Goal: Contribute content: Contribute content

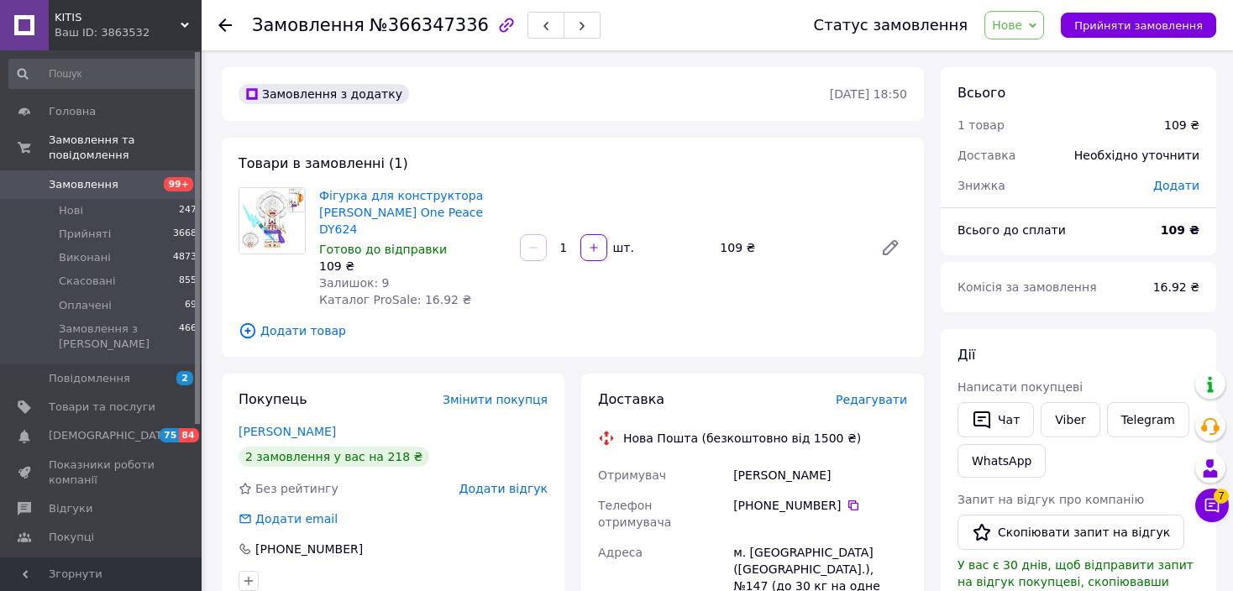
click at [322, 330] on span "Додати товар" at bounding box center [572, 331] width 668 height 18
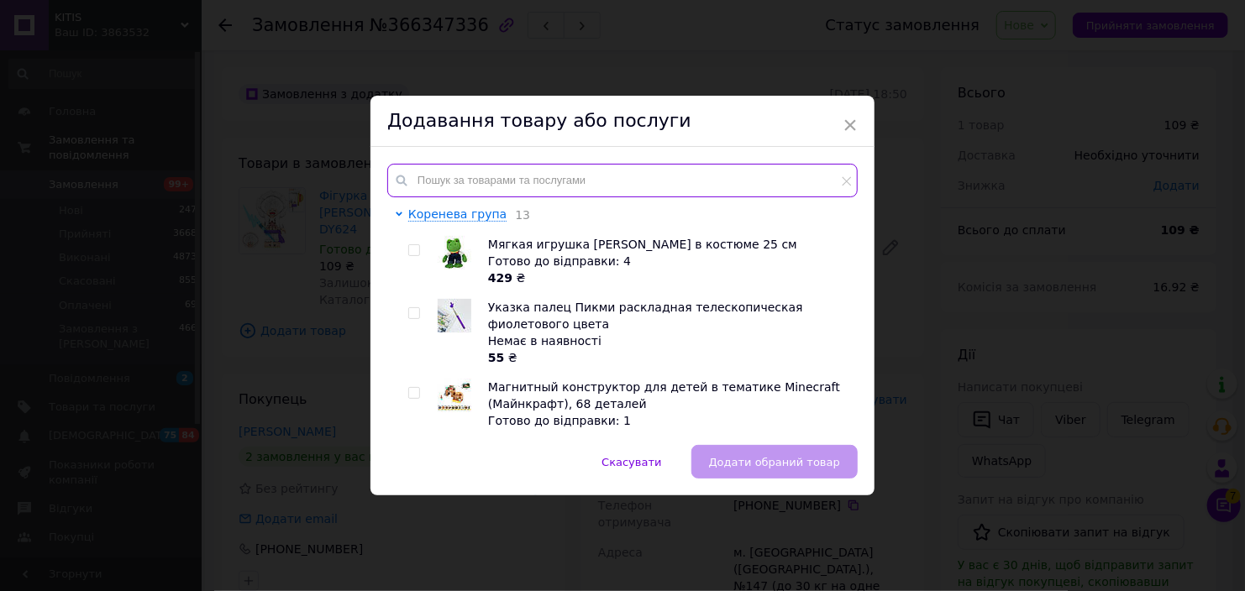
click at [583, 178] on input "text" at bounding box center [622, 181] width 470 height 34
paste input "WM2782"
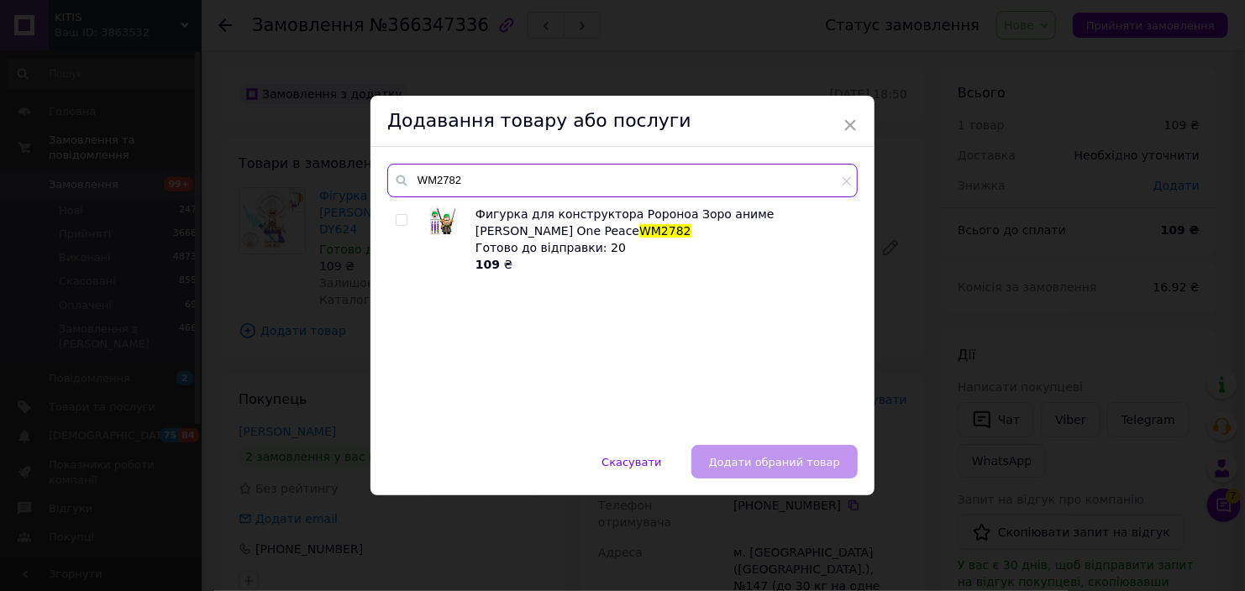
type input "WM2782"
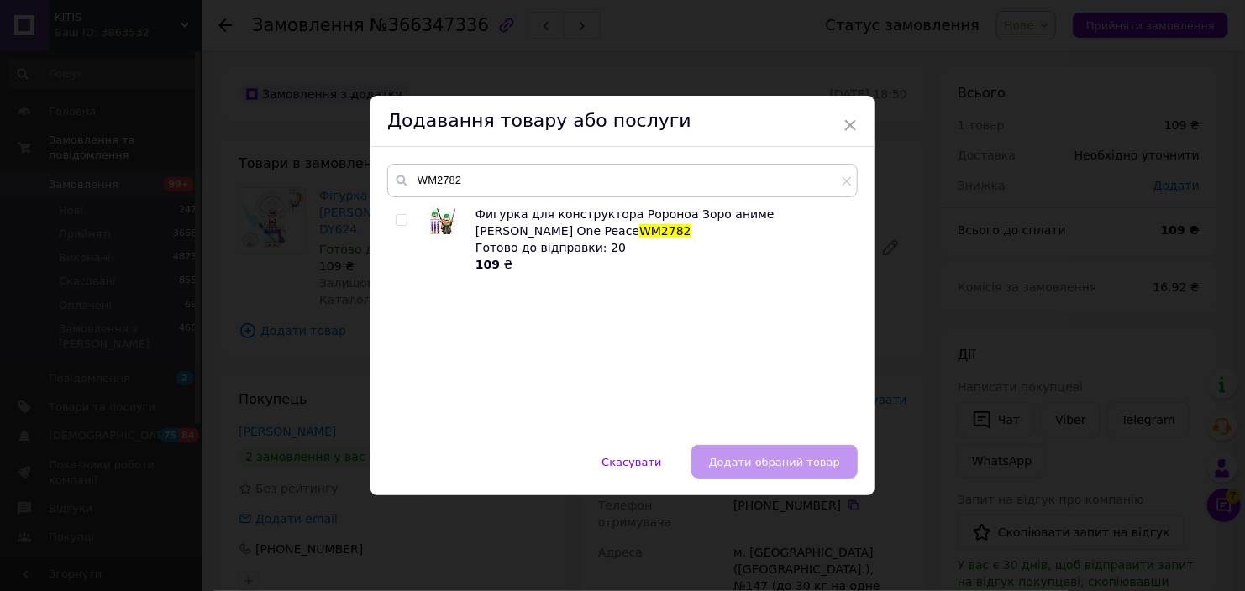
click at [396, 222] on input "checkbox" at bounding box center [401, 220] width 11 height 11
checkbox input "true"
click at [778, 458] on span "Додати обраний товар" at bounding box center [774, 462] width 131 height 13
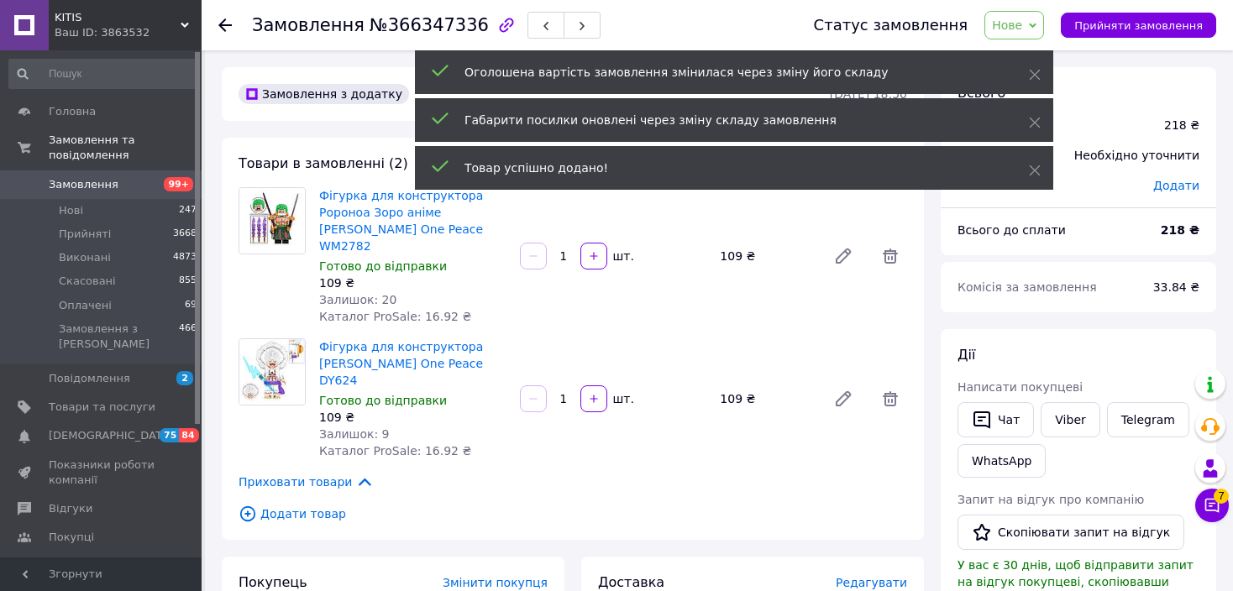
click at [1022, 30] on span "Нове" at bounding box center [1007, 24] width 30 height 13
click at [1061, 62] on li "Прийнято" at bounding box center [1023, 58] width 77 height 25
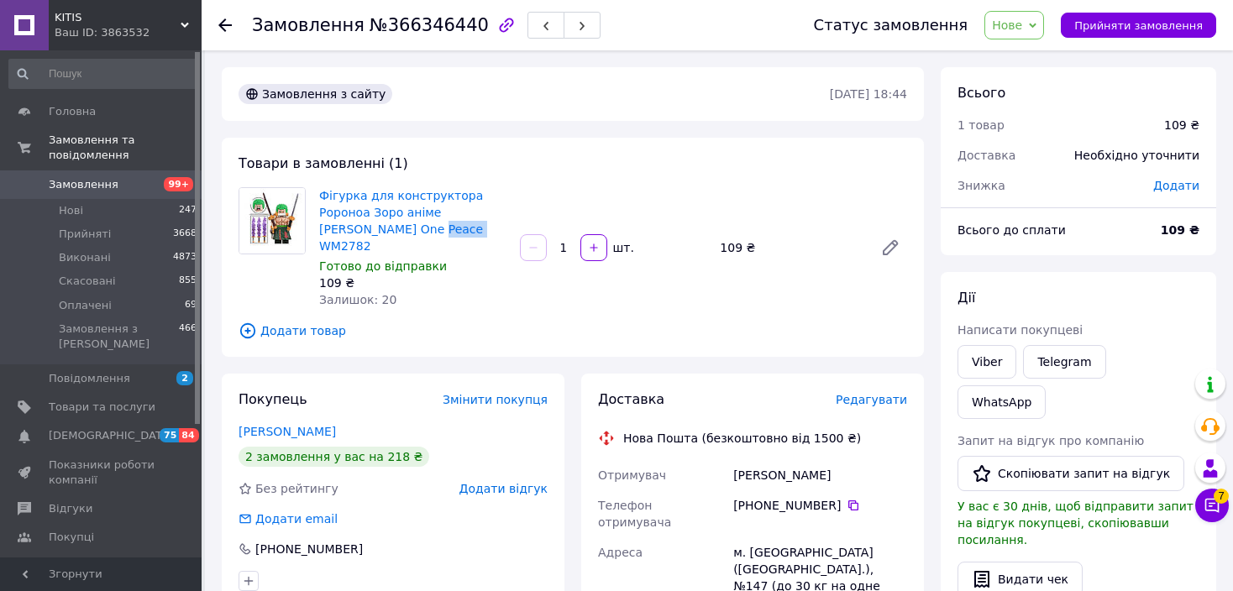
drag, startPoint x: 355, startPoint y: 234, endPoint x: 406, endPoint y: 233, distance: 50.4
click at [1024, 34] on span "Нове" at bounding box center [1014, 25] width 60 height 29
click at [1045, 108] on li "Скасовано" at bounding box center [1023, 109] width 77 height 25
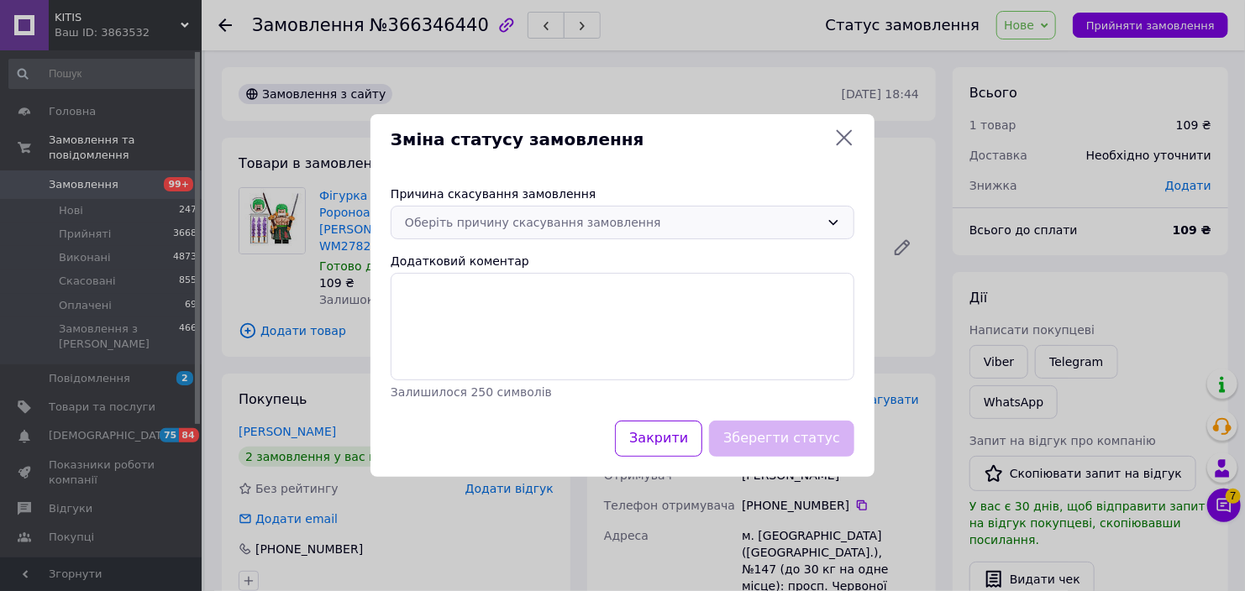
click at [541, 223] on div "Оберіть причину скасування замовлення" at bounding box center [612, 222] width 415 height 18
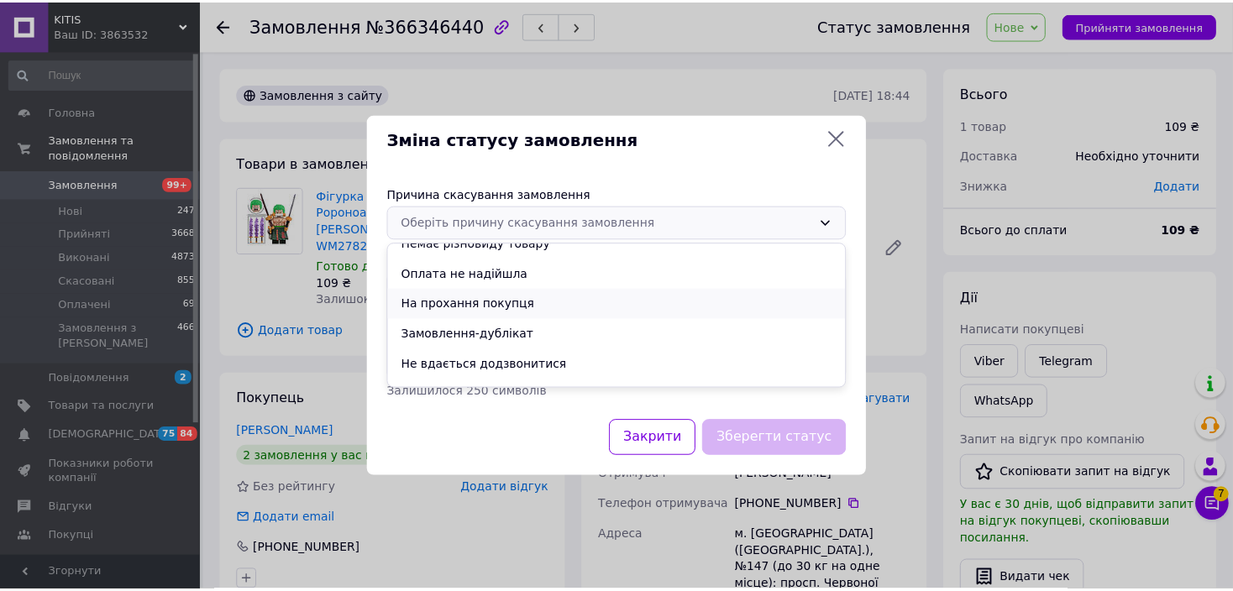
scroll to position [66, 0]
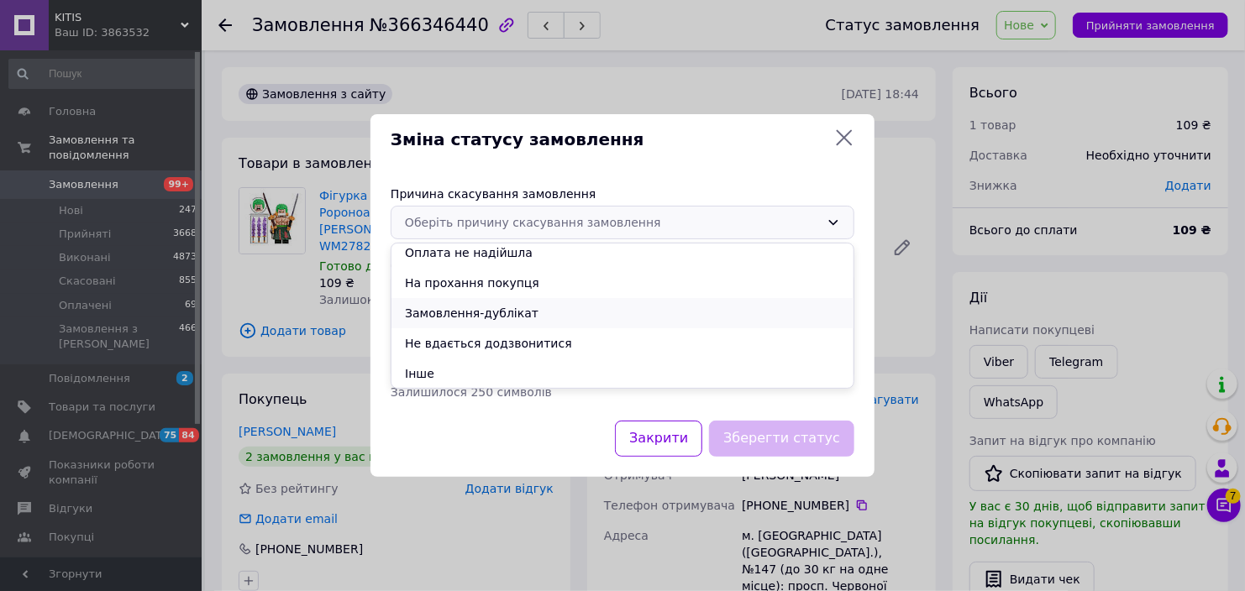
click at [523, 310] on li "Замовлення-дублікат" at bounding box center [622, 313] width 462 height 30
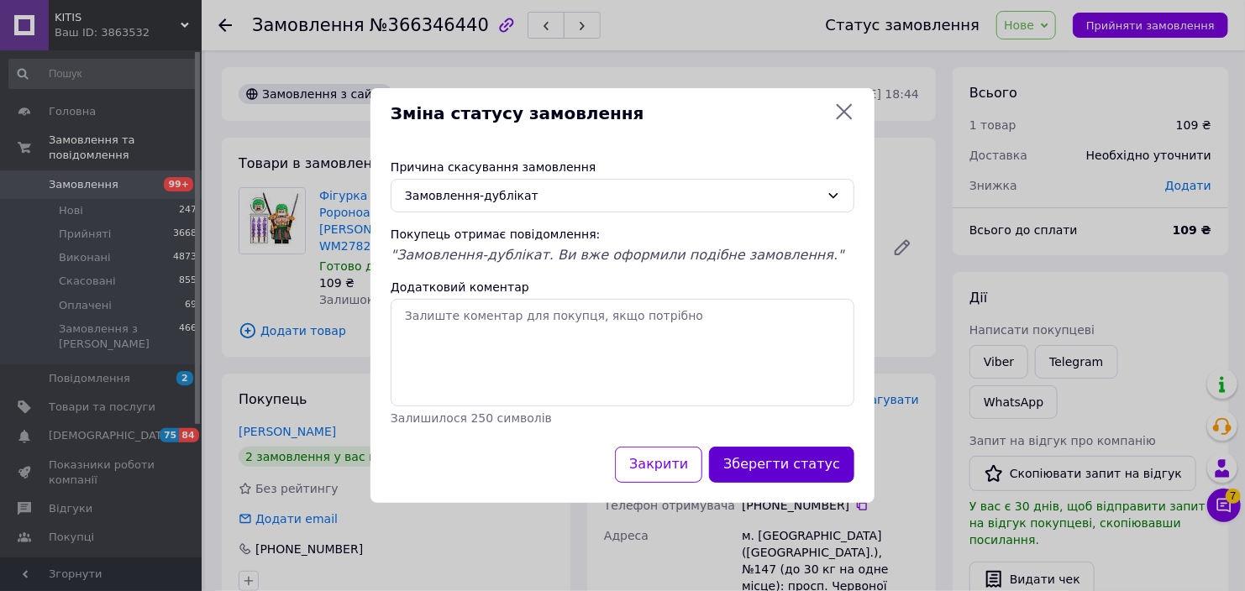
click at [813, 469] on button "Зберегти статус" at bounding box center [781, 465] width 145 height 36
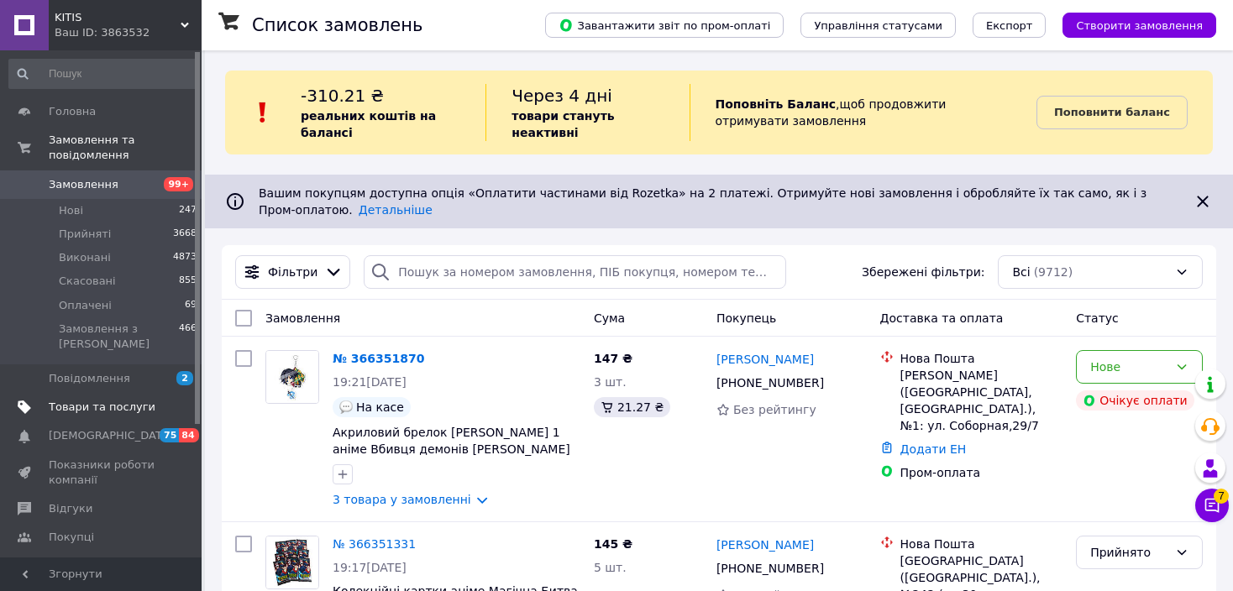
click at [93, 400] on span "Товари та послуги" at bounding box center [102, 407] width 107 height 15
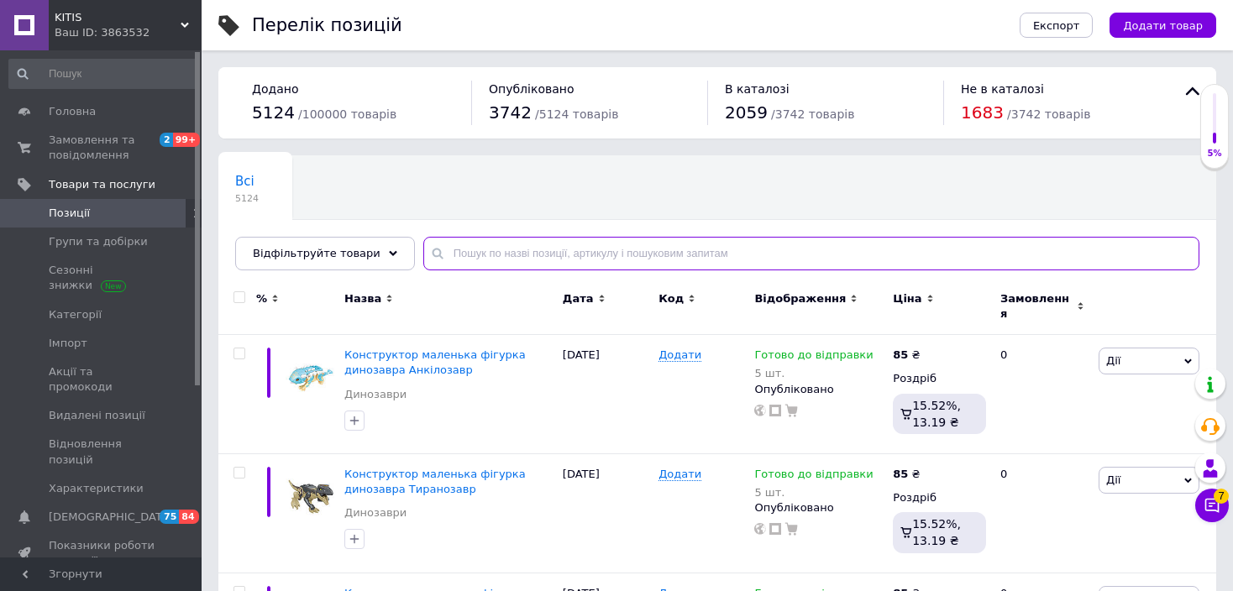
click at [469, 264] on input "text" at bounding box center [811, 254] width 776 height 34
paste input "61082"
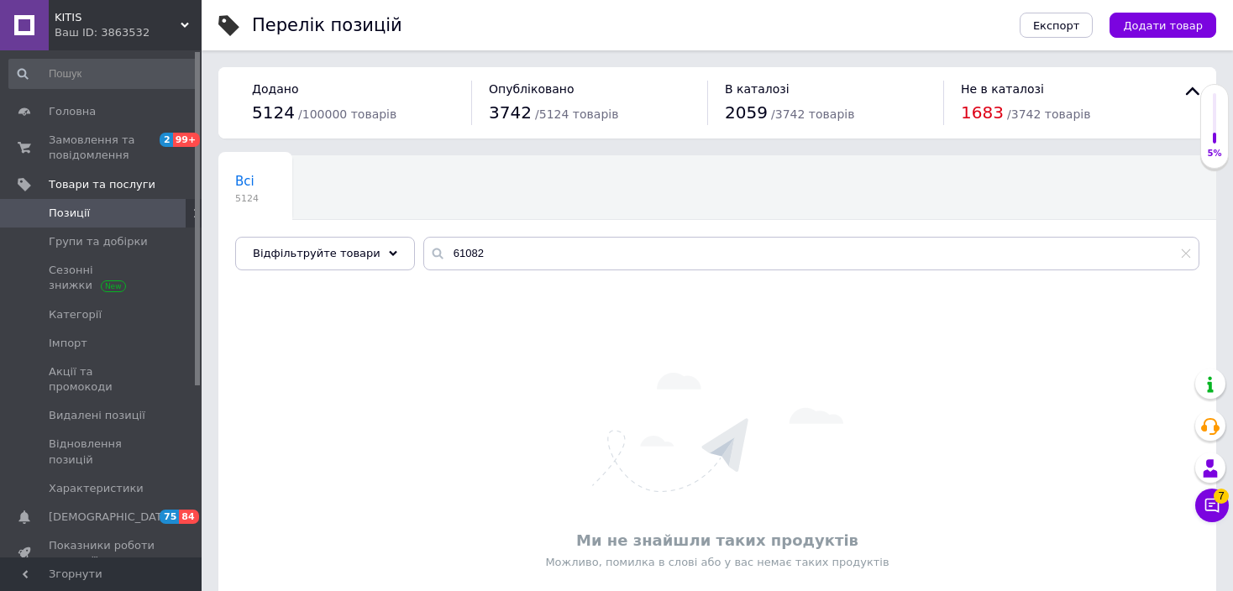
click at [947, 337] on div "Ми не знайшли таких продуктів Можливо, помилка в слові або у вас немає таких пр…" at bounding box center [717, 472] width 998 height 352
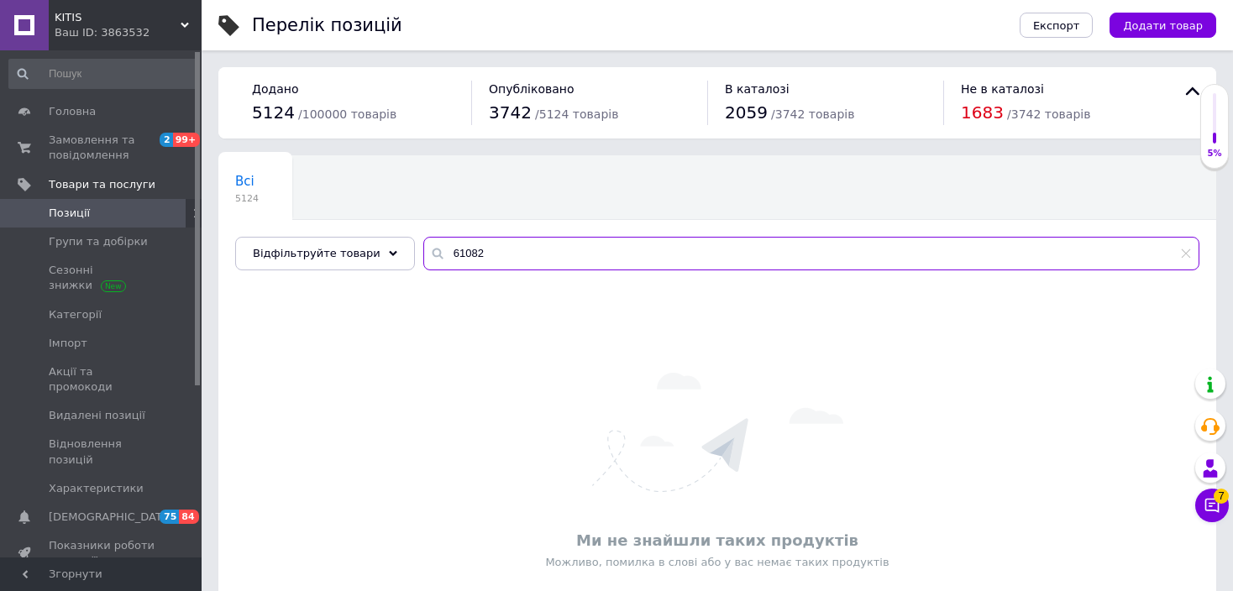
click at [456, 256] on input "61082" at bounding box center [811, 254] width 776 height 34
paste input "45"
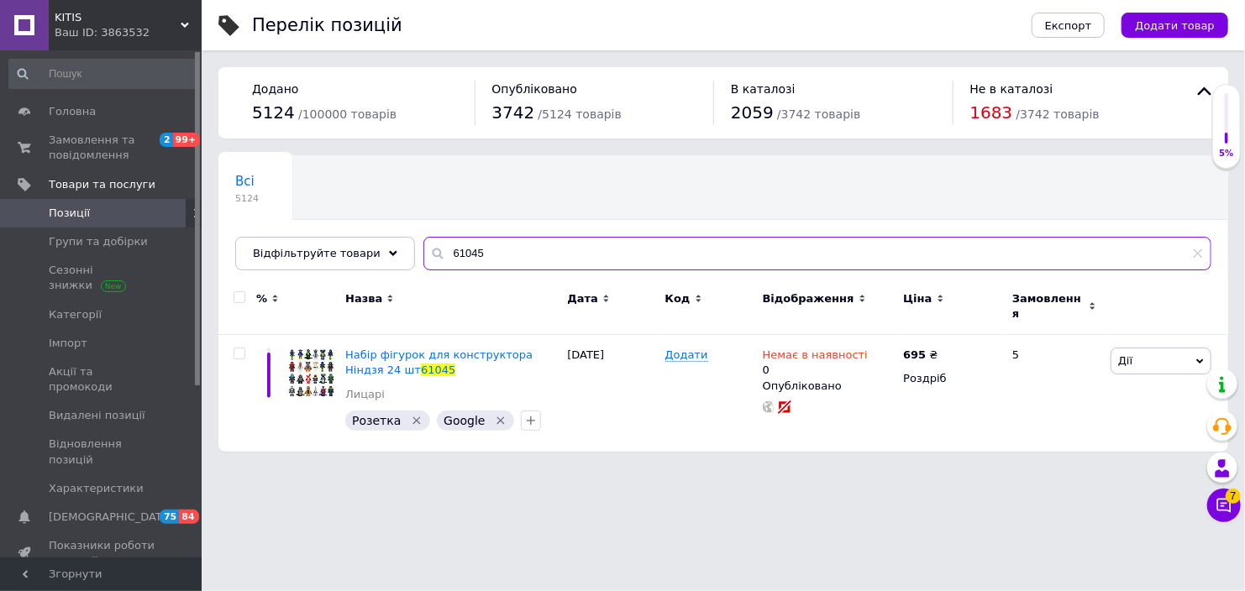
type input "61045"
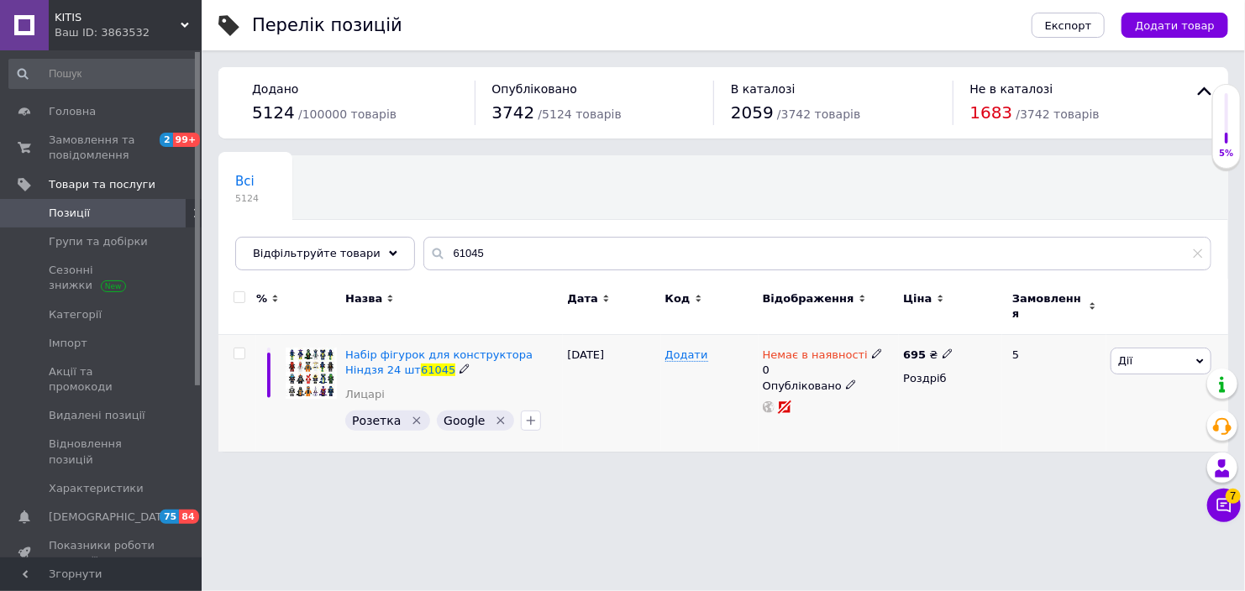
click at [852, 349] on span "Немає в наявності" at bounding box center [815, 358] width 105 height 18
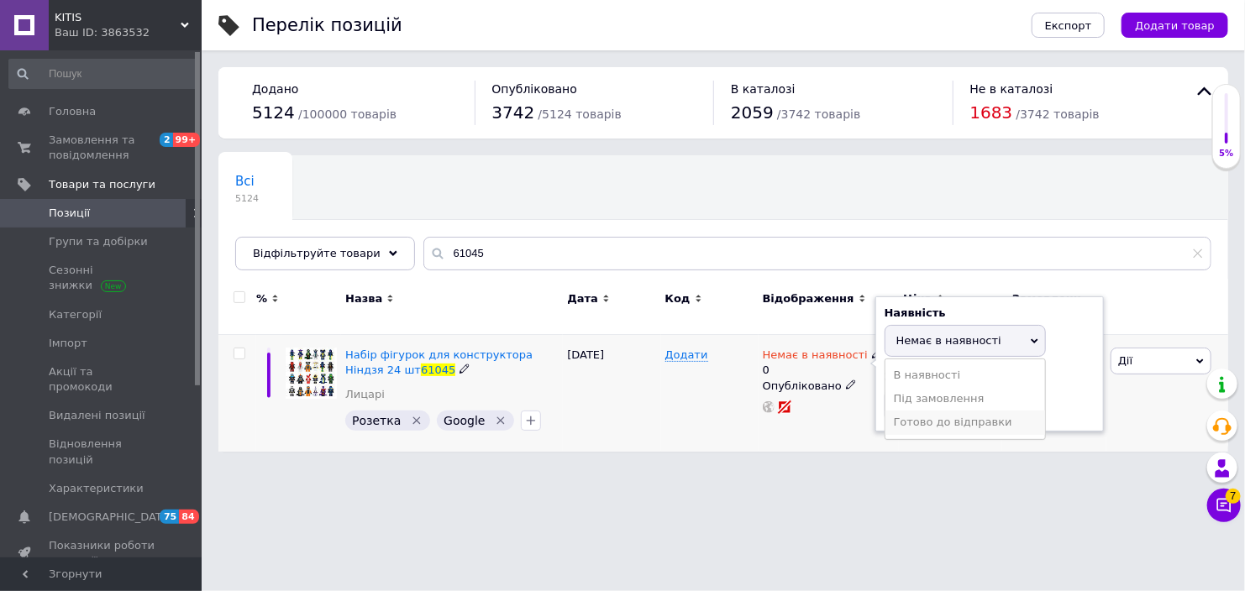
click at [901, 411] on li "Готово до відправки" at bounding box center [965, 423] width 160 height 24
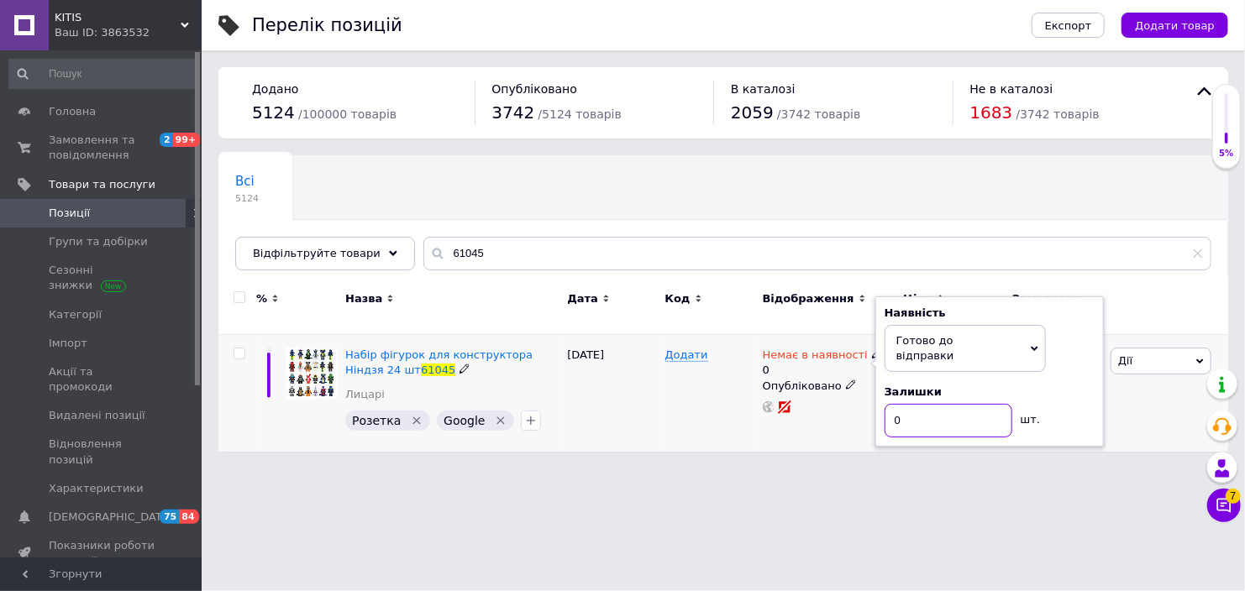
click at [906, 404] on input "0" at bounding box center [948, 421] width 128 height 34
type input "5"
click at [630, 414] on div "[DATE]" at bounding box center [611, 393] width 97 height 117
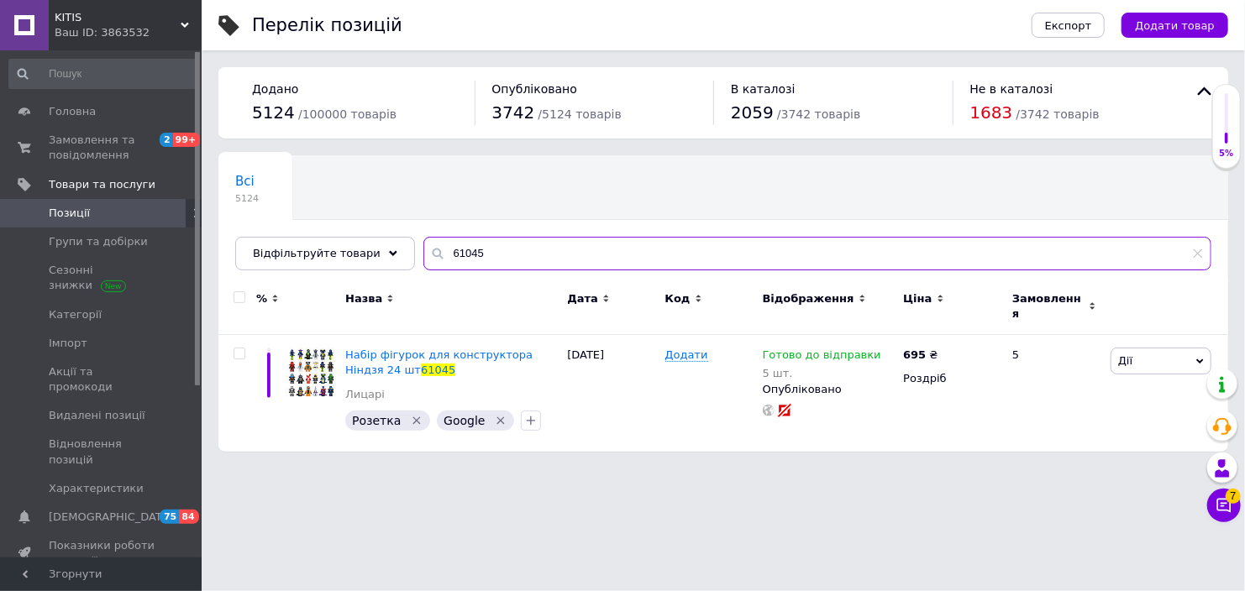
click at [482, 262] on input "61045" at bounding box center [817, 254] width 788 height 34
paste input "XL03"
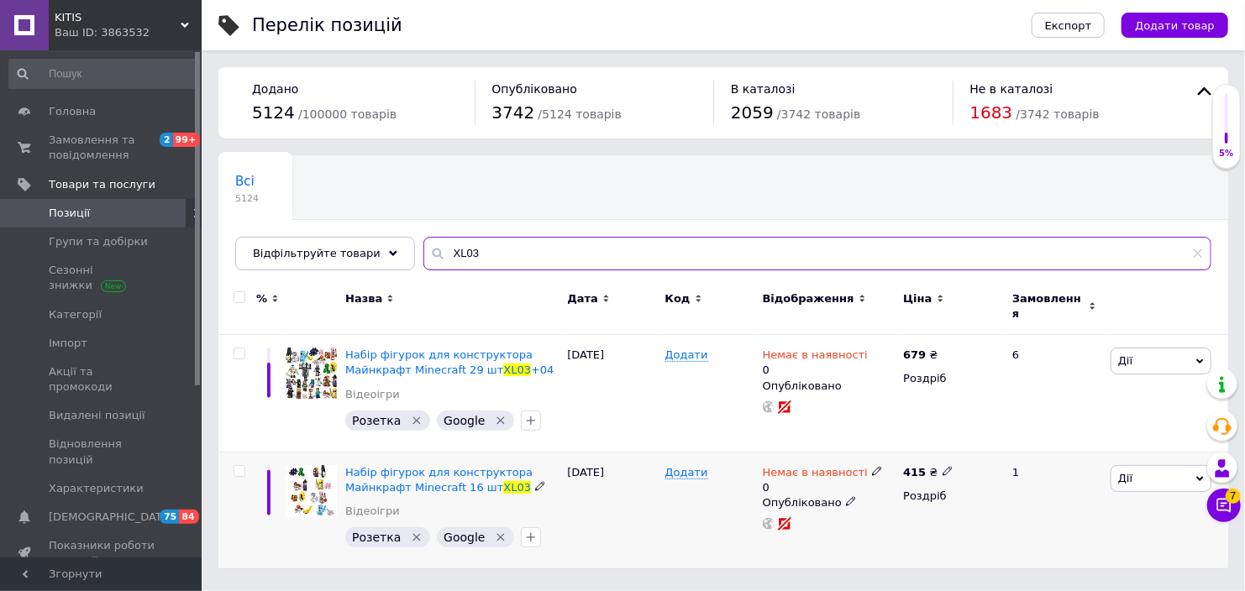
type input "XL03"
click at [872, 464] on span at bounding box center [877, 470] width 10 height 12
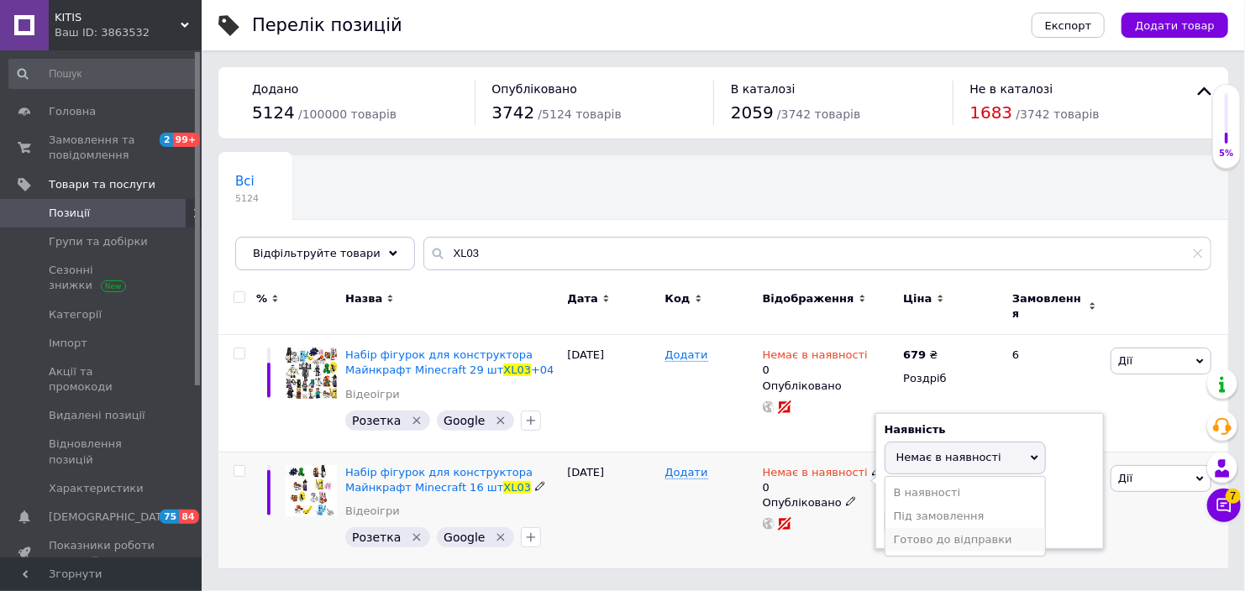
click at [926, 528] on li "Готово до відправки" at bounding box center [965, 540] width 160 height 24
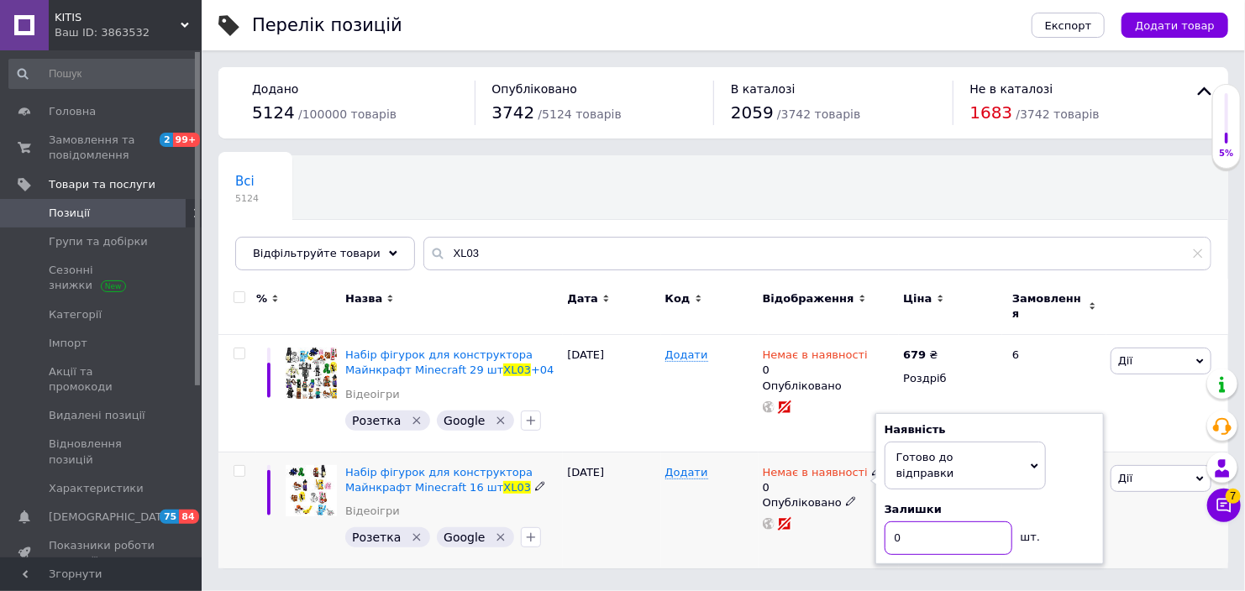
click at [923, 521] on input "0" at bounding box center [948, 538] width 128 height 34
type input "5"
click at [689, 527] on div "Додати" at bounding box center [709, 510] width 97 height 117
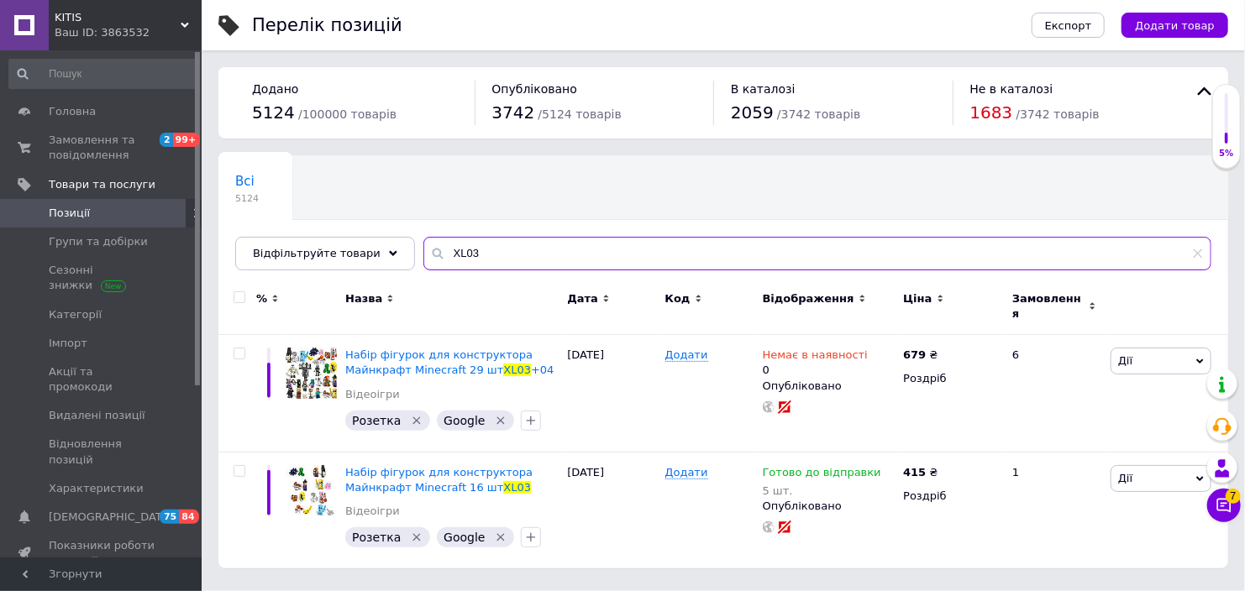
click at [556, 259] on input "XL03" at bounding box center [817, 254] width 788 height 34
click at [556, 259] on div "Всі 5124 Ok Відфільтровано... Зберегти Нічого не знайдено Можливо, помилка у сл…" at bounding box center [722, 362] width 1009 height 414
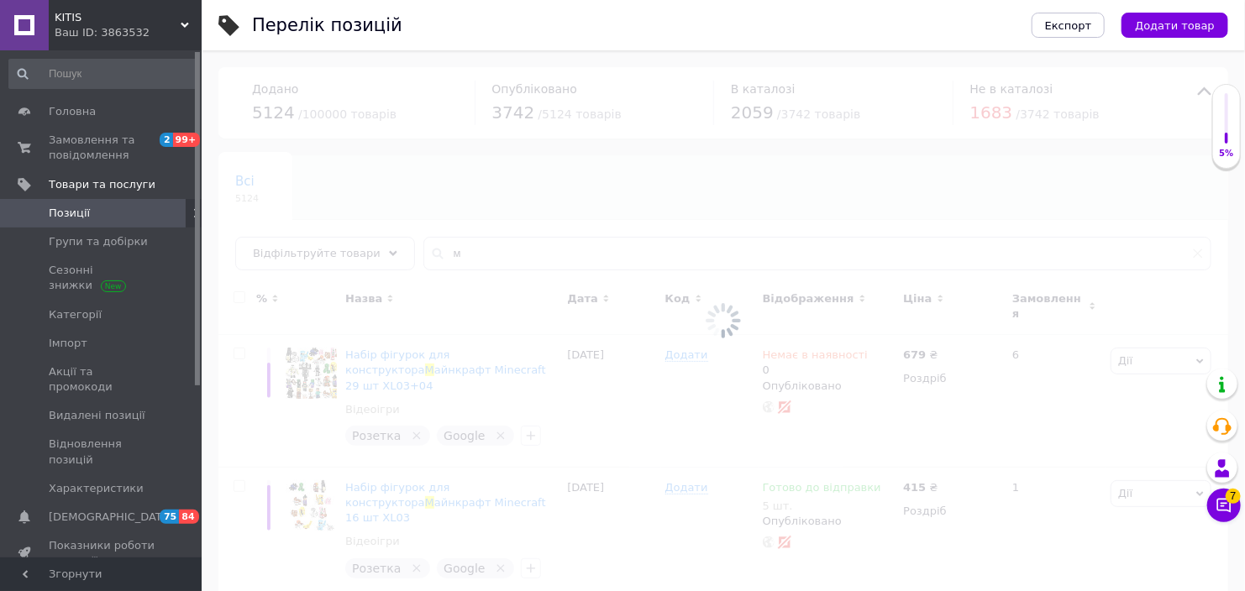
click at [556, 259] on div at bounding box center [723, 320] width 1043 height 541
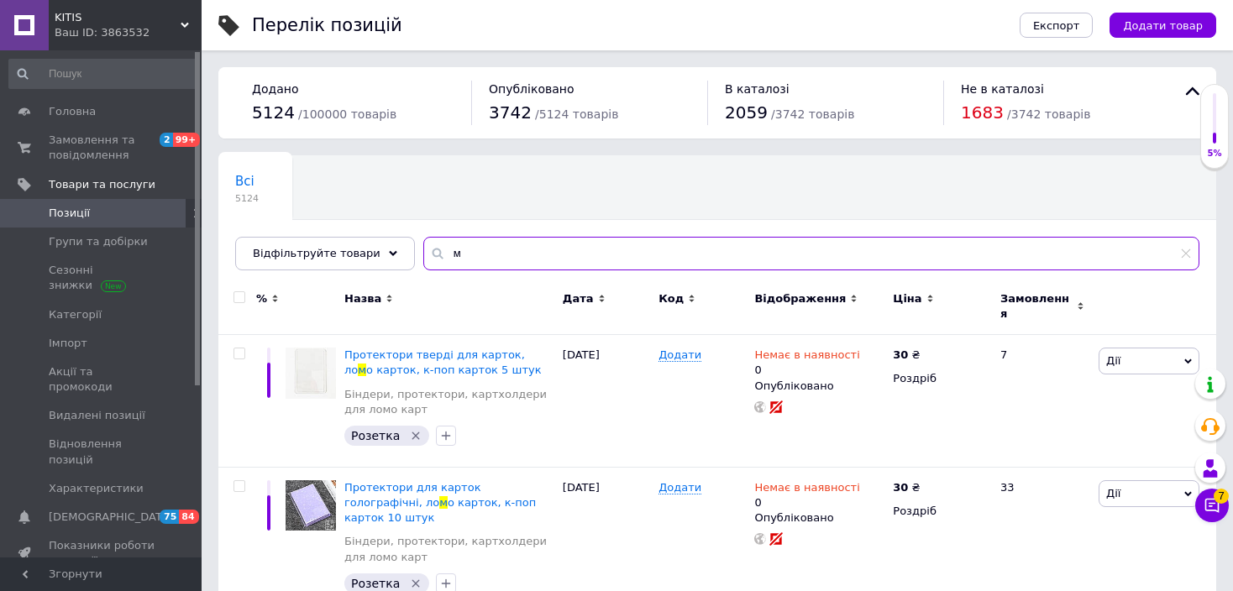
click at [555, 258] on input "м" at bounding box center [811, 254] width 776 height 34
paste input "XL04"
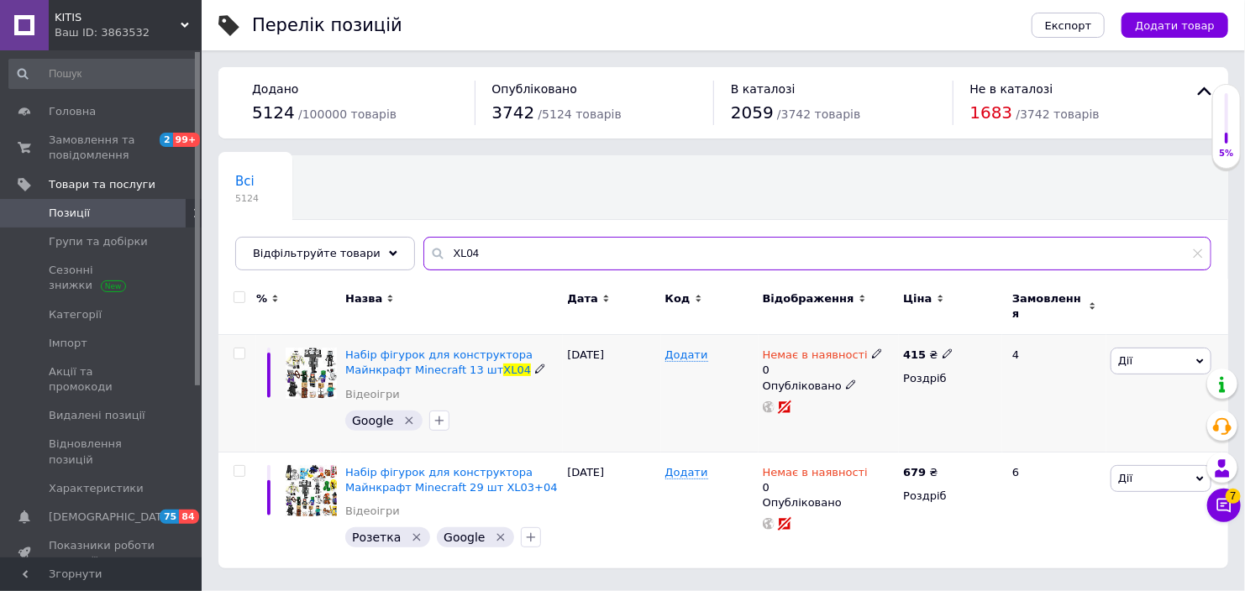
type input "XL04"
click at [872, 349] on icon at bounding box center [877, 354] width 10 height 10
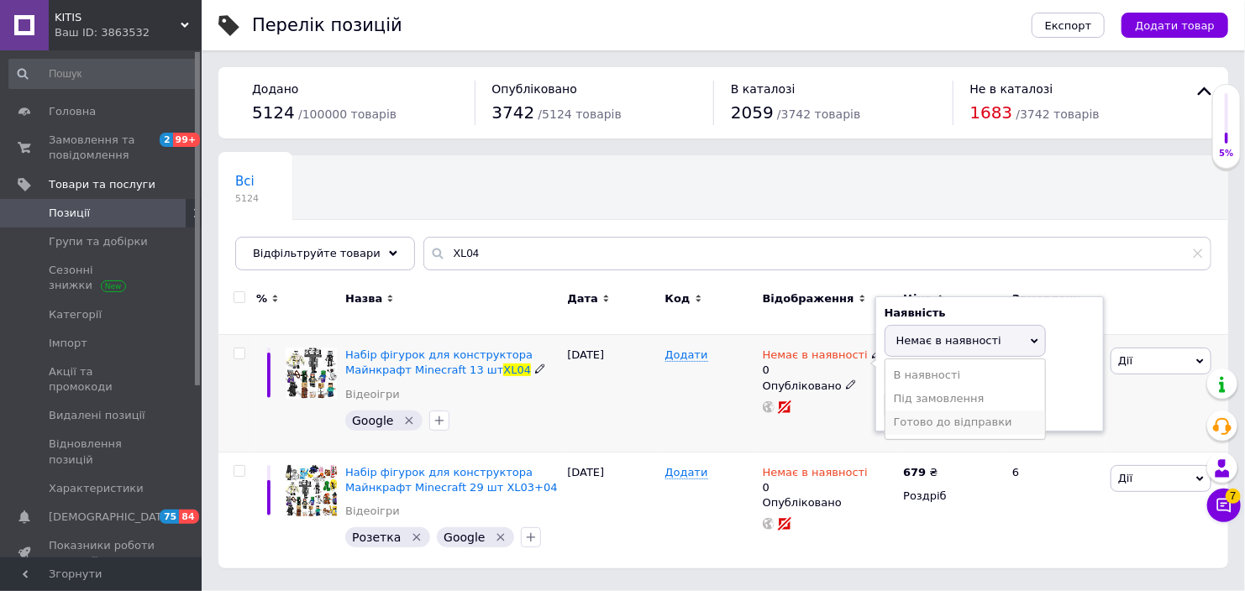
click at [928, 417] on li "Готово до відправки" at bounding box center [965, 423] width 160 height 24
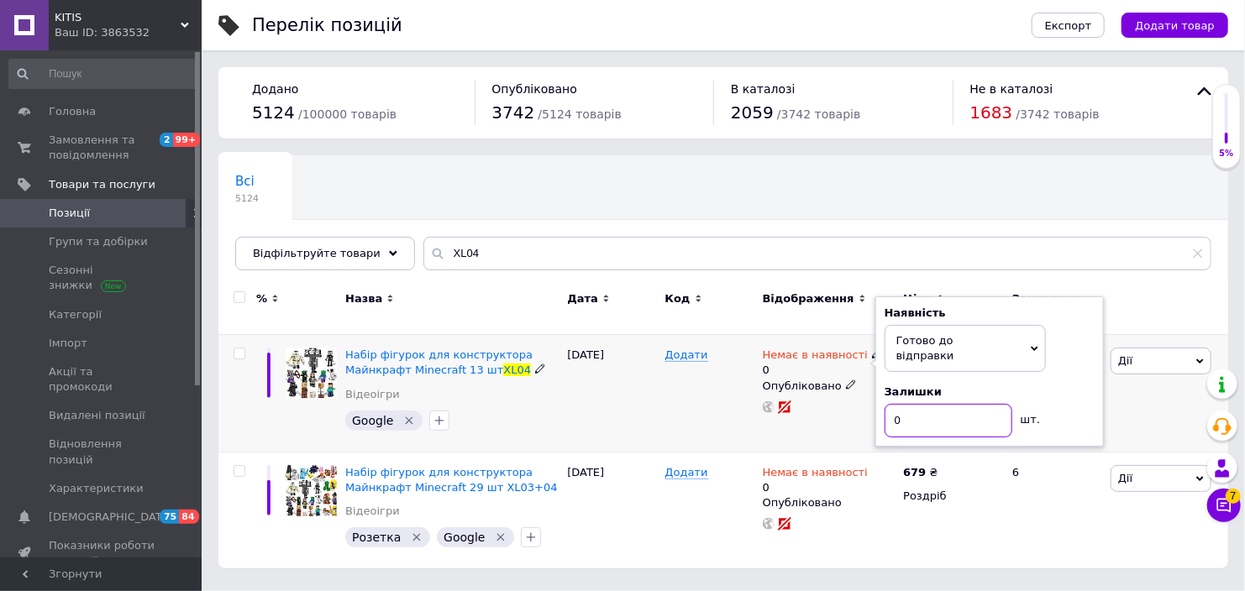
click at [925, 404] on input "0" at bounding box center [948, 421] width 128 height 34
type input "5"
click at [679, 396] on div "Додати" at bounding box center [709, 394] width 97 height 118
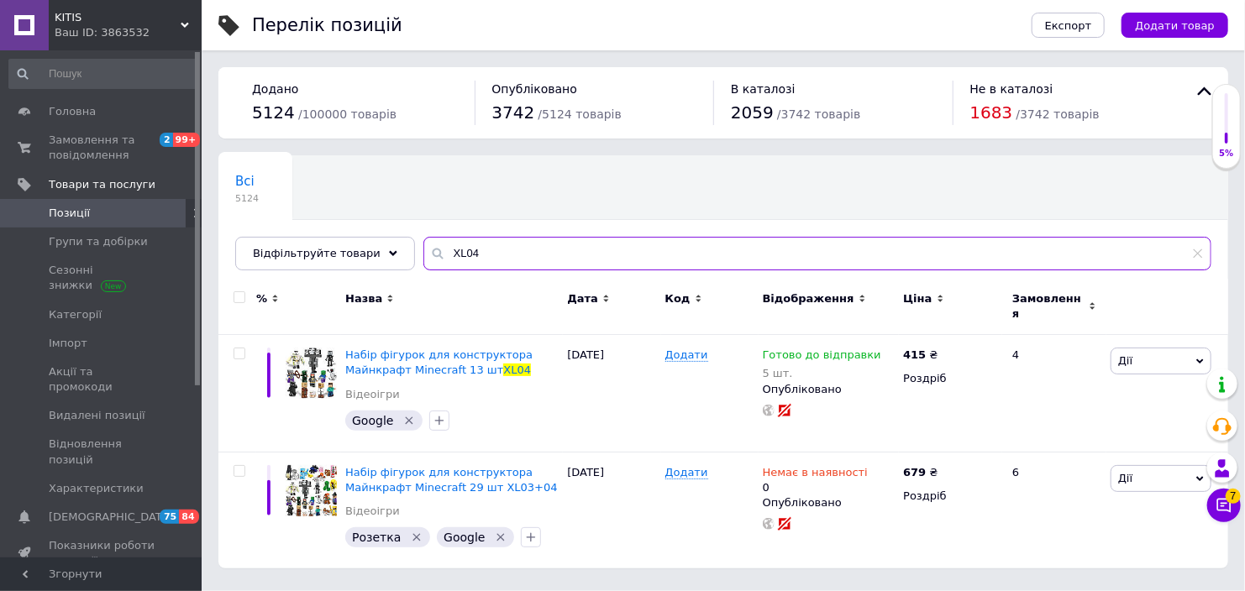
click at [552, 250] on input "XL04" at bounding box center [817, 254] width 788 height 34
paste input "3+0"
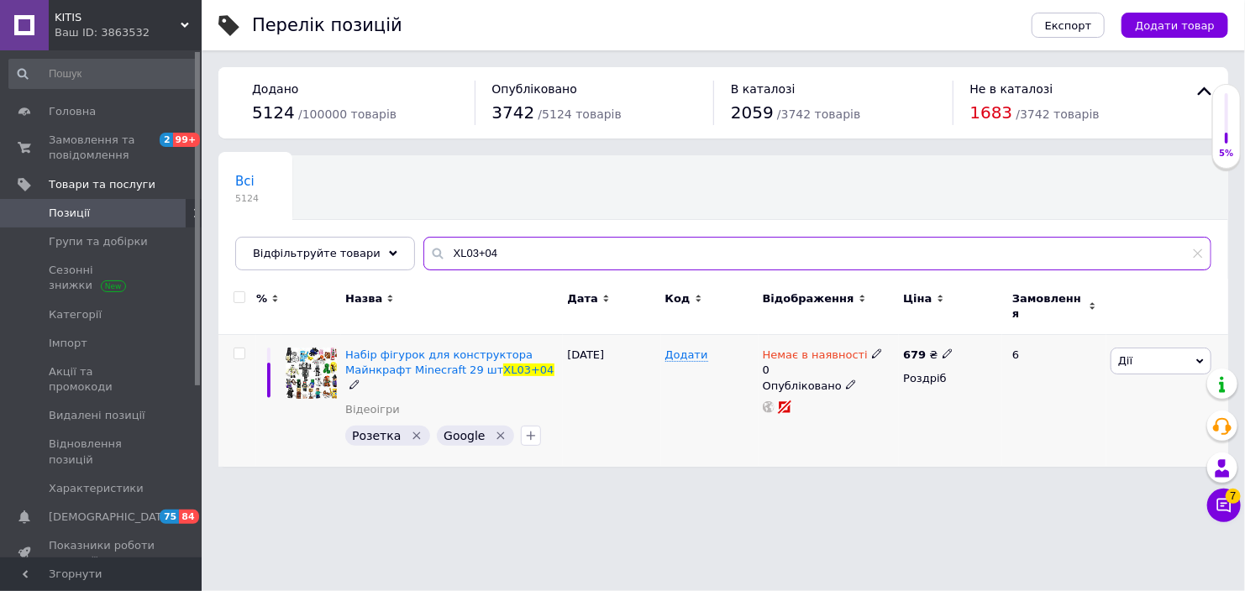
type input "XL03+04"
click at [872, 349] on icon at bounding box center [877, 354] width 10 height 10
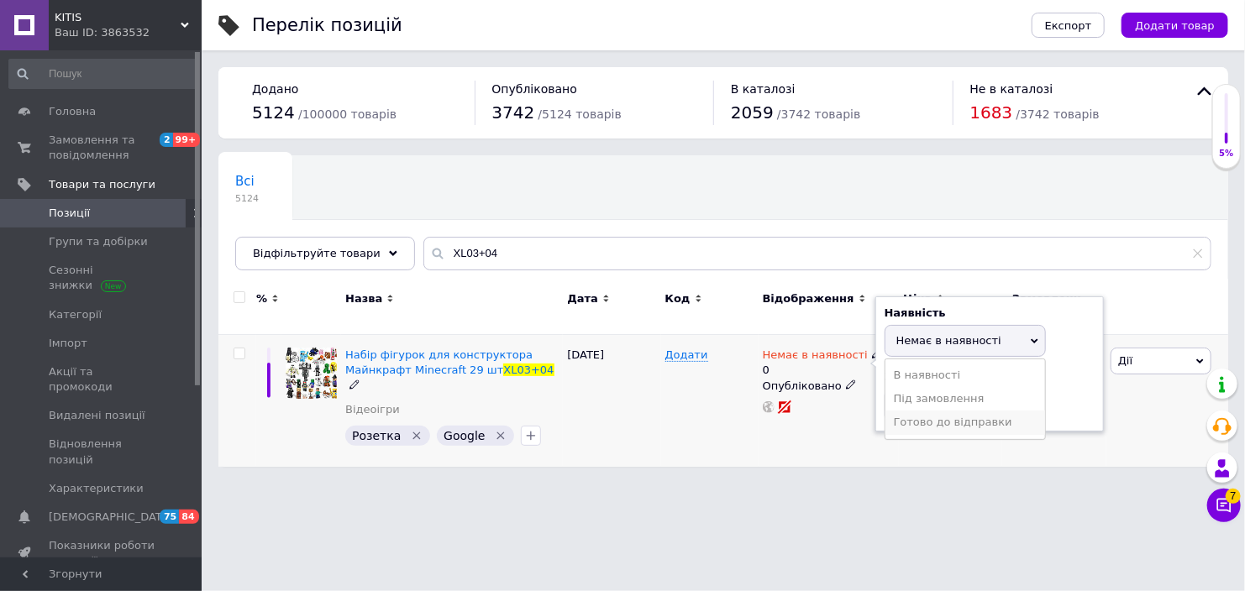
click at [909, 411] on li "Готово до відправки" at bounding box center [965, 423] width 160 height 24
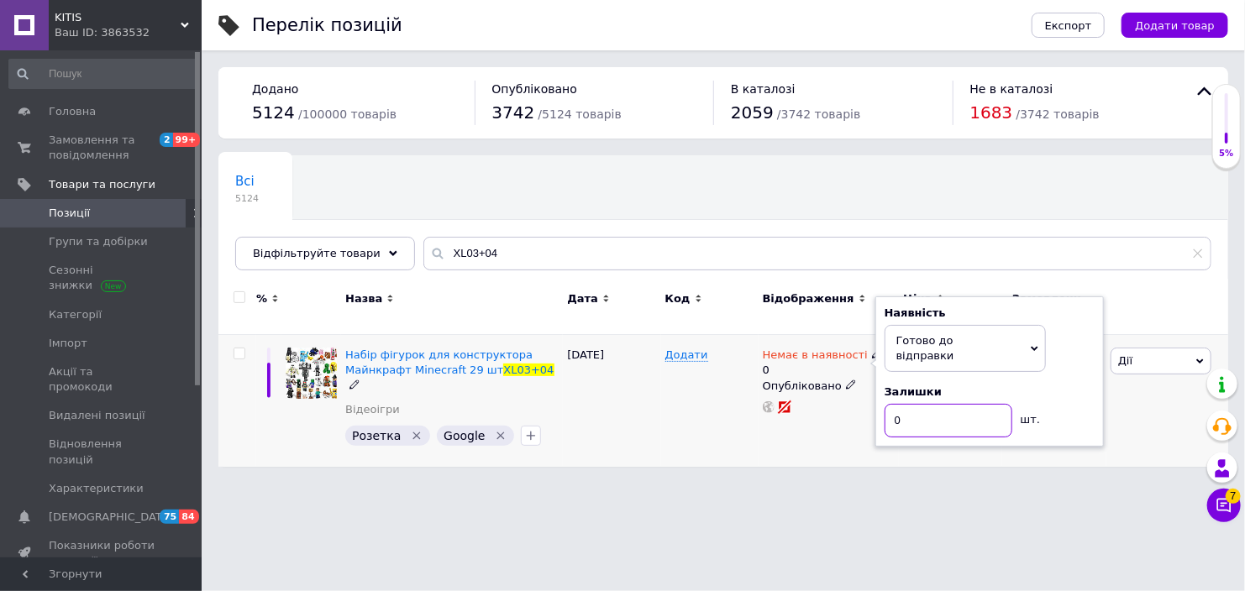
click at [914, 404] on input "0" at bounding box center [948, 421] width 128 height 34
type input "5"
click at [634, 388] on div "[DATE]" at bounding box center [611, 401] width 97 height 132
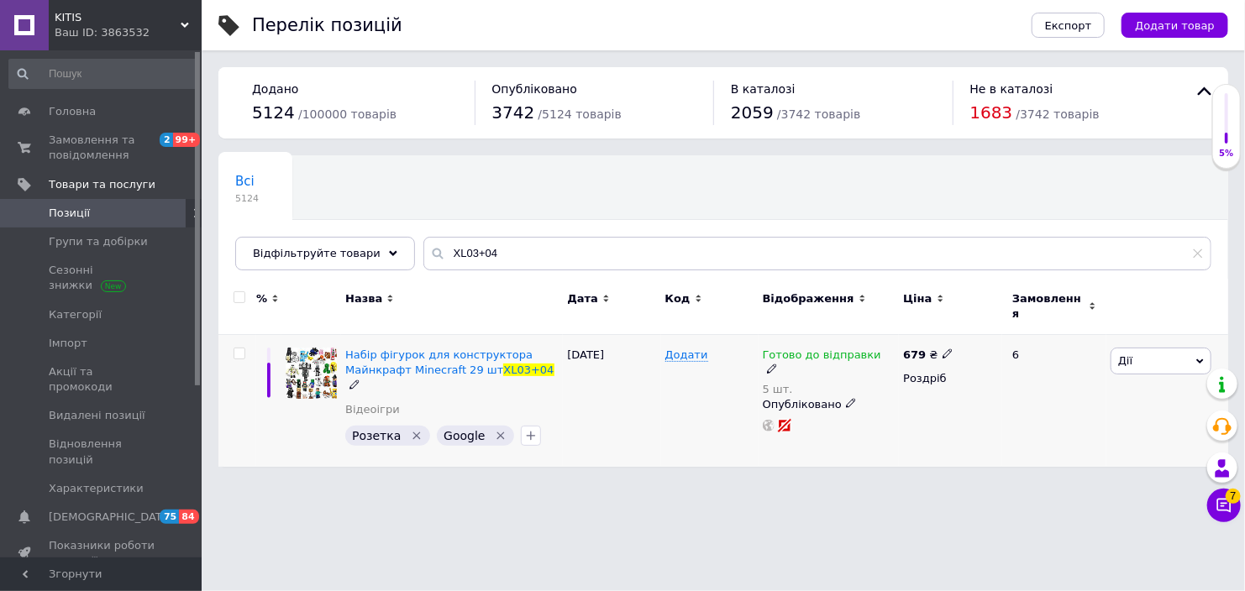
click at [776, 364] on use at bounding box center [771, 368] width 9 height 9
click at [1087, 387] on div "Залишки 5 шт." at bounding box center [1001, 413] width 210 height 53
click at [967, 406] on input "5" at bounding box center [960, 423] width 128 height 34
type input "4"
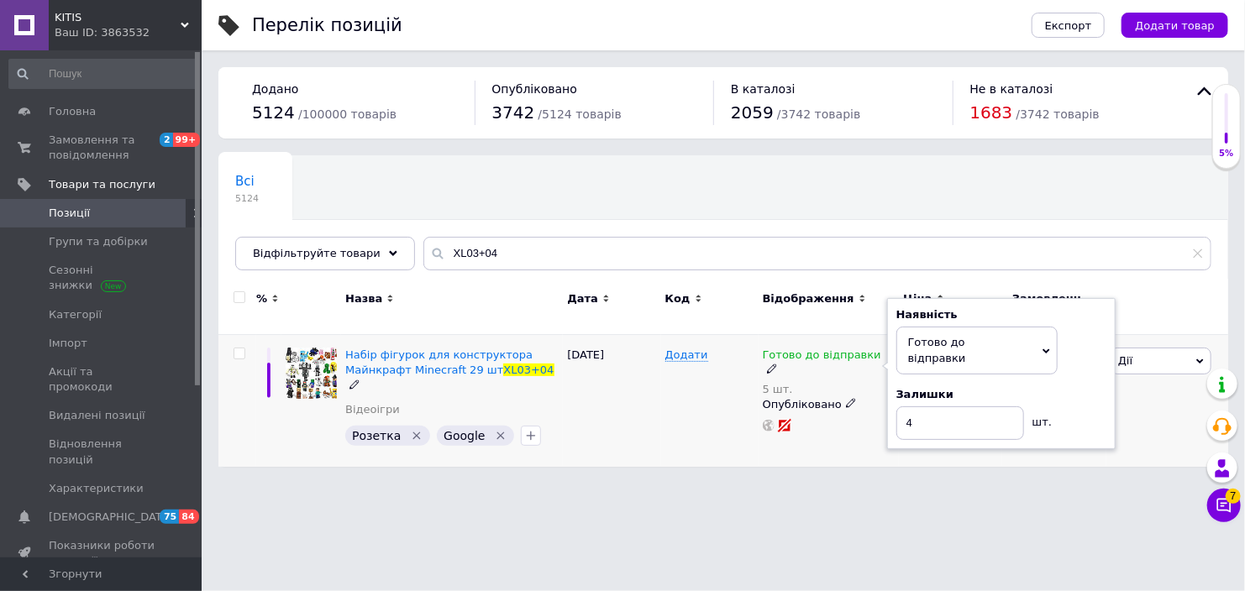
click at [641, 401] on div "[DATE]" at bounding box center [611, 401] width 97 height 132
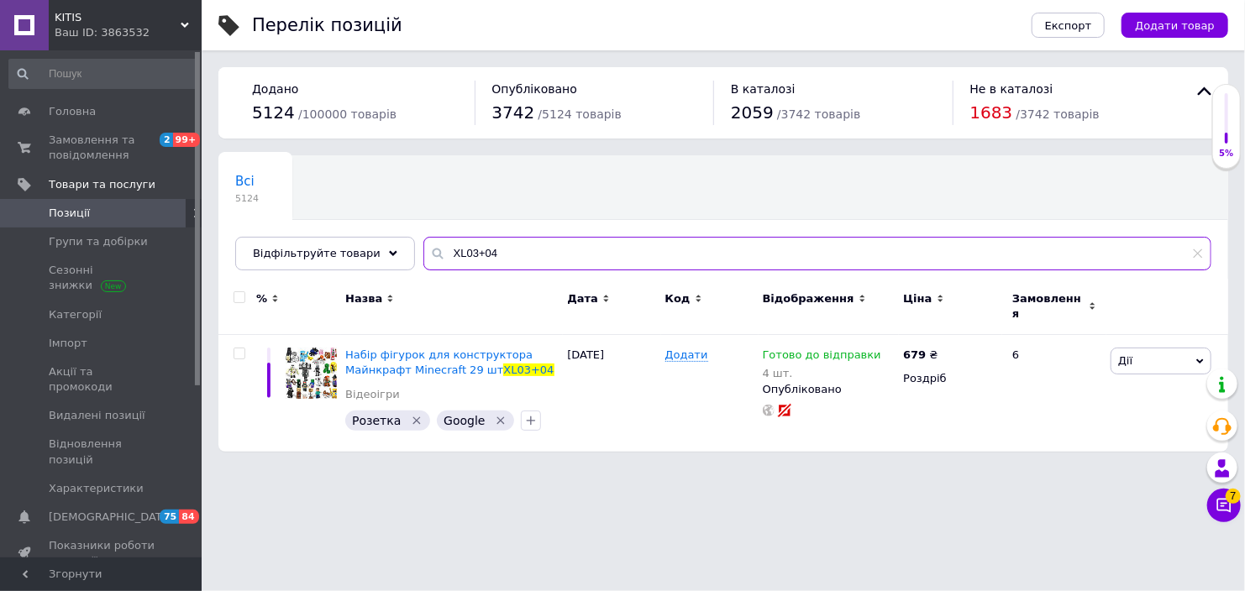
click at [547, 254] on input "XL03+04" at bounding box center [817, 254] width 788 height 34
paste input "11402"
click at [547, 254] on input "11402" at bounding box center [817, 254] width 788 height 34
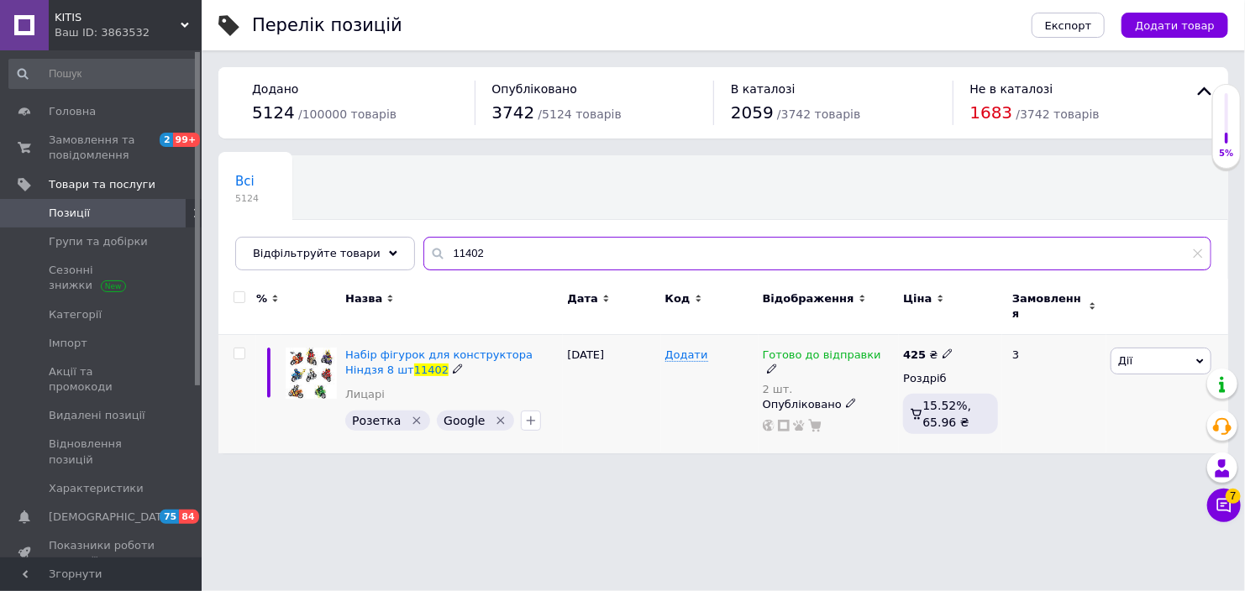
type input "11402"
click at [315, 358] on img at bounding box center [311, 373] width 51 height 51
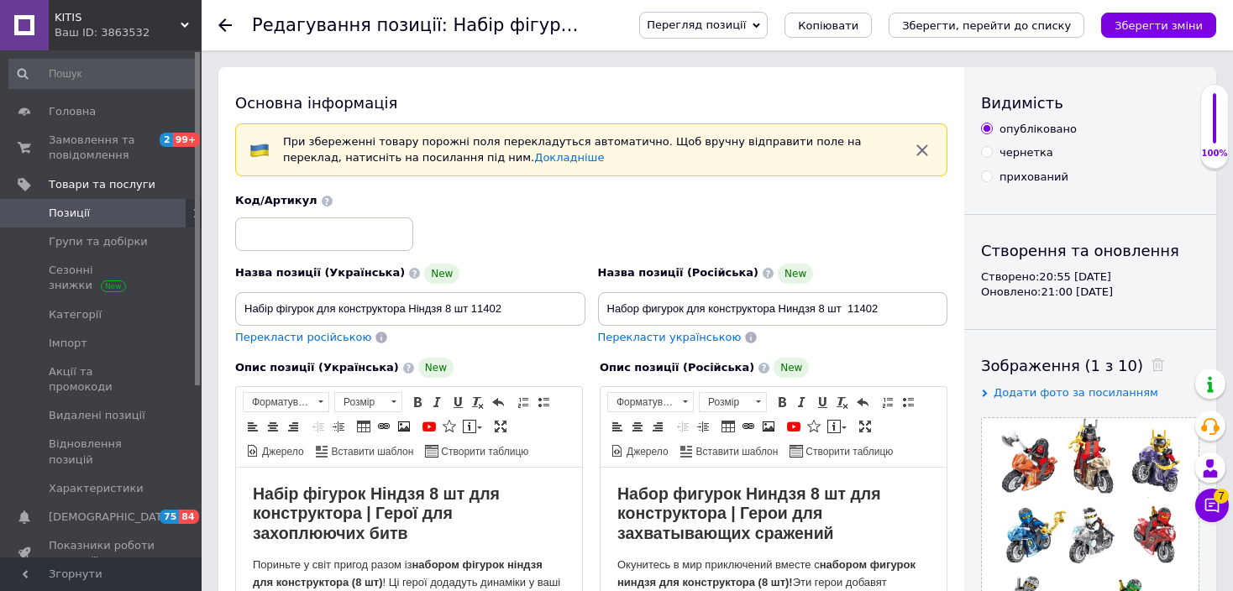
scroll to position [168, 0]
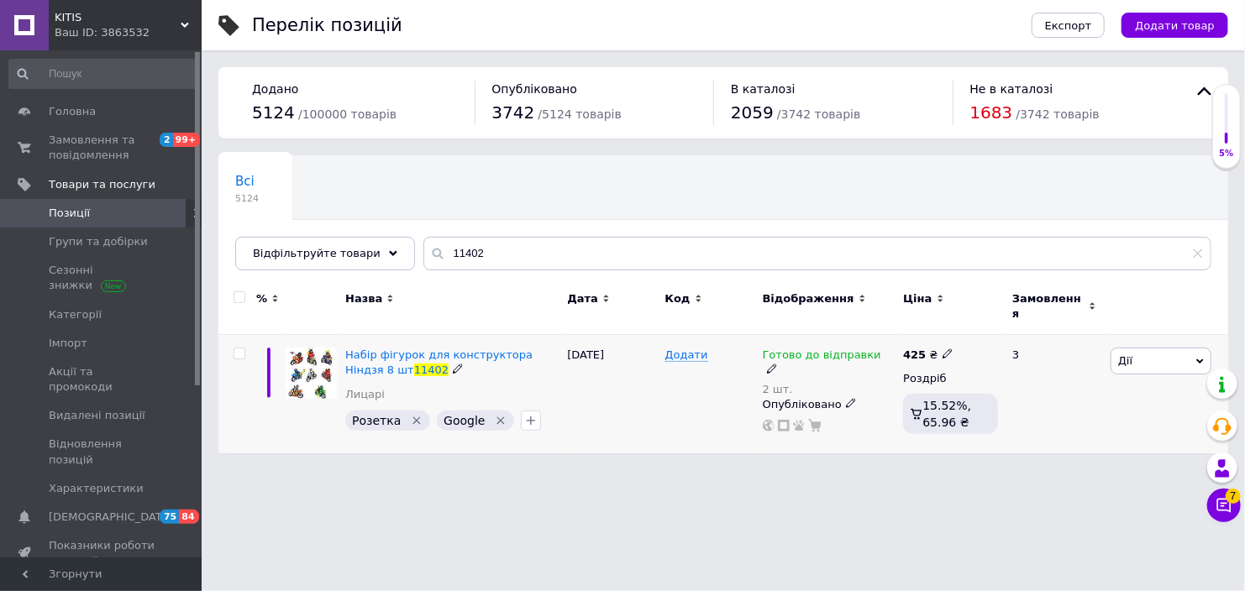
click at [883, 348] on div "Готово до відправки 2 шт." at bounding box center [829, 373] width 133 height 50
click at [778, 363] on span at bounding box center [772, 368] width 11 height 11
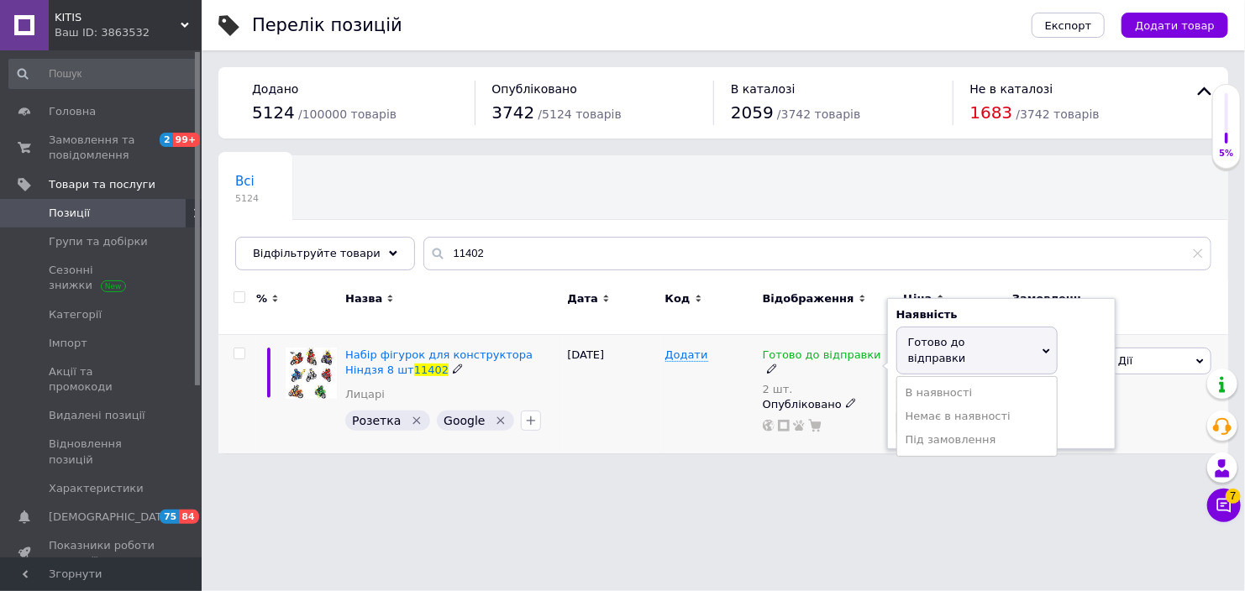
drag, startPoint x: 1102, startPoint y: 394, endPoint x: 947, endPoint y: 400, distance: 154.6
click at [1092, 392] on div "Залишки 2 шт." at bounding box center [1001, 413] width 210 height 53
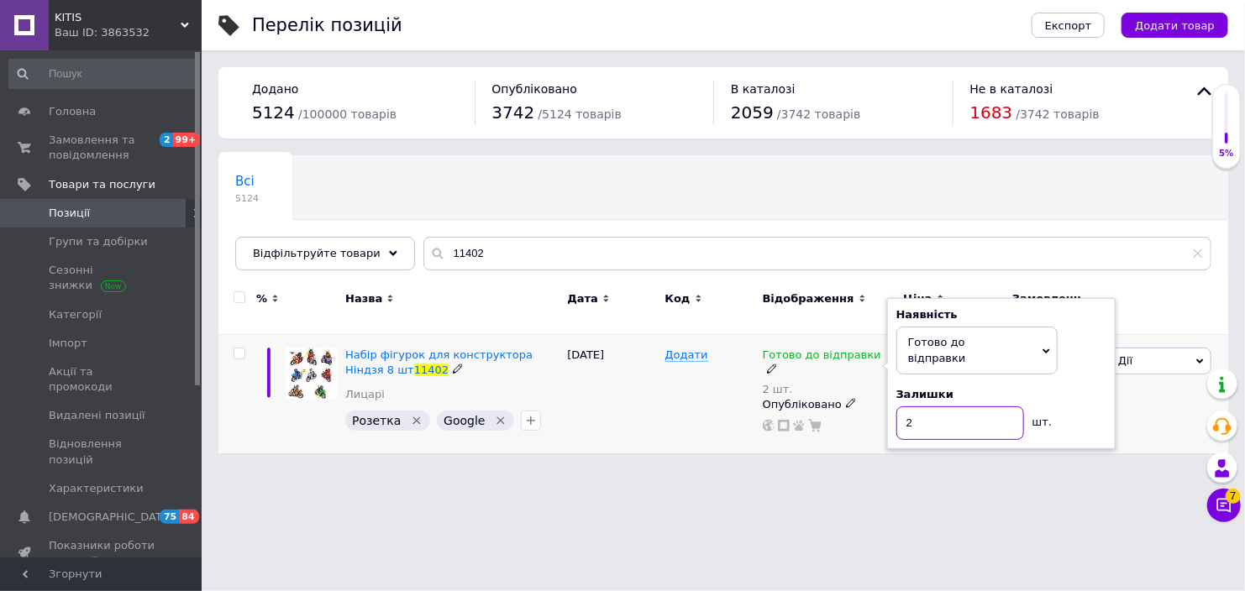
click at [945, 406] on input "2" at bounding box center [960, 423] width 128 height 34
type input "12"
click at [684, 401] on div "Додати" at bounding box center [709, 394] width 97 height 118
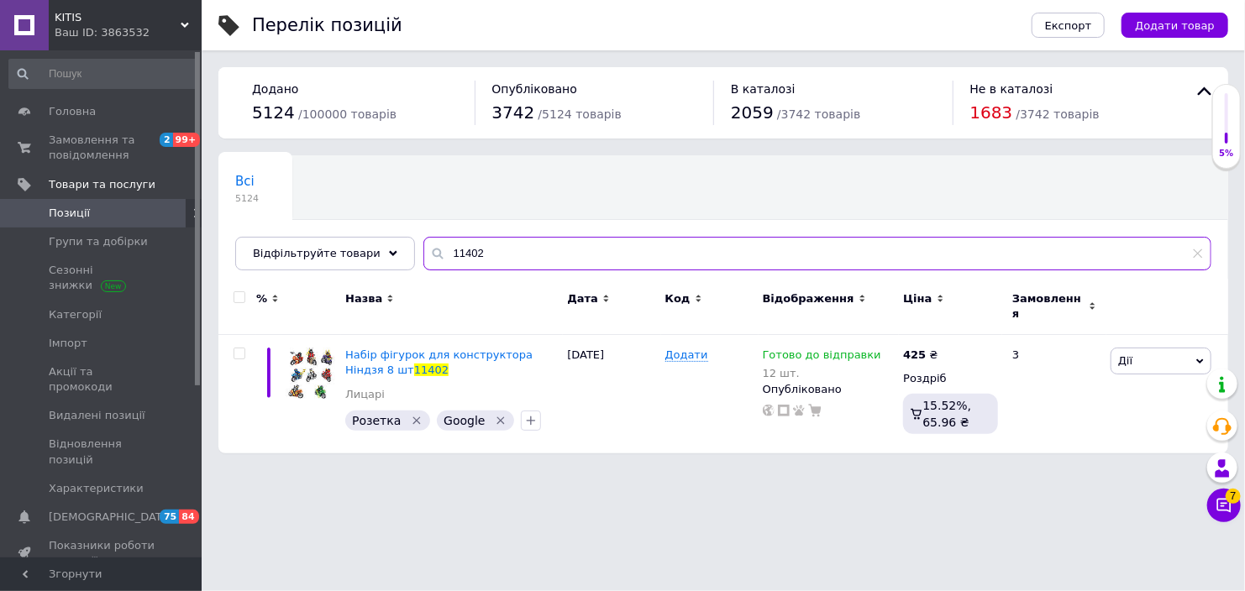
click at [487, 254] on input "11402" at bounding box center [817, 254] width 788 height 34
paste input "GA107"
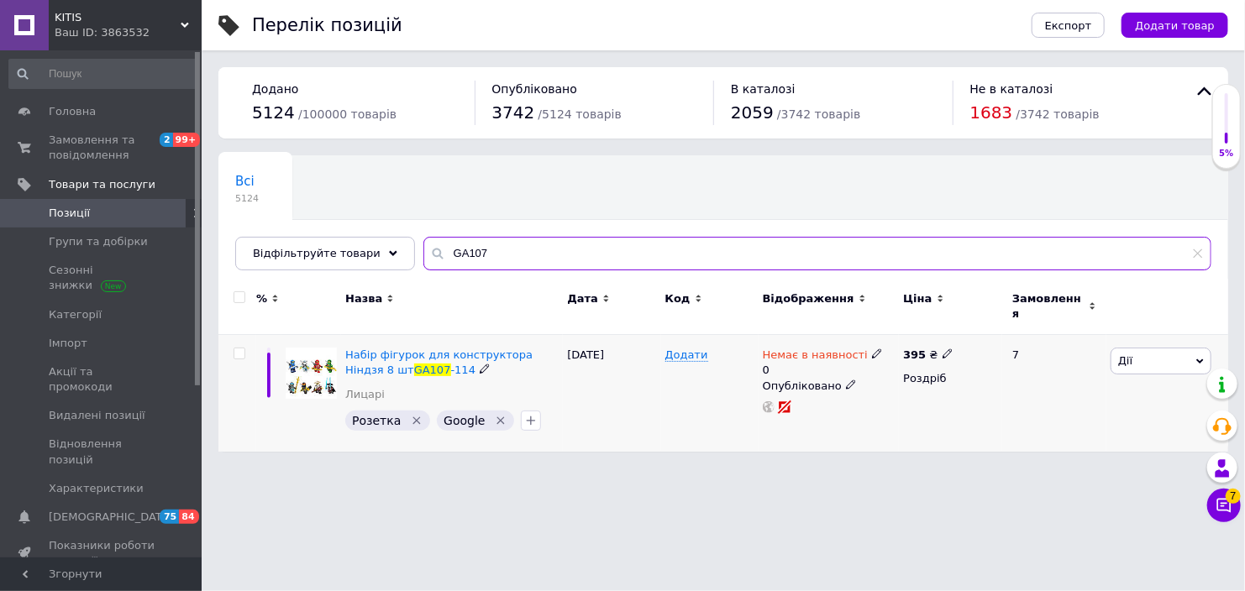
type input "GA107"
click at [862, 350] on div "Немає в наявності" at bounding box center [823, 355] width 120 height 15
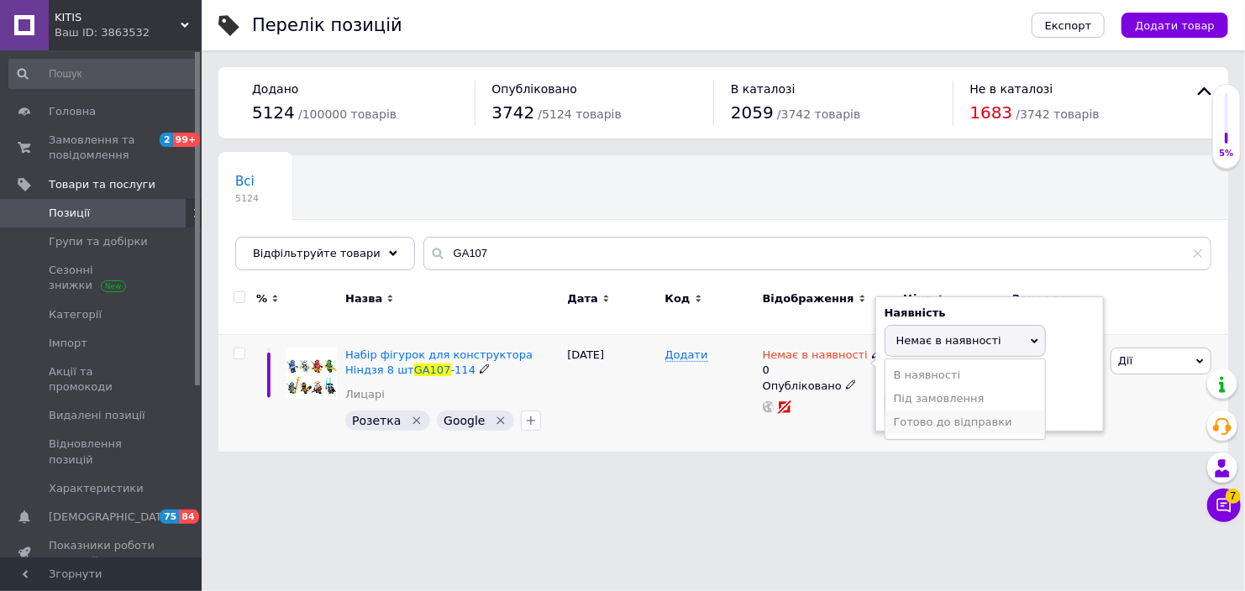
click at [903, 411] on li "Готово до відправки" at bounding box center [965, 423] width 160 height 24
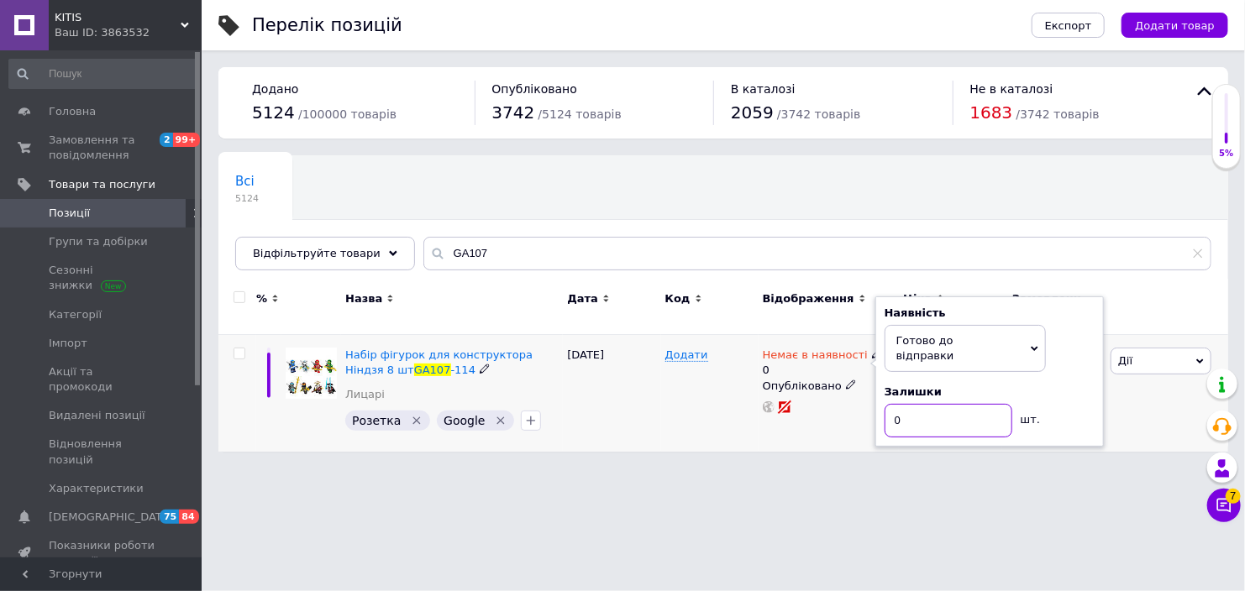
click at [904, 404] on input "0" at bounding box center [948, 421] width 128 height 34
type input "5"
click at [654, 404] on div "[DATE]" at bounding box center [611, 393] width 97 height 117
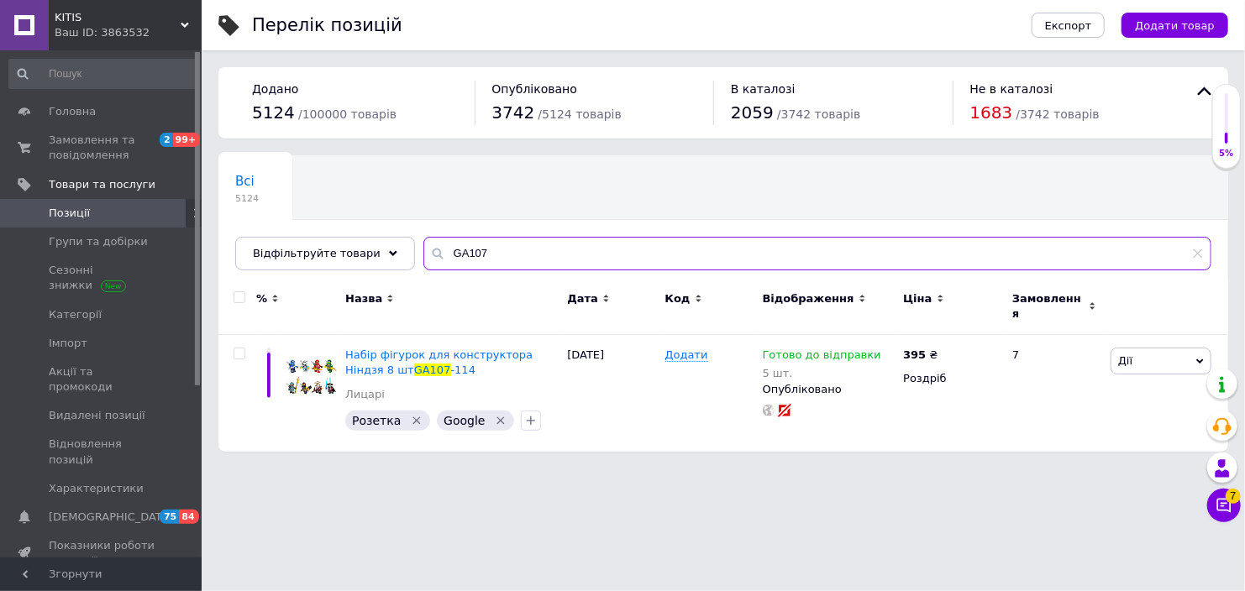
click at [478, 260] on input "GA107" at bounding box center [817, 254] width 788 height 34
paste input "XL0001"
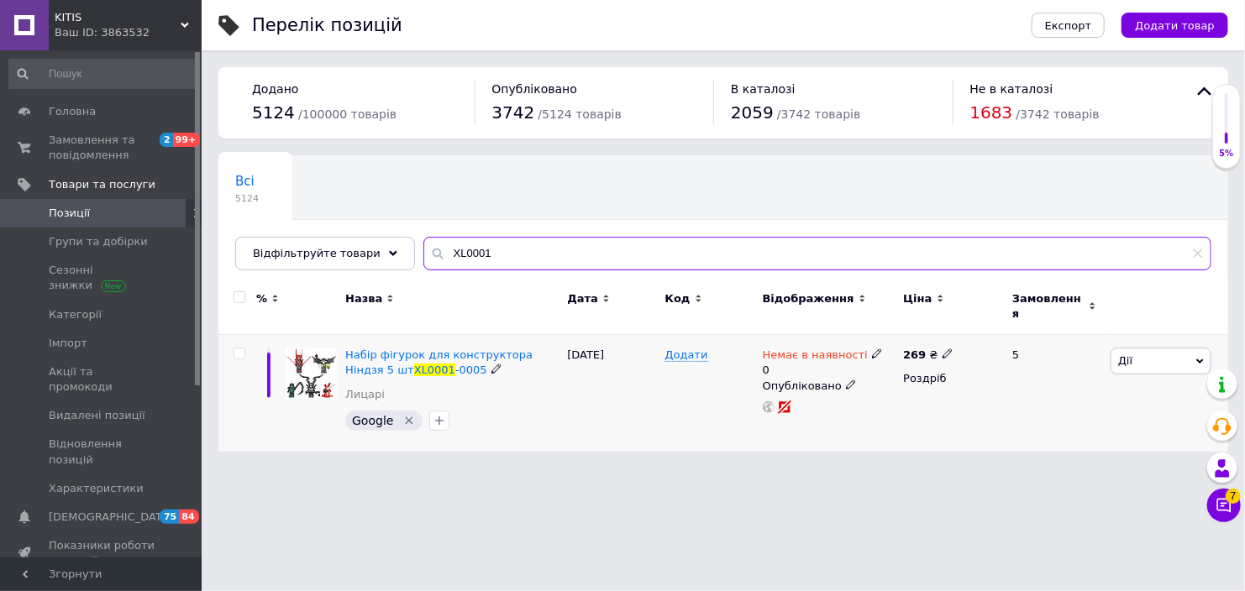
type input "XL0001"
click at [854, 348] on div "Немає в наявності" at bounding box center [823, 355] width 120 height 15
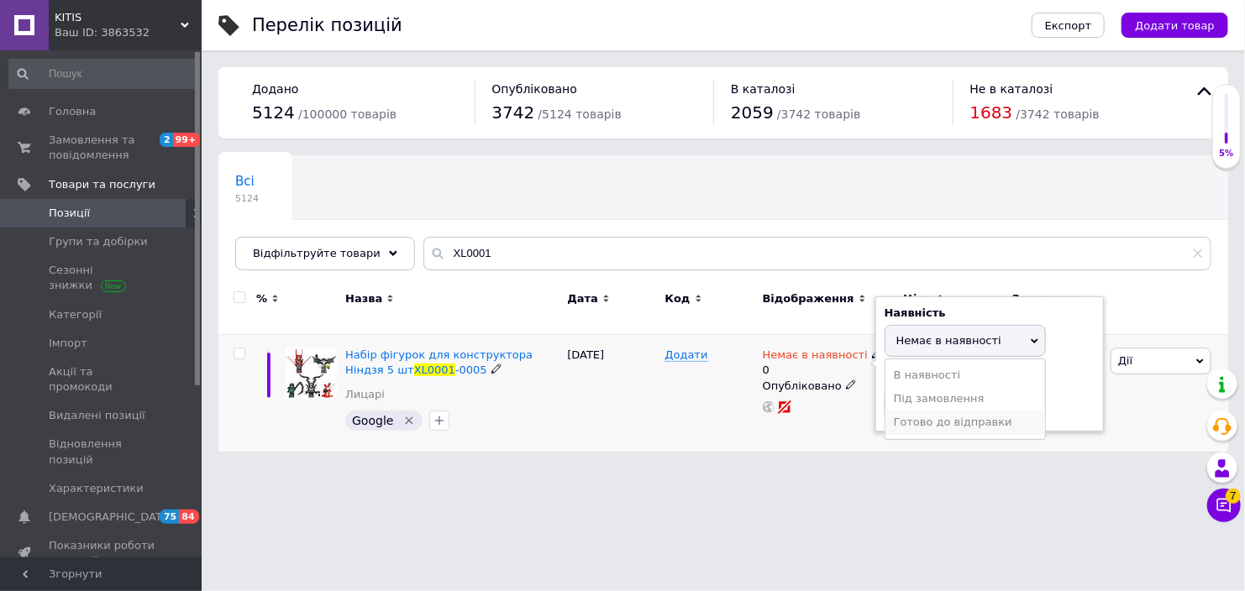
click at [927, 414] on li "Готово до відправки" at bounding box center [965, 423] width 160 height 24
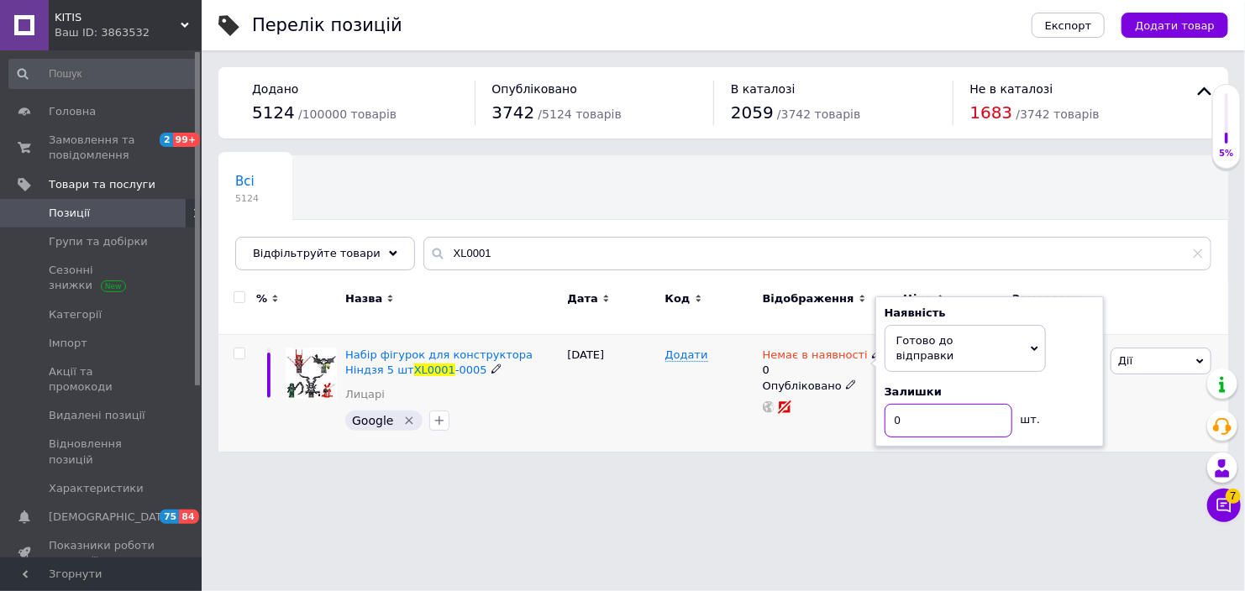
click at [919, 404] on input "0" at bounding box center [948, 421] width 128 height 34
type input "5"
click at [679, 397] on div "Додати" at bounding box center [709, 393] width 97 height 117
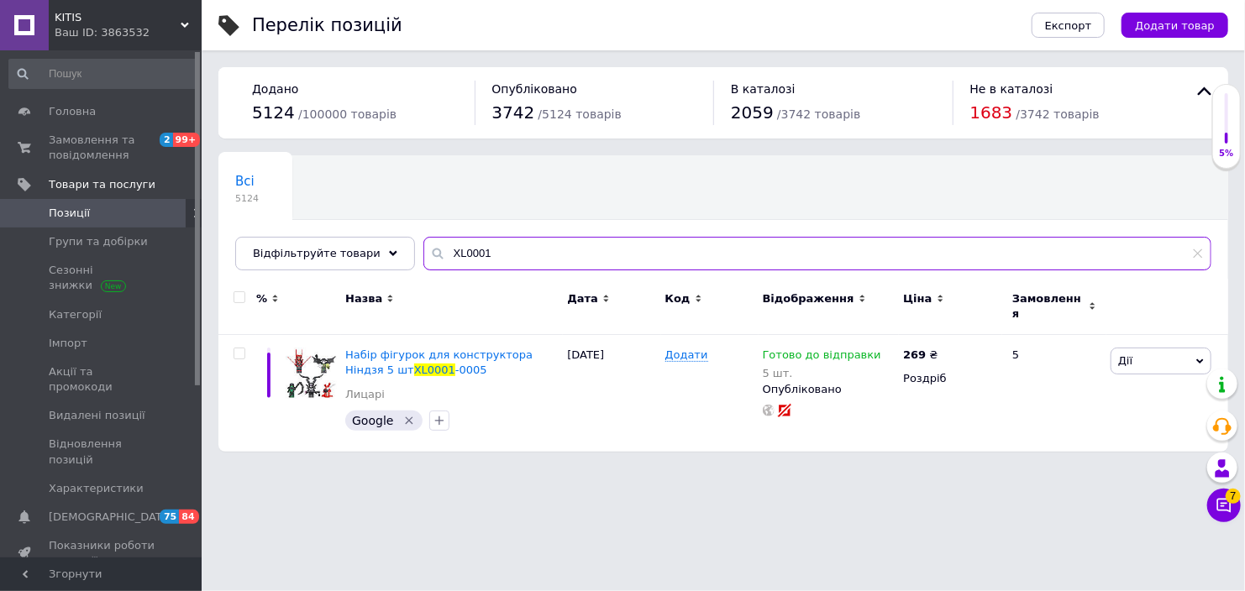
click at [516, 253] on input "XL0001" at bounding box center [817, 254] width 788 height 34
paste input "YKM"
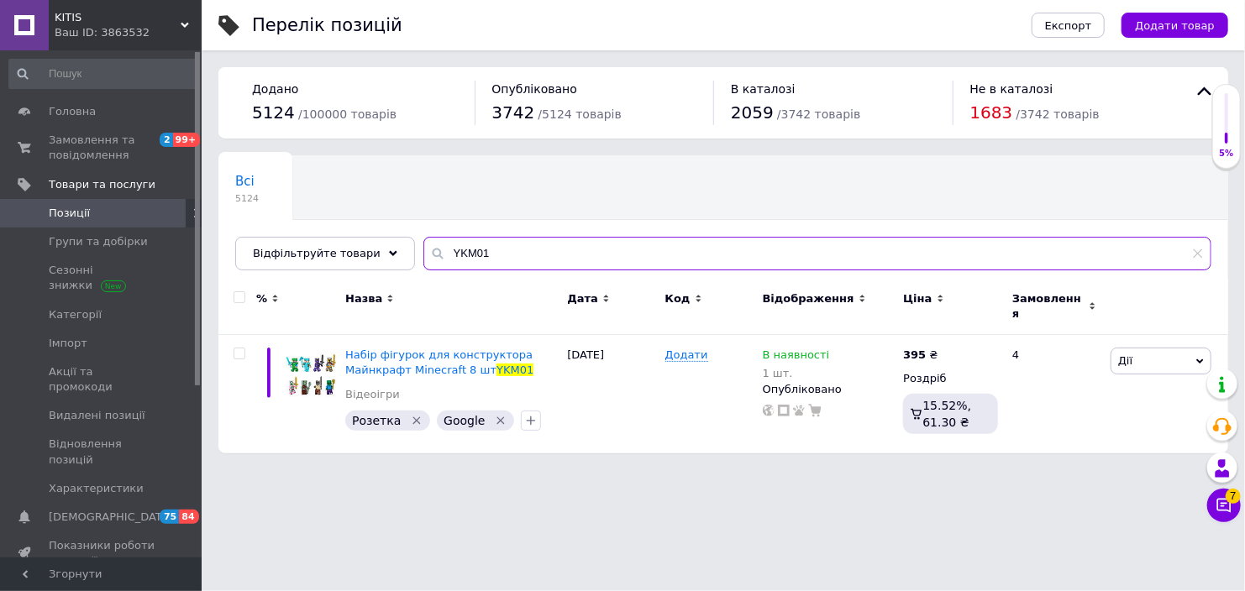
type input "YKM01"
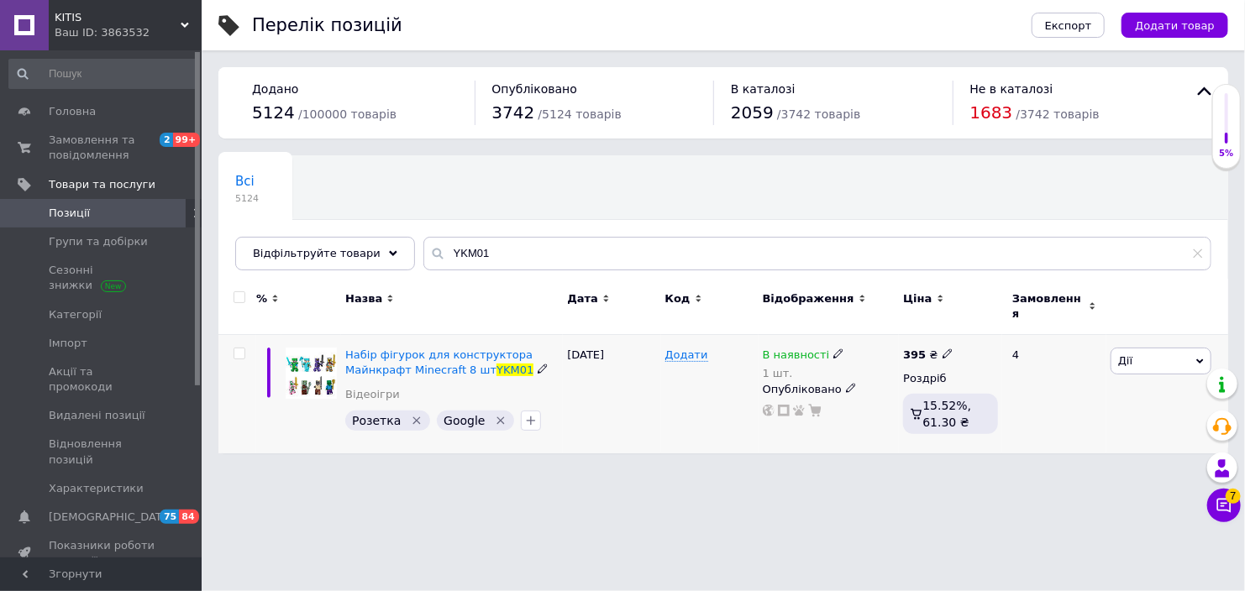
click at [833, 349] on icon at bounding box center [838, 354] width 10 height 10
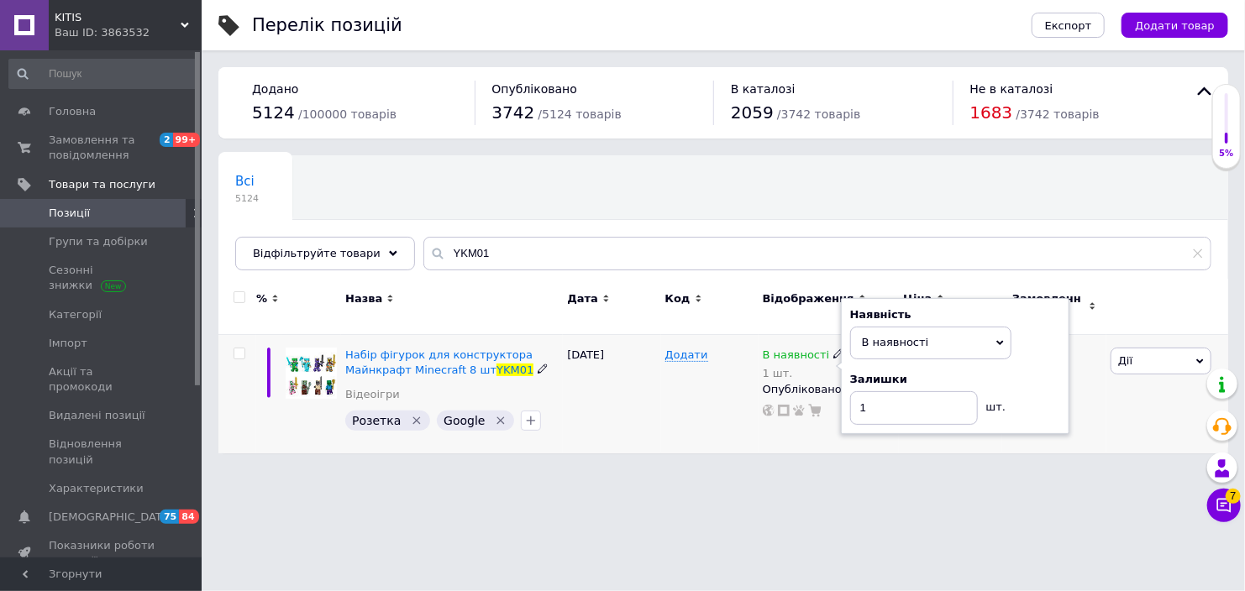
click at [1021, 390] on div "Залишки 1 шт." at bounding box center [955, 398] width 210 height 53
click at [944, 406] on input "1" at bounding box center [914, 408] width 128 height 34
type input "6"
click at [662, 396] on div "Додати" at bounding box center [709, 394] width 97 height 118
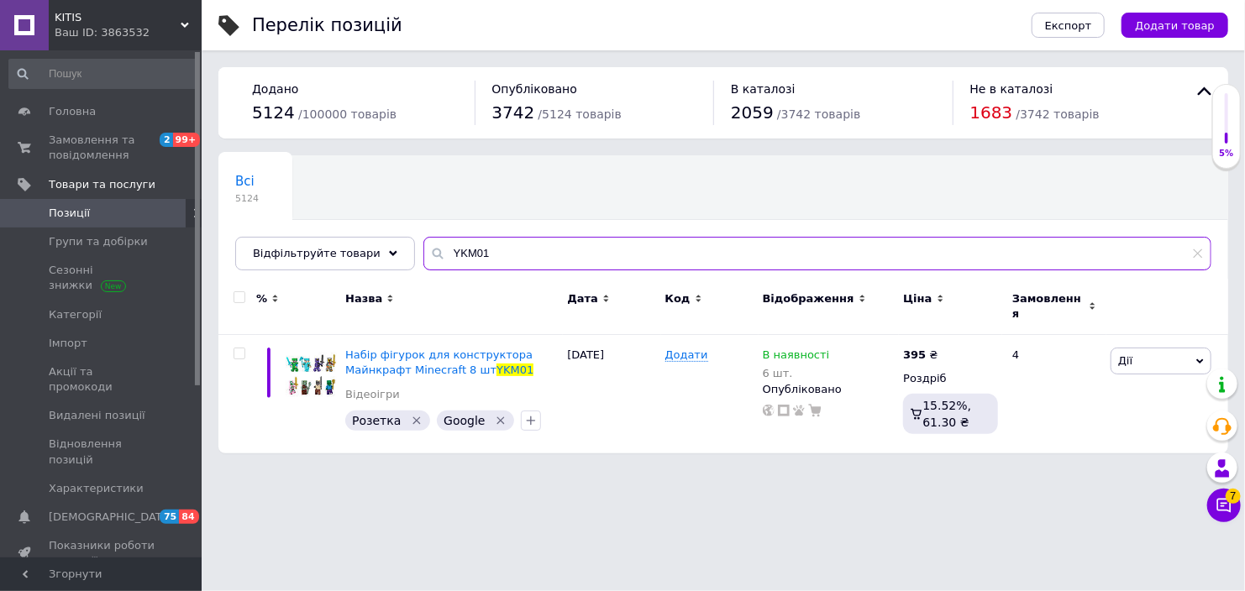
click at [492, 237] on input "YKM01" at bounding box center [817, 254] width 788 height 34
paste input "4"
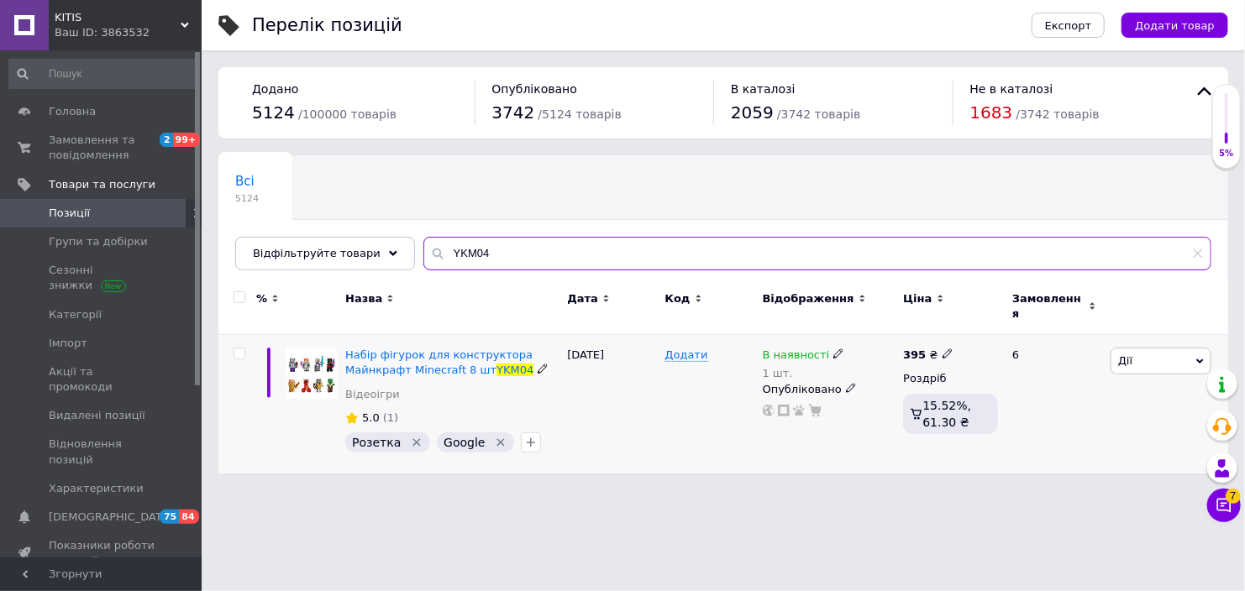
type input "YKM04"
click at [833, 349] on use at bounding box center [837, 353] width 9 height 9
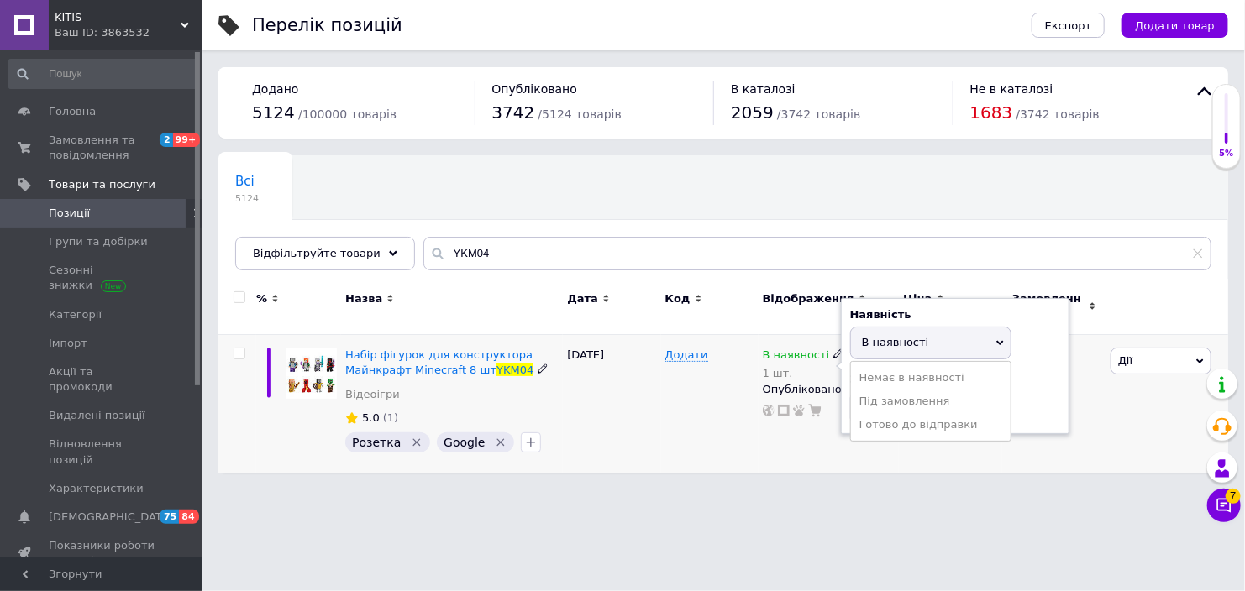
click at [1054, 383] on div "Залишки 1 шт." at bounding box center [955, 398] width 210 height 53
click at [929, 401] on input "1" at bounding box center [914, 408] width 128 height 34
type input "6"
click at [626, 398] on div "[DATE]" at bounding box center [611, 404] width 97 height 139
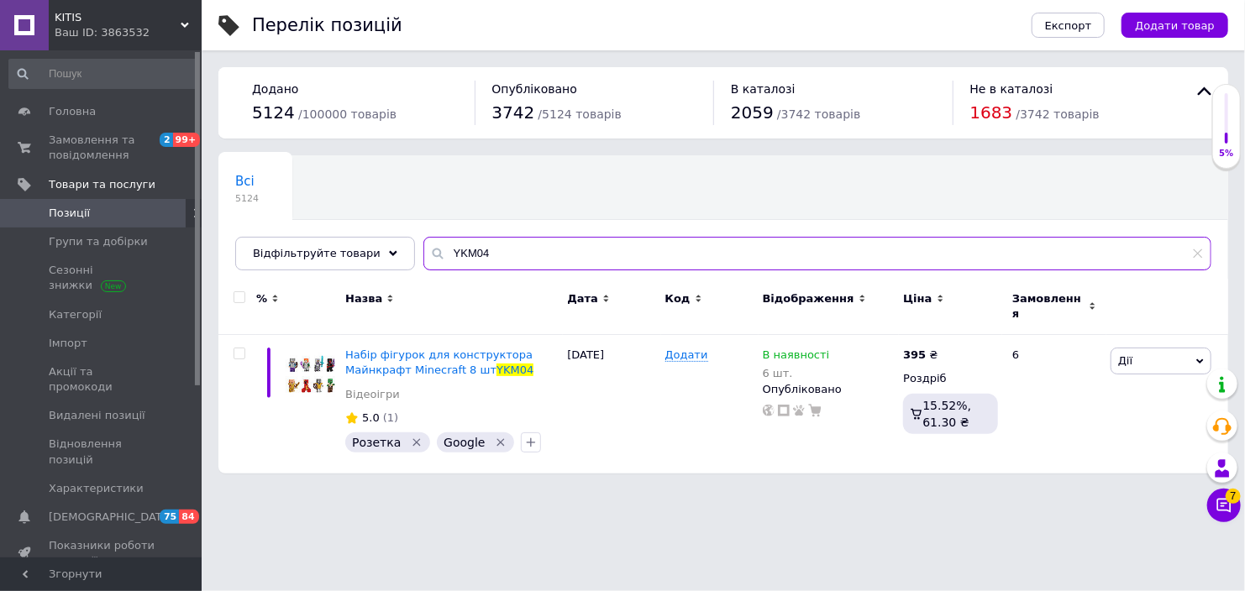
click at [629, 266] on input "YKM04" at bounding box center [817, 254] width 788 height 34
paste input "5"
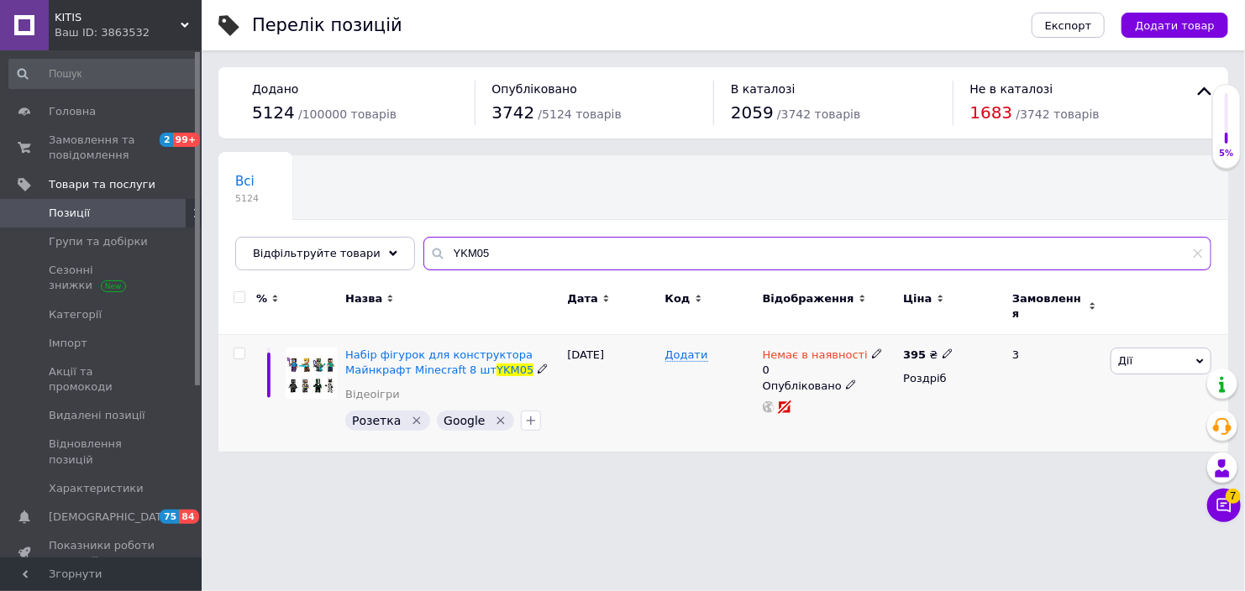
type input "YKM05"
click at [872, 349] on icon at bounding box center [877, 354] width 10 height 10
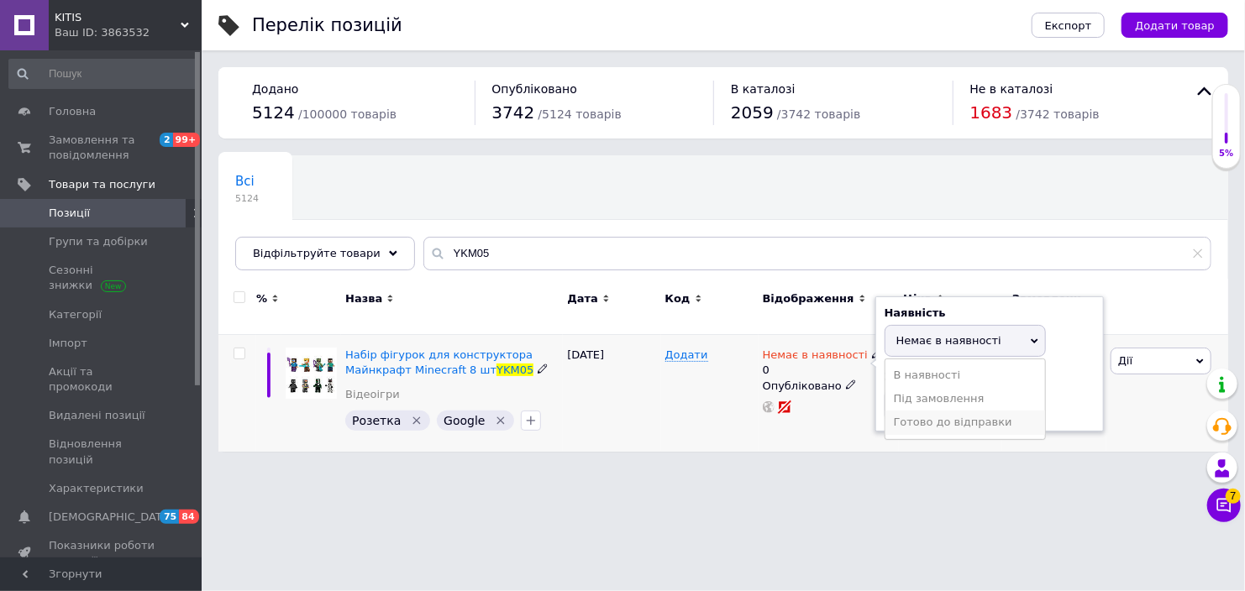
click at [925, 411] on li "Готово до відправки" at bounding box center [965, 423] width 160 height 24
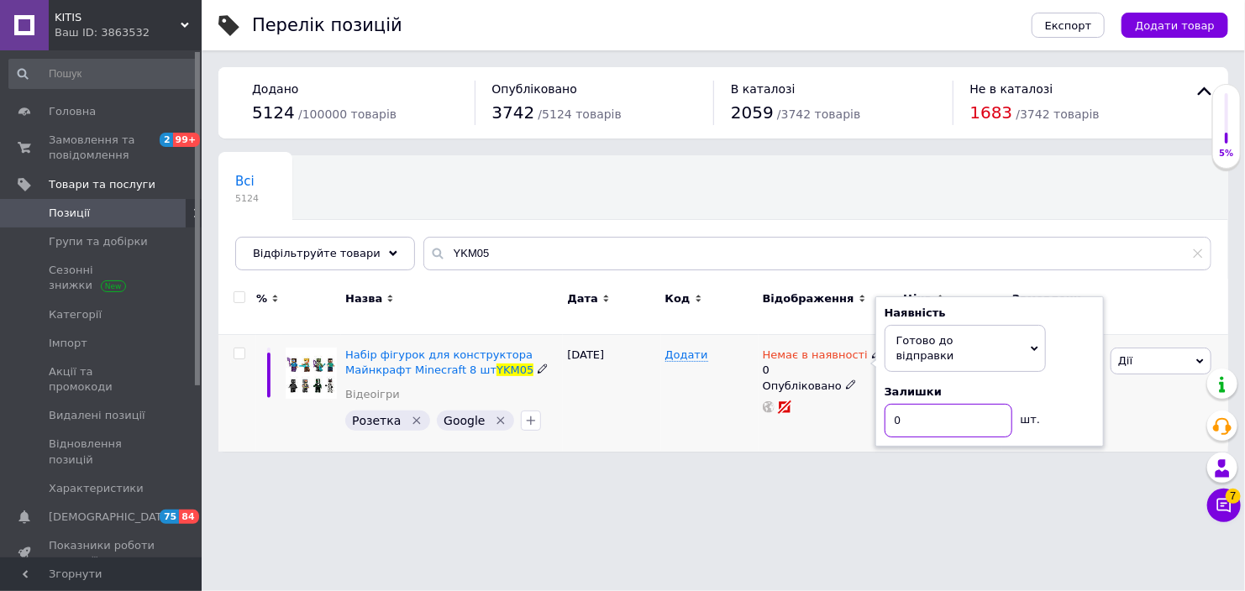
click at [925, 404] on input "0" at bounding box center [948, 421] width 128 height 34
type input "5"
click at [682, 396] on div "Додати" at bounding box center [709, 393] width 97 height 117
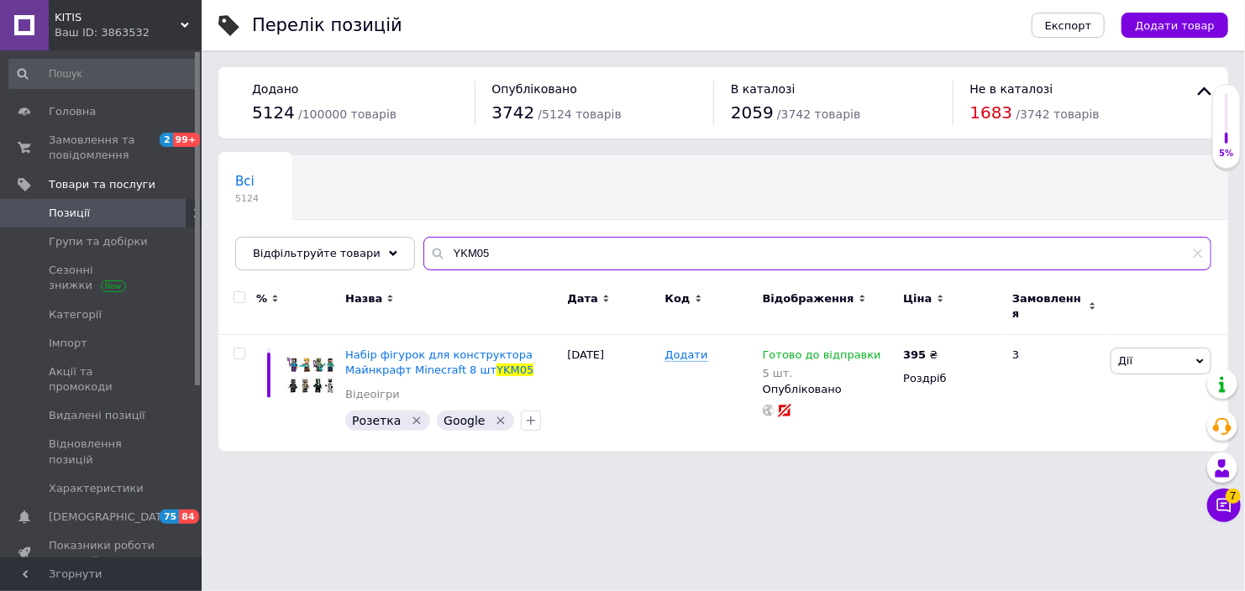
click at [469, 246] on input "YKM05" at bounding box center [817, 254] width 788 height 34
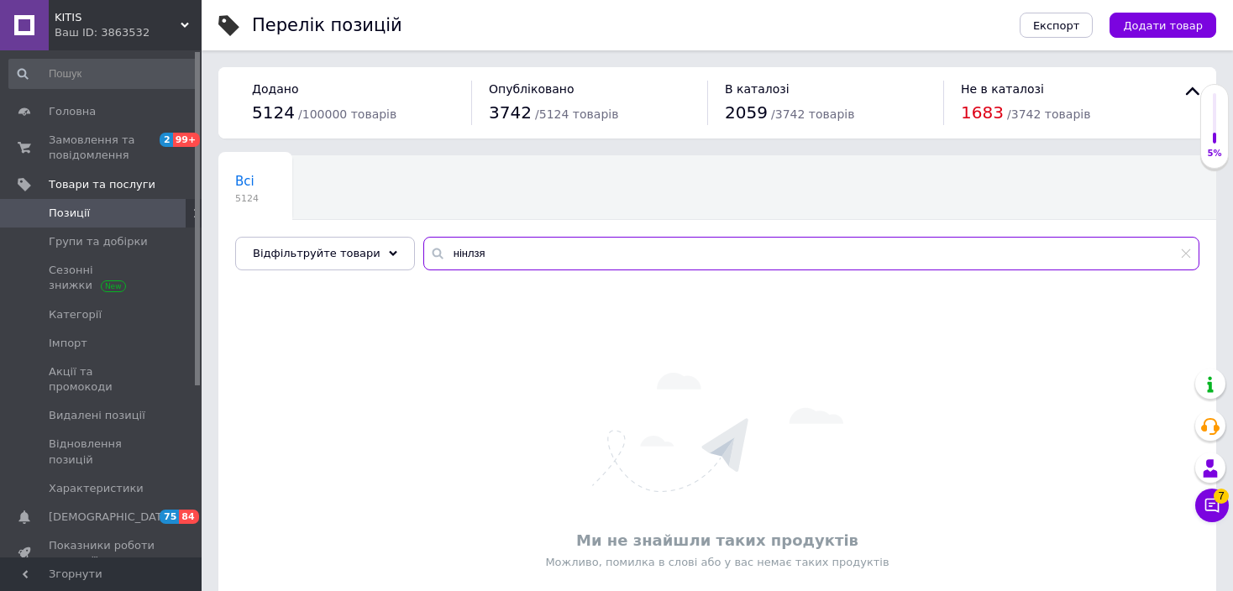
click at [459, 254] on input "нінлзя" at bounding box center [811, 254] width 776 height 34
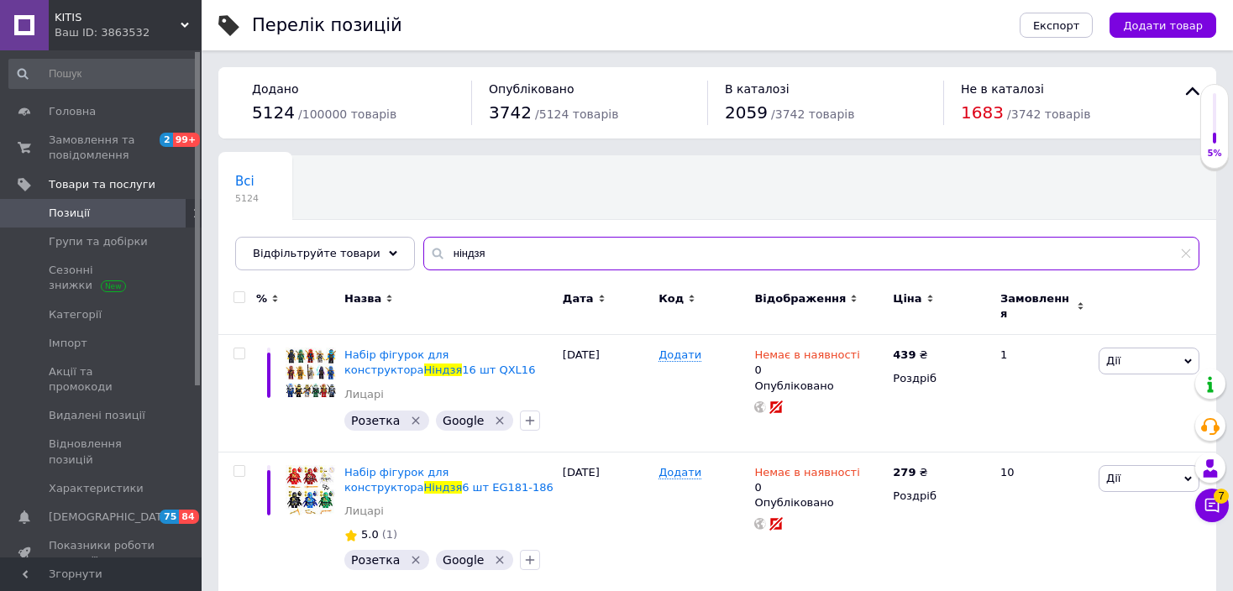
type input "ніндзя"
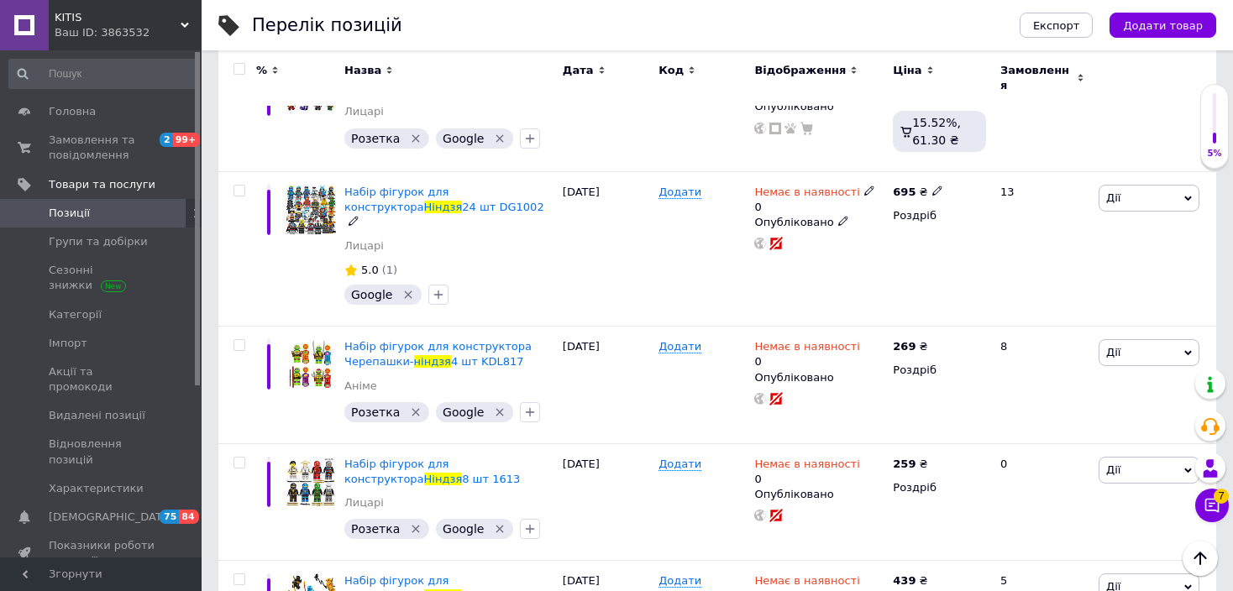
scroll to position [3178, 0]
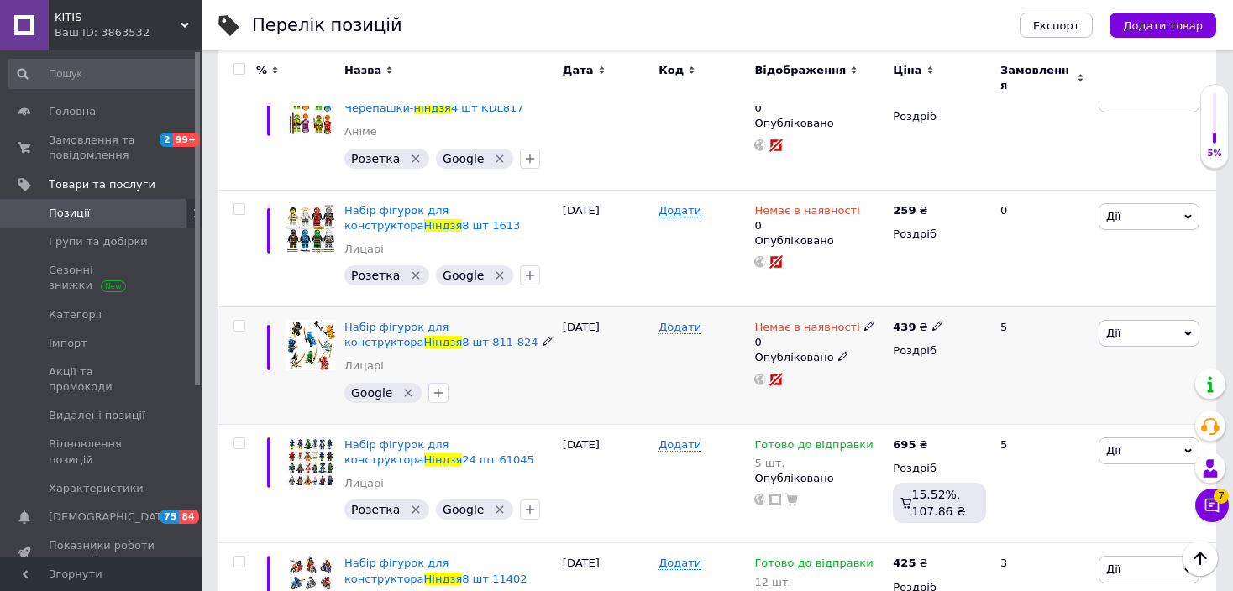
click at [864, 321] on icon at bounding box center [869, 326] width 10 height 10
click at [906, 383] on li "Готово до відправки" at bounding box center [957, 395] width 160 height 24
click at [905, 376] on input "0" at bounding box center [940, 393] width 128 height 34
type input "5"
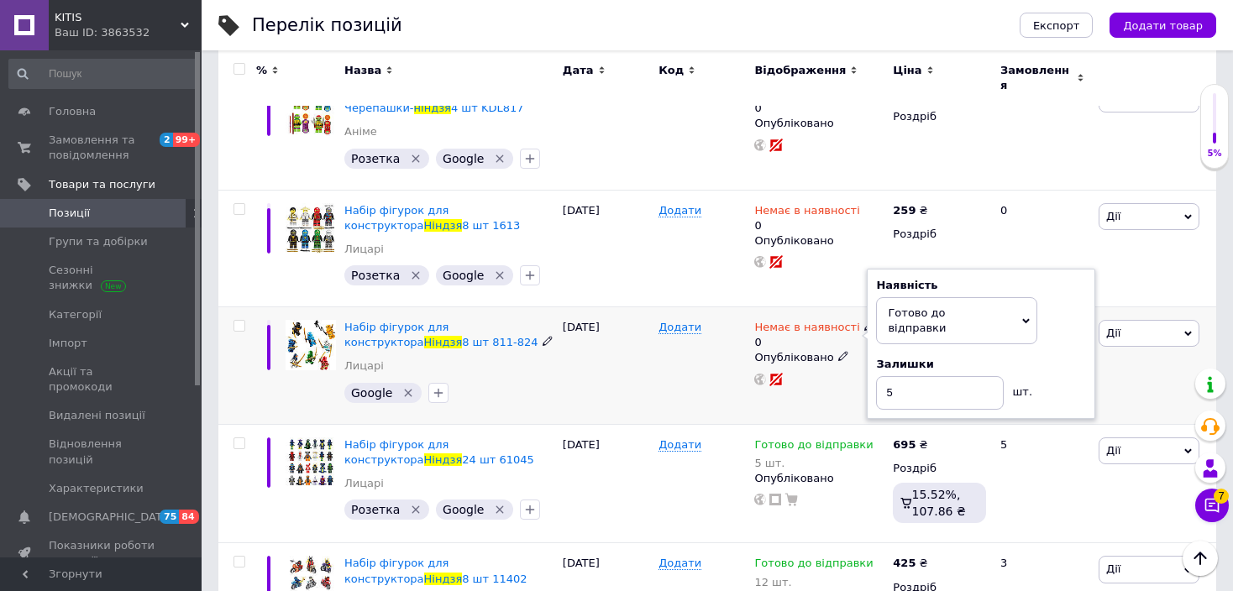
click at [663, 333] on div "Додати" at bounding box center [702, 366] width 96 height 118
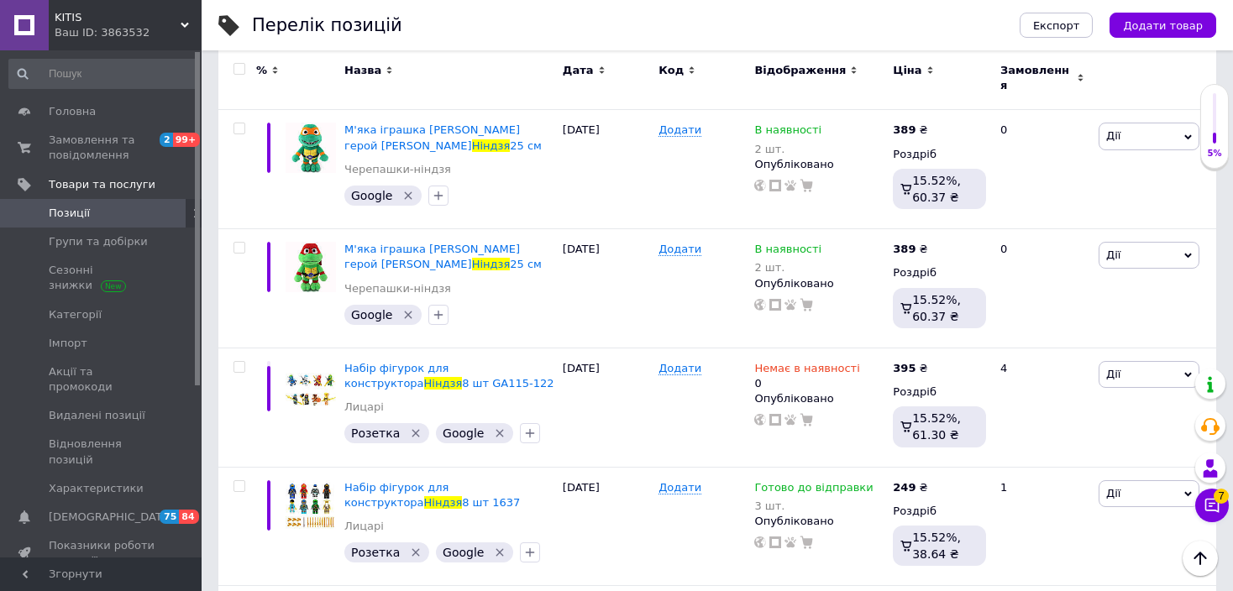
scroll to position [0, 0]
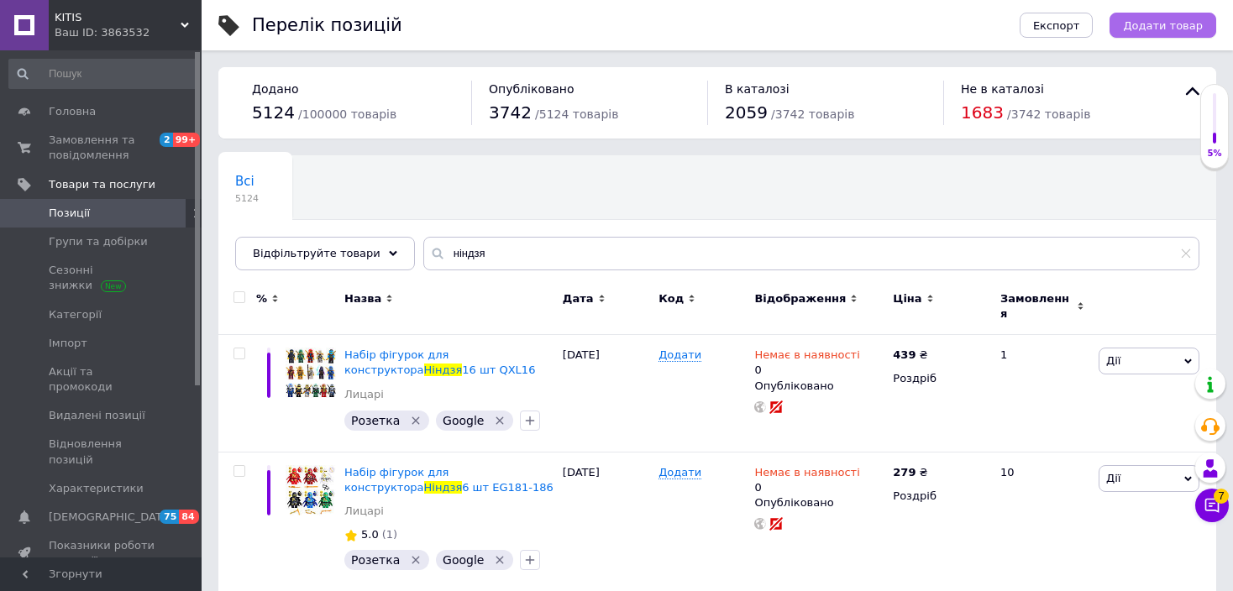
click at [1164, 19] on span "Додати товар" at bounding box center [1163, 25] width 80 height 13
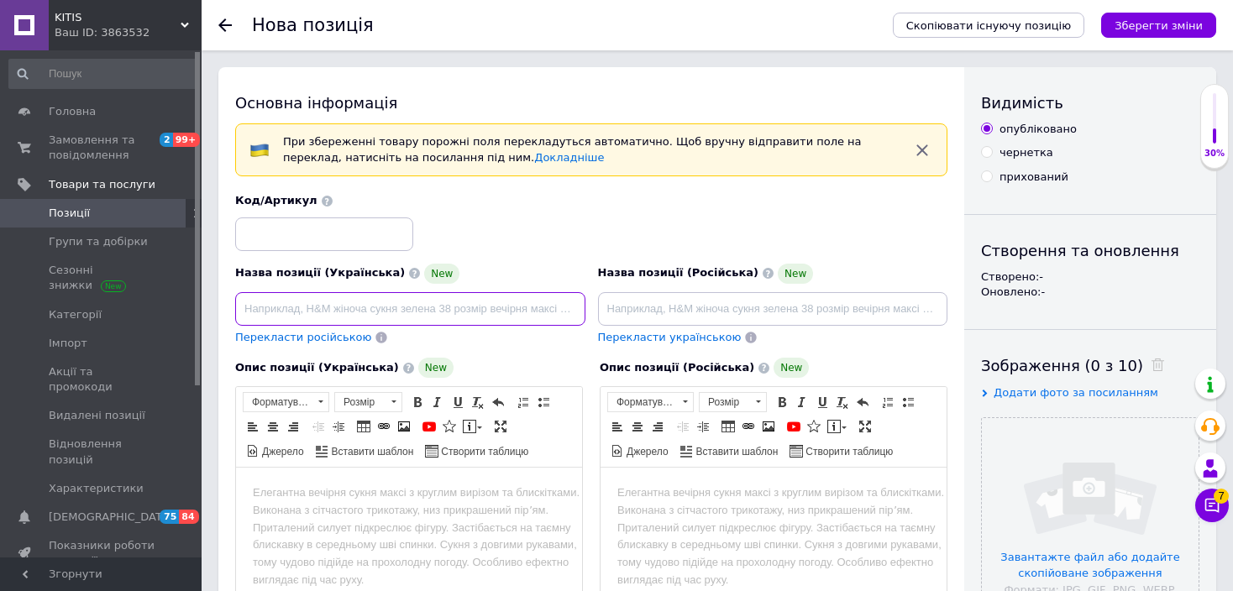
click at [484, 292] on input at bounding box center [410, 309] width 350 height 34
paste input "Набір фігурок для конструктора Ніндзя 8 шт 11402"
type input "Набір фігурок для конструктора Ніндзя 8 шт 11402"
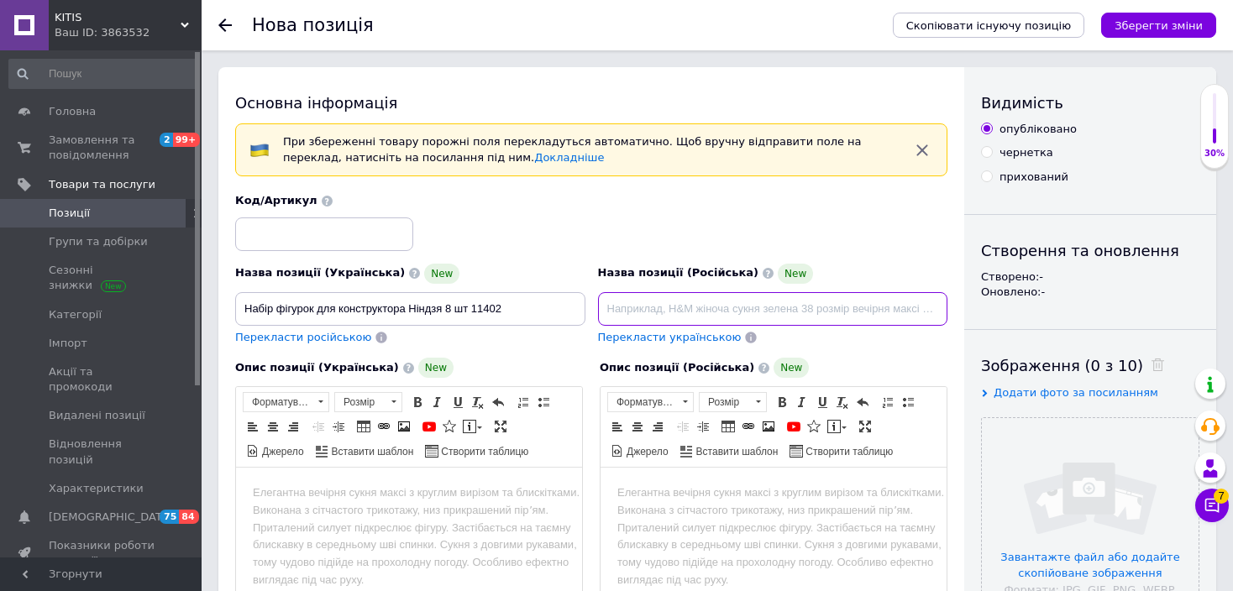
click at [712, 302] on input at bounding box center [773, 309] width 350 height 34
paste input "Набор фигурок для конструктора Ниндзя 8 шт 11402"
type input "Набор фигурок для конструктора Ниндзя 8 шт 11402"
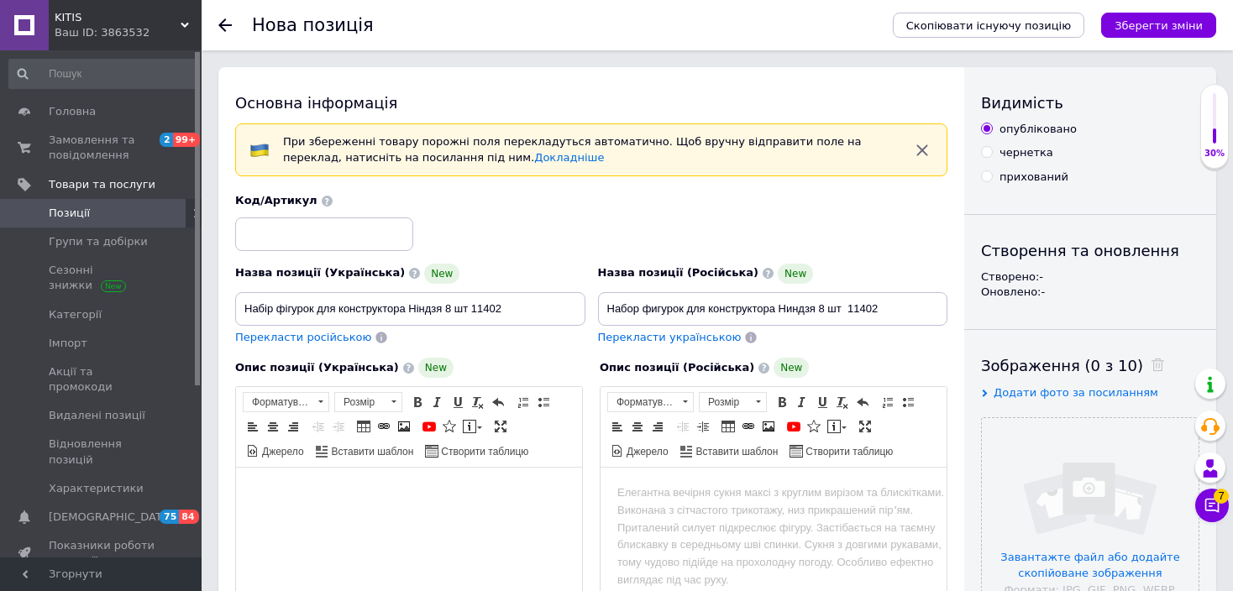
click at [460, 503] on html at bounding box center [409, 493] width 346 height 51
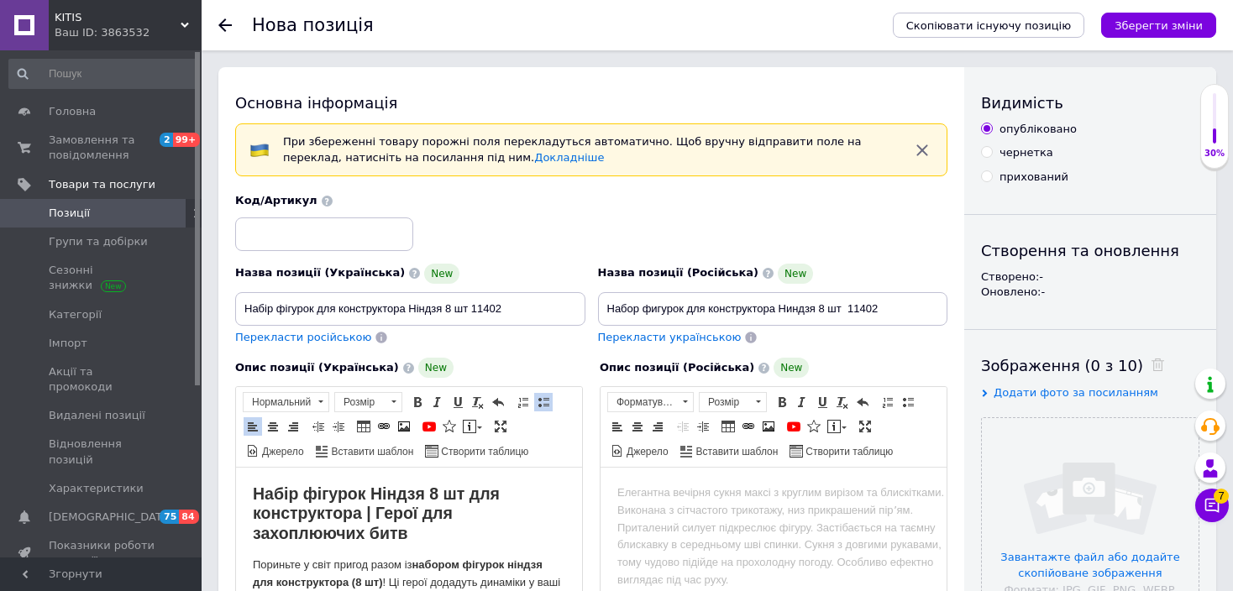
scroll to position [697, 0]
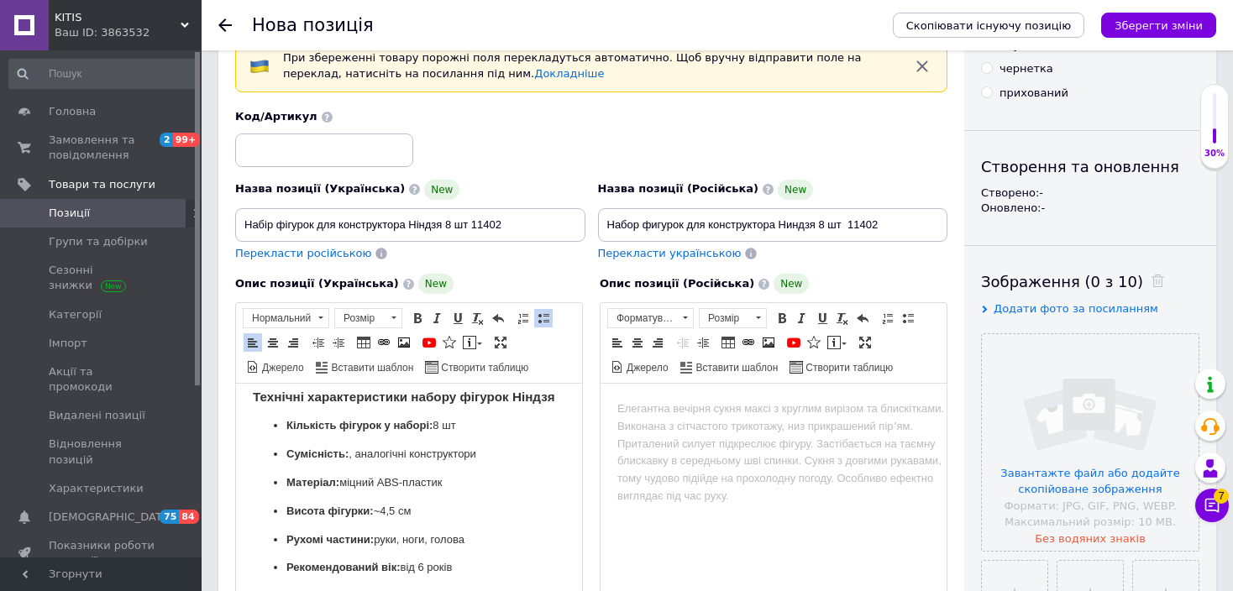
click at [768, 435] on html at bounding box center [773, 409] width 346 height 51
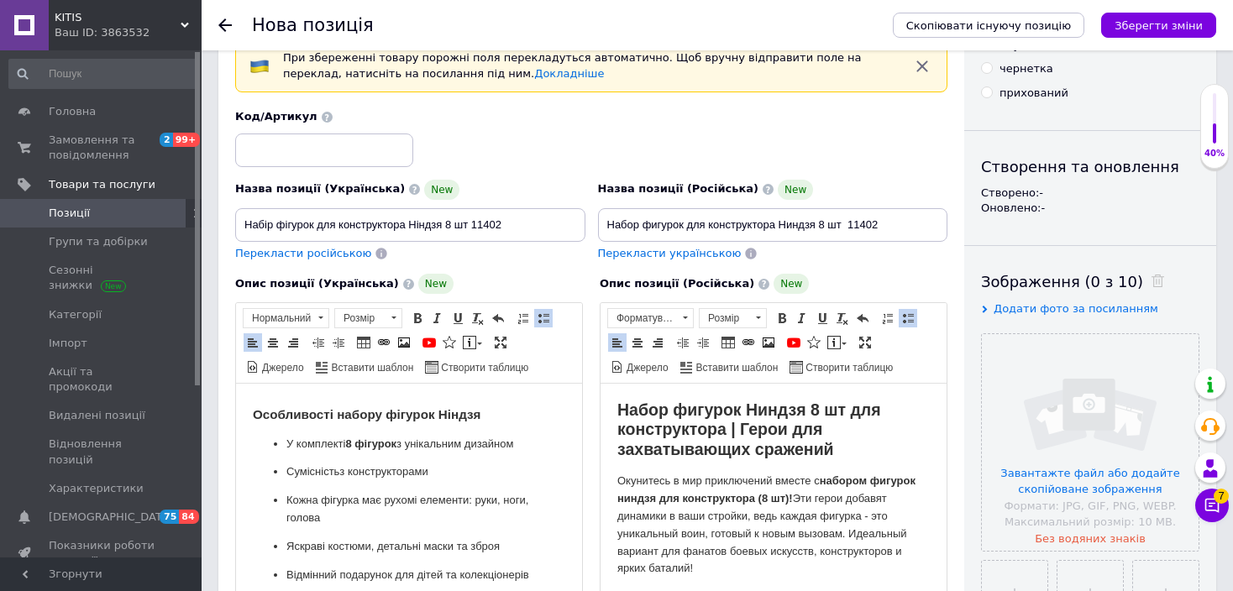
scroll to position [0, 0]
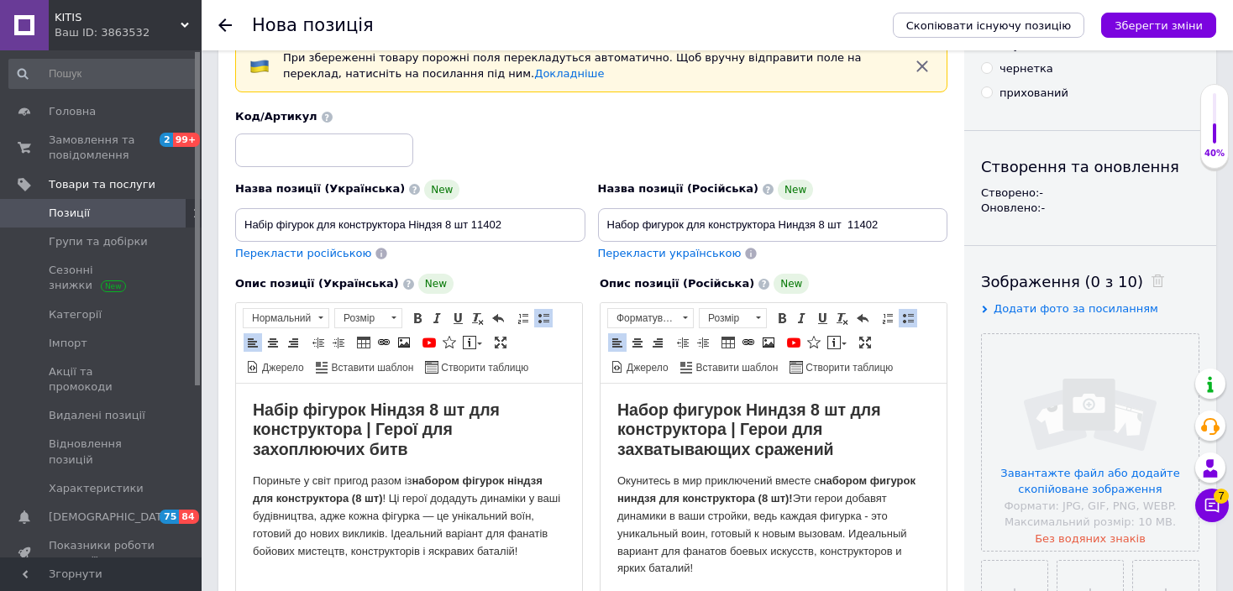
click at [1112, 87] on div "прихований" at bounding box center [1090, 93] width 218 height 15
click at [478, 208] on input "Набір фігурок для конструктора Ніндзя 8 шт 11402" at bounding box center [410, 225] width 350 height 34
paste input "6108"
type input "Набір фігурок для конструктора Ніндзя 8 шт 61082"
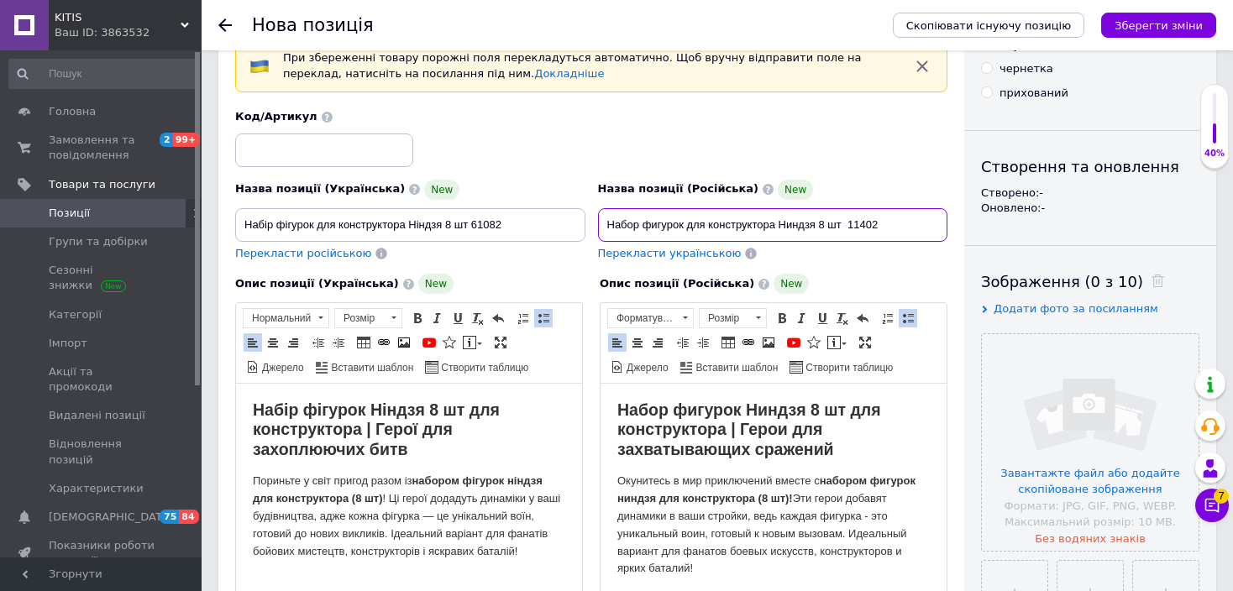
click at [868, 216] on input "Набор фигурок для конструктора Ниндзя 8 шт 11402" at bounding box center [773, 225] width 350 height 34
paste input "6108"
click at [868, 216] on input "Набор фигурок для конструктора Ниндзя 8 шт 61082" at bounding box center [773, 225] width 350 height 34
type input "Набор фигурок для конструктора Ниндзя 8 шт 61082"
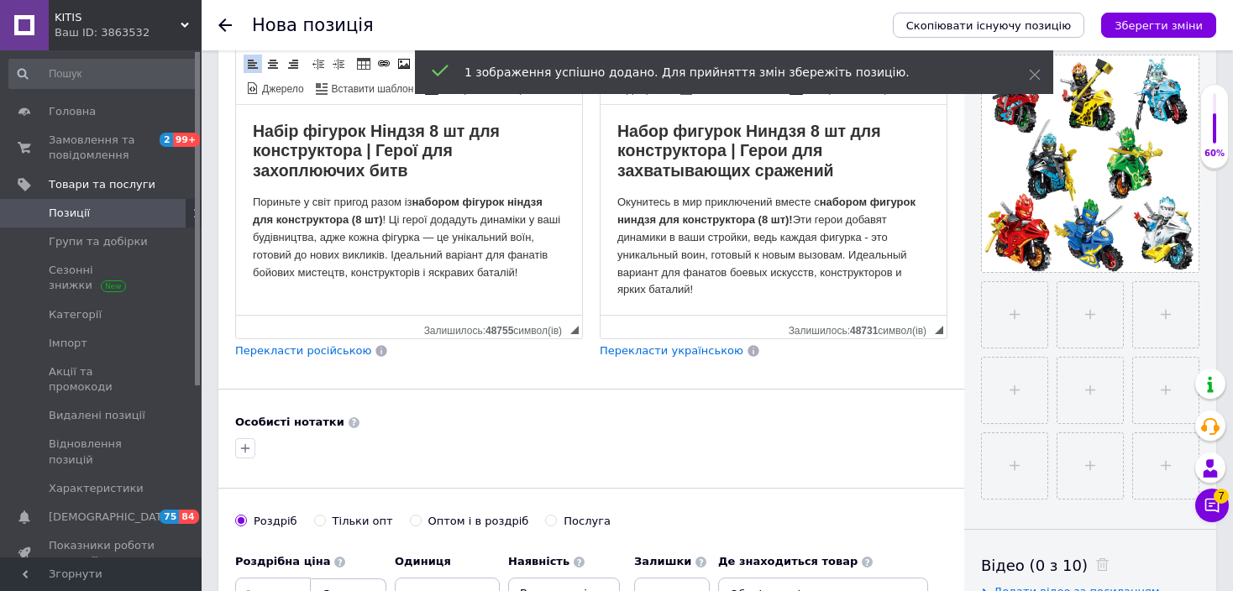
scroll to position [588, 0]
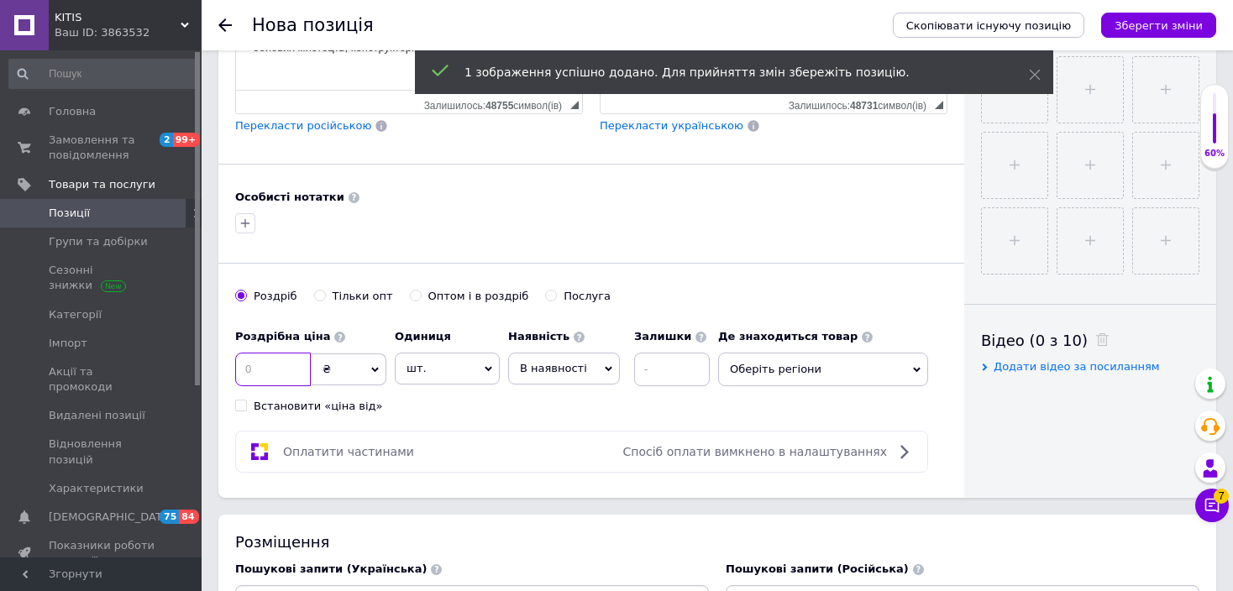
click at [252, 374] on input at bounding box center [273, 370] width 76 height 34
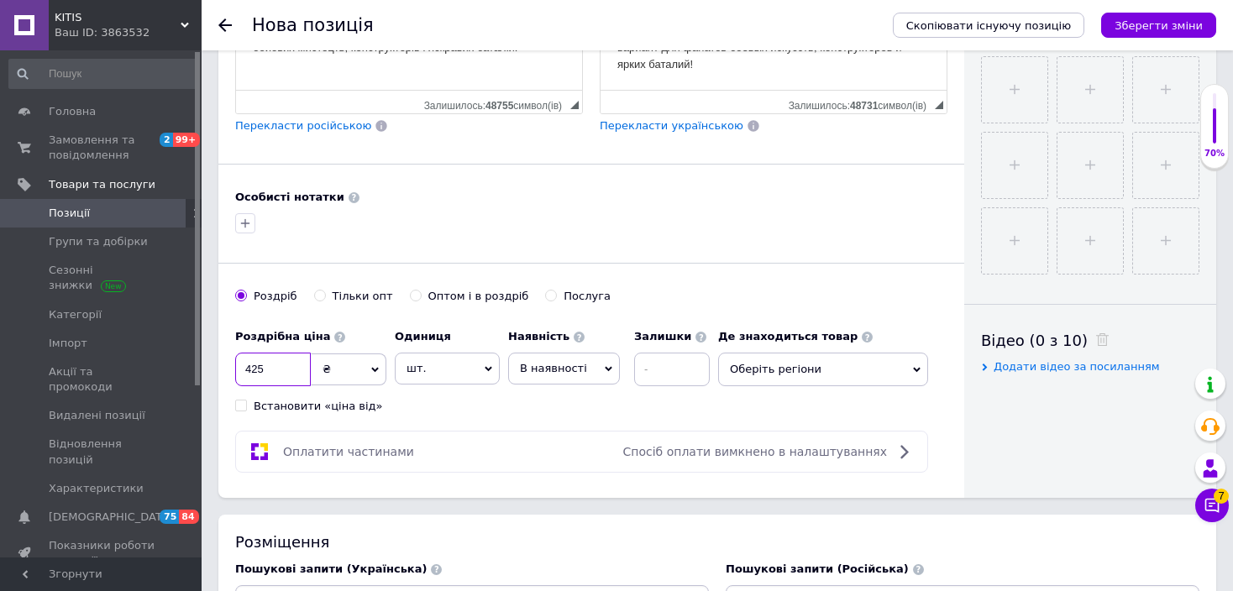
type input "425"
click at [567, 368] on span "В наявності" at bounding box center [553, 368] width 67 height 13
drag, startPoint x: 562, startPoint y: 458, endPoint x: 658, endPoint y: 389, distance: 117.9
click at [562, 459] on li "Готово до відправки" at bounding box center [564, 473] width 110 height 39
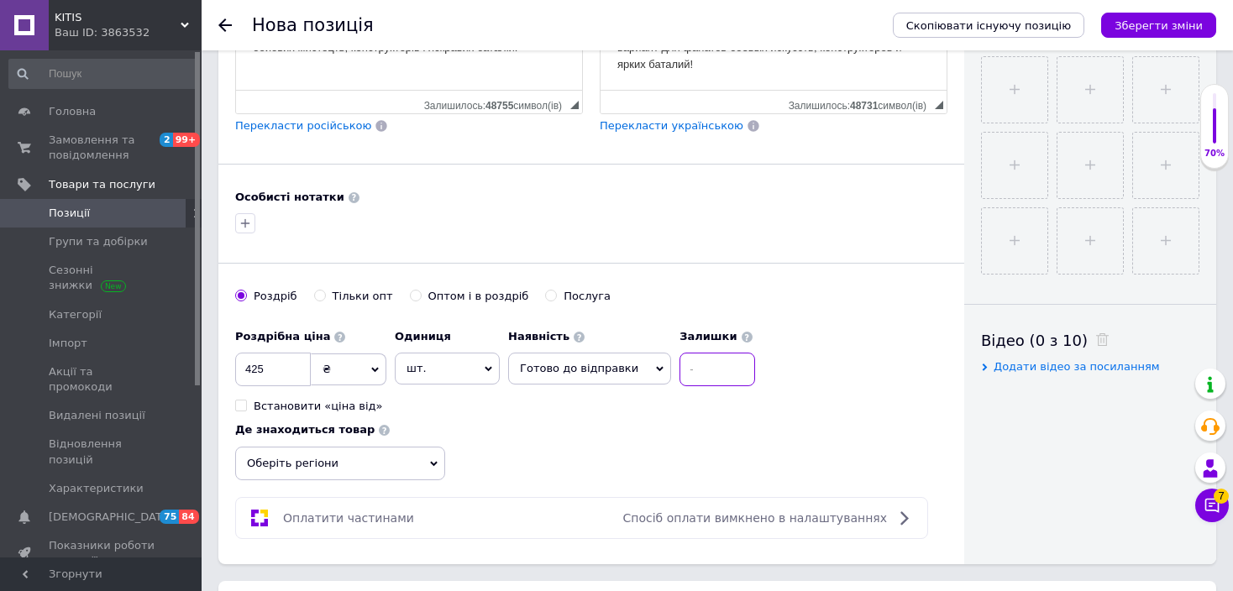
click at [680, 360] on input at bounding box center [717, 370] width 76 height 34
type input "5"
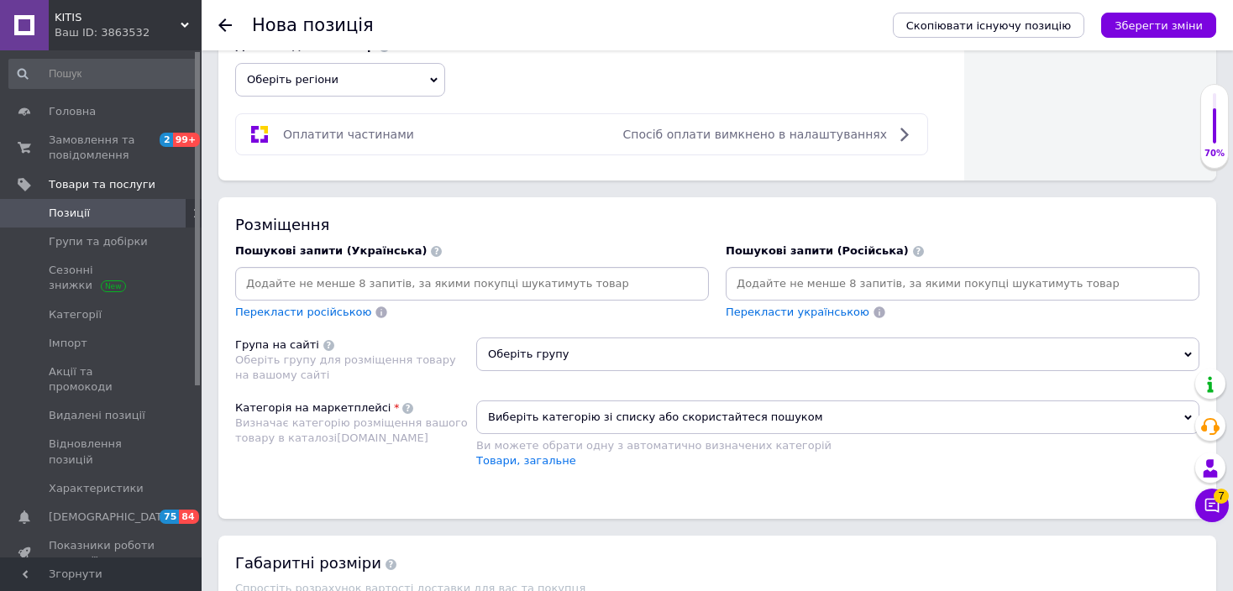
scroll to position [1008, 0]
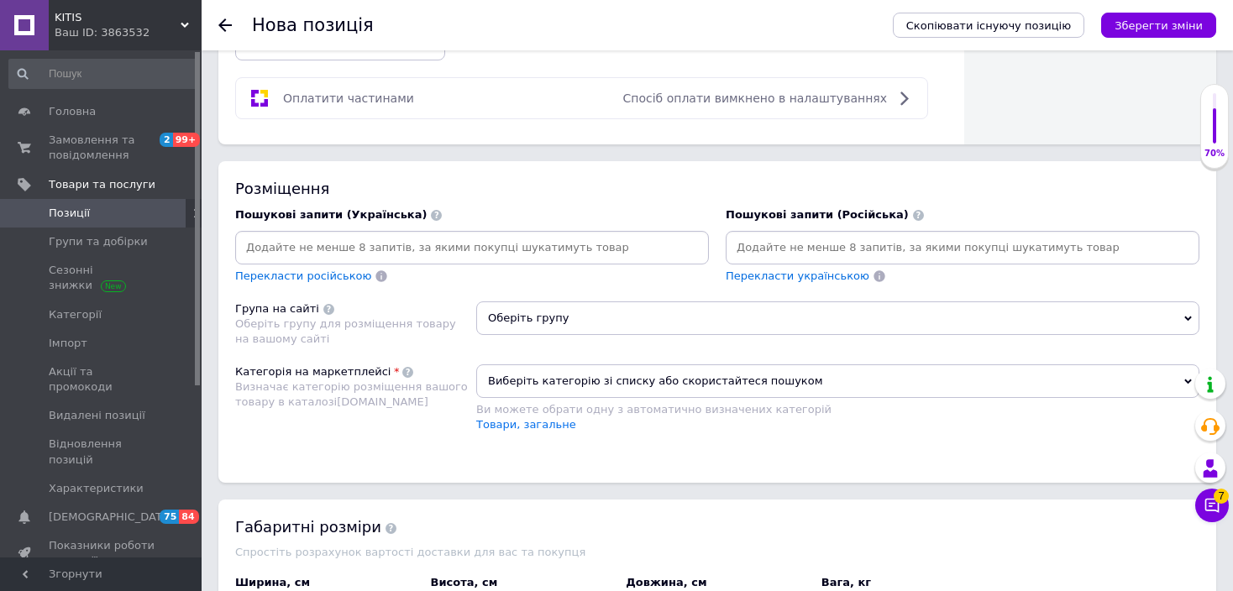
click at [419, 251] on input at bounding box center [471, 247] width 467 height 25
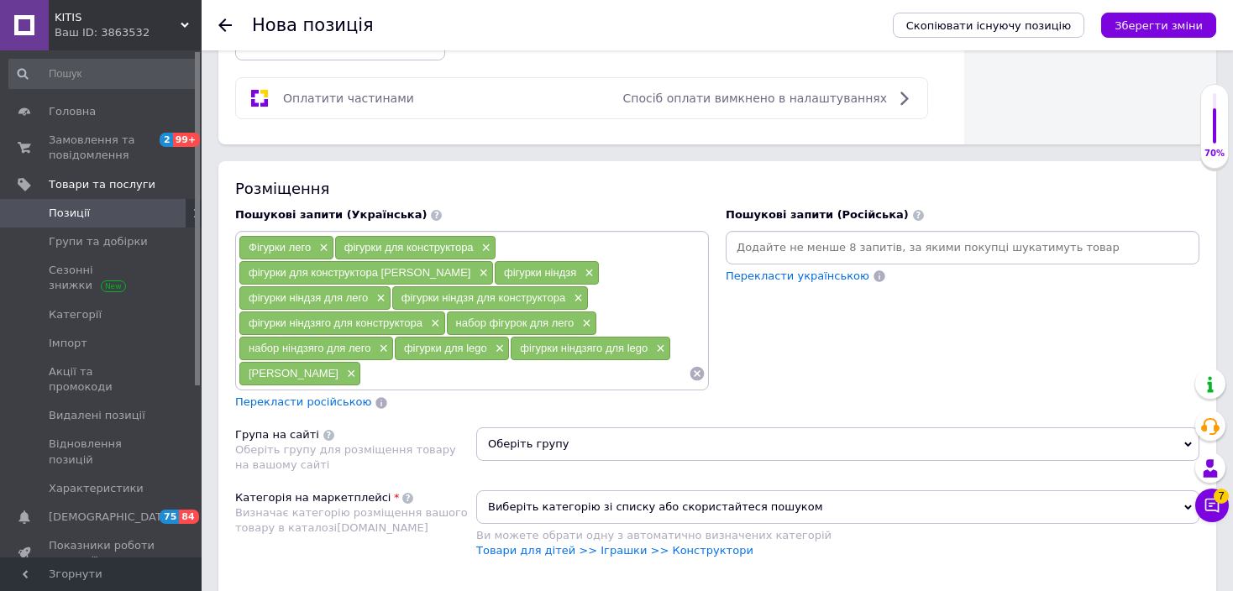
click at [775, 235] on div at bounding box center [962, 247] width 467 height 25
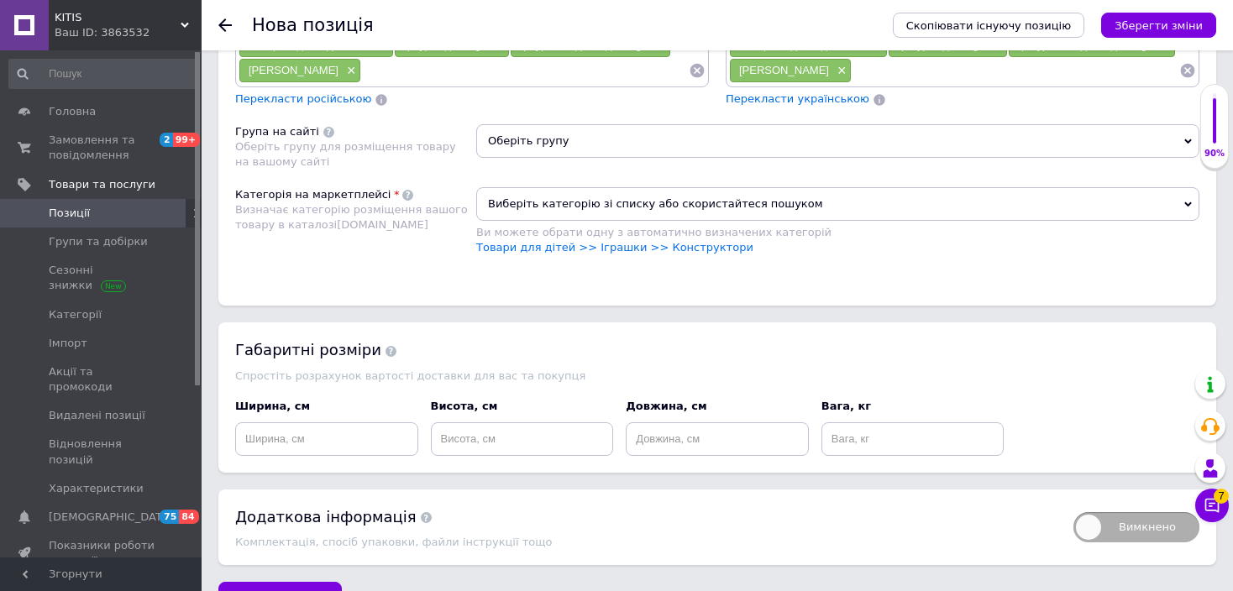
scroll to position [1348, 0]
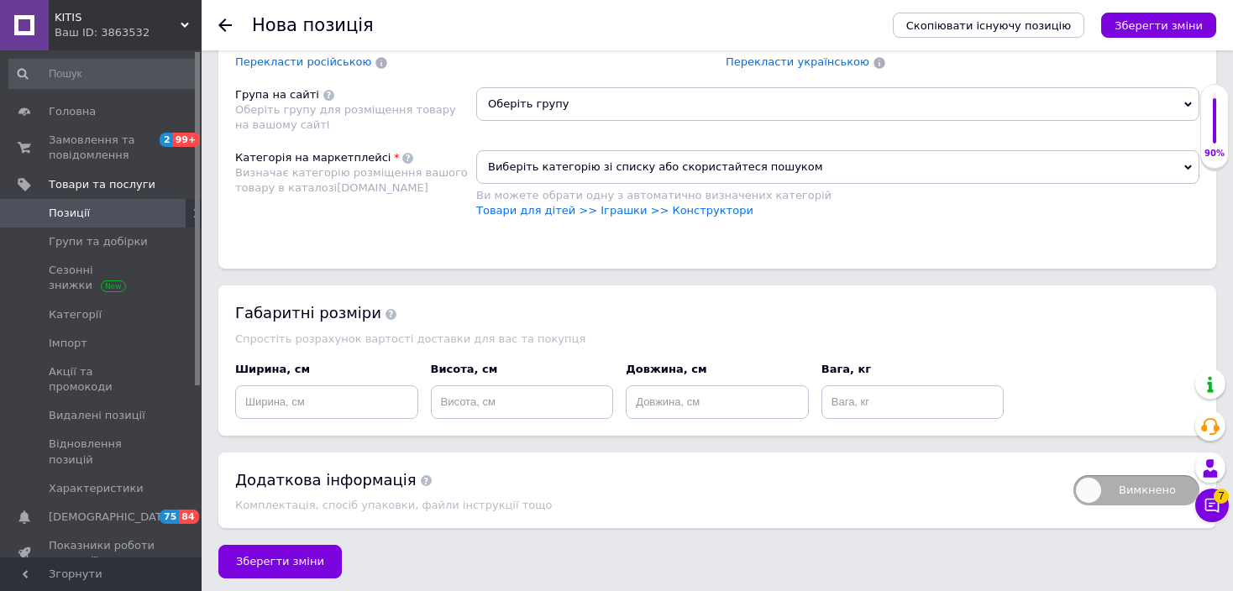
drag, startPoint x: 600, startPoint y: 121, endPoint x: 584, endPoint y: 102, distance: 25.1
click at [597, 118] on div "Оберіть групу" at bounding box center [837, 110] width 723 height 46
click at [584, 102] on span "Оберіть групу" at bounding box center [837, 104] width 723 height 34
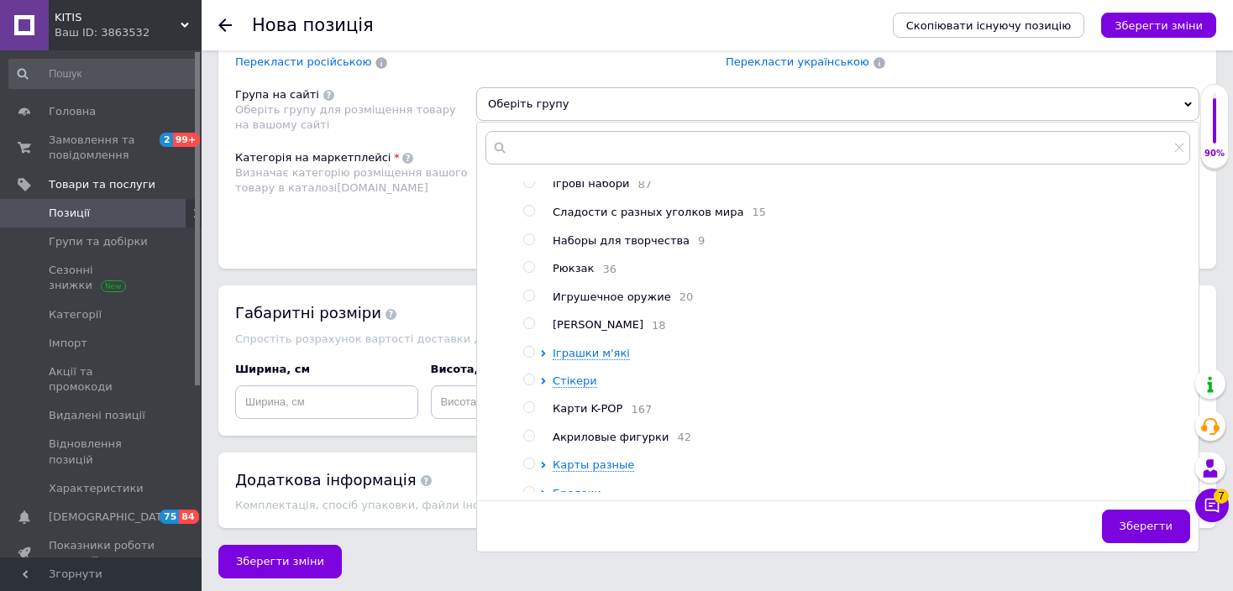
scroll to position [375, 0]
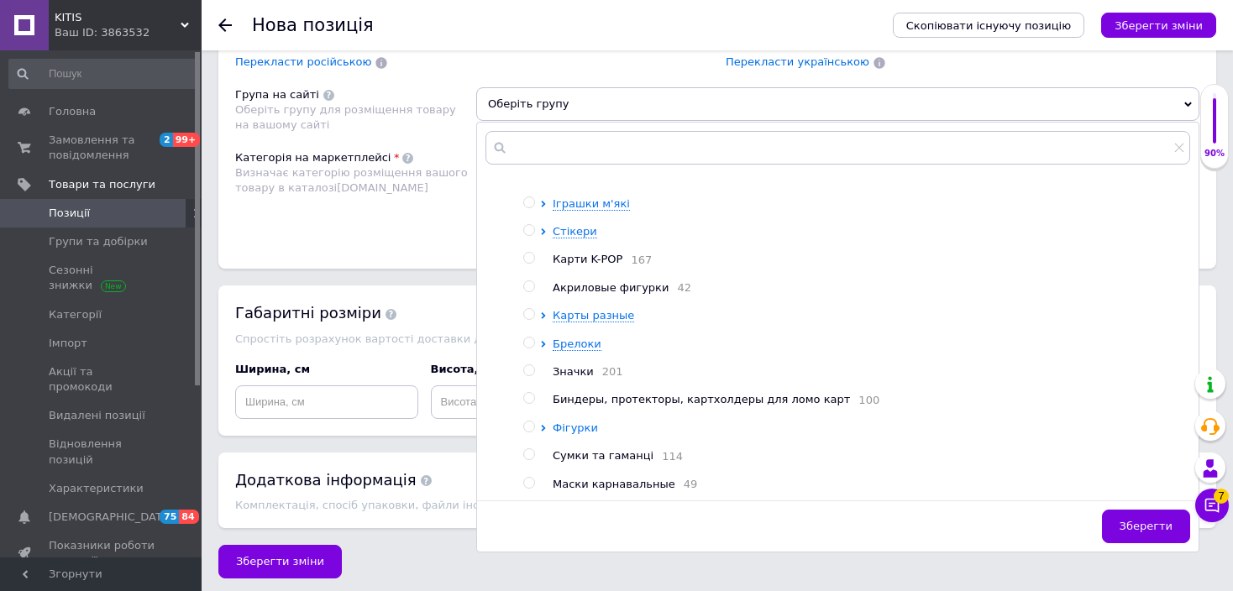
click at [579, 422] on span "Фігурки" at bounding box center [575, 428] width 45 height 13
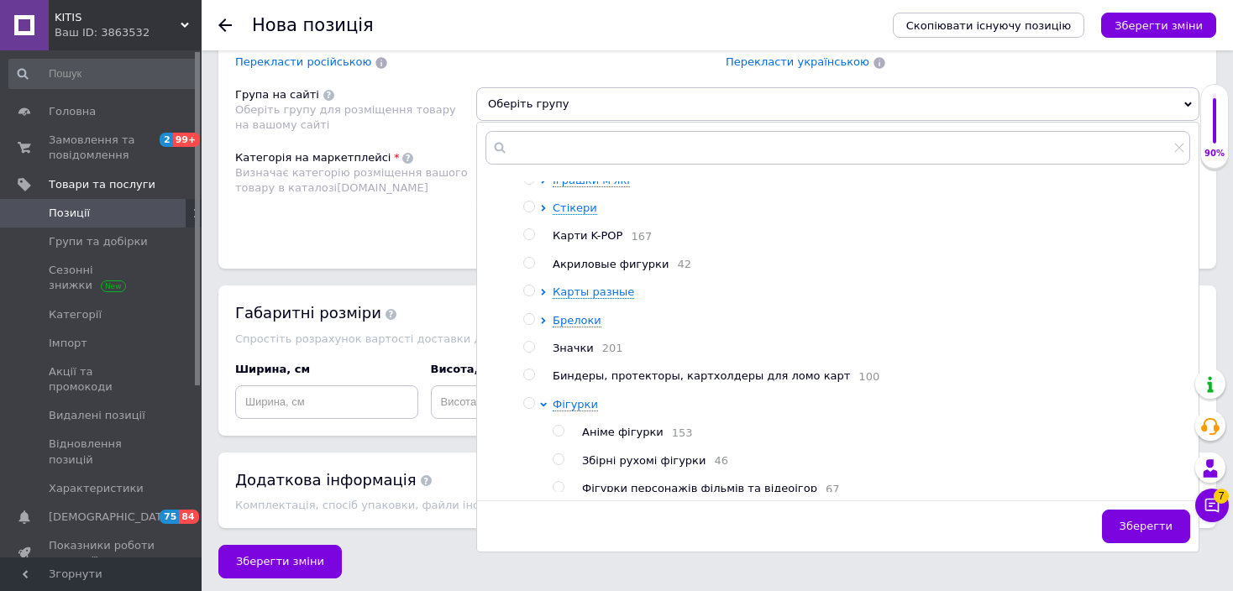
scroll to position [551, 0]
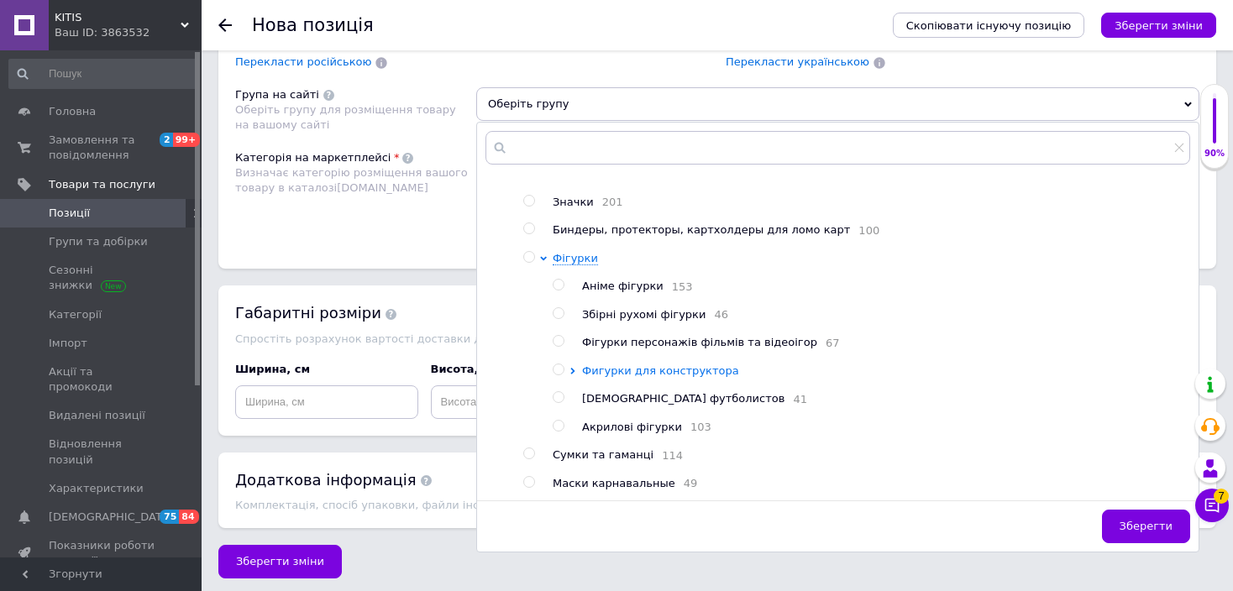
click at [642, 364] on span "Фигурки для конструктора" at bounding box center [660, 370] width 157 height 13
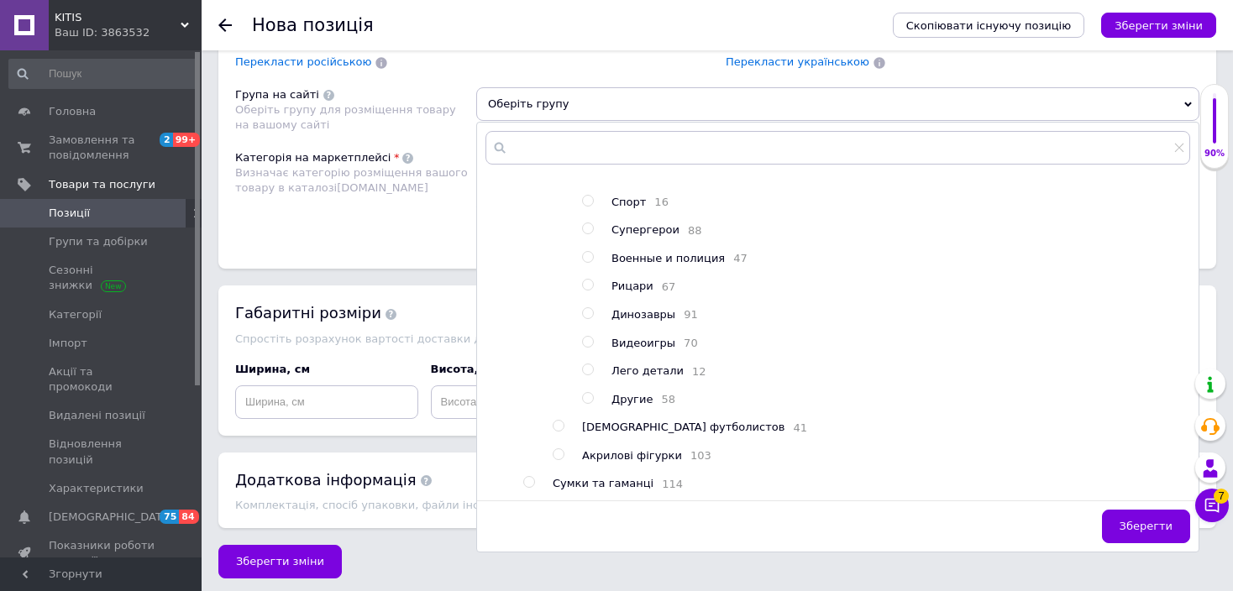
scroll to position [803, 0]
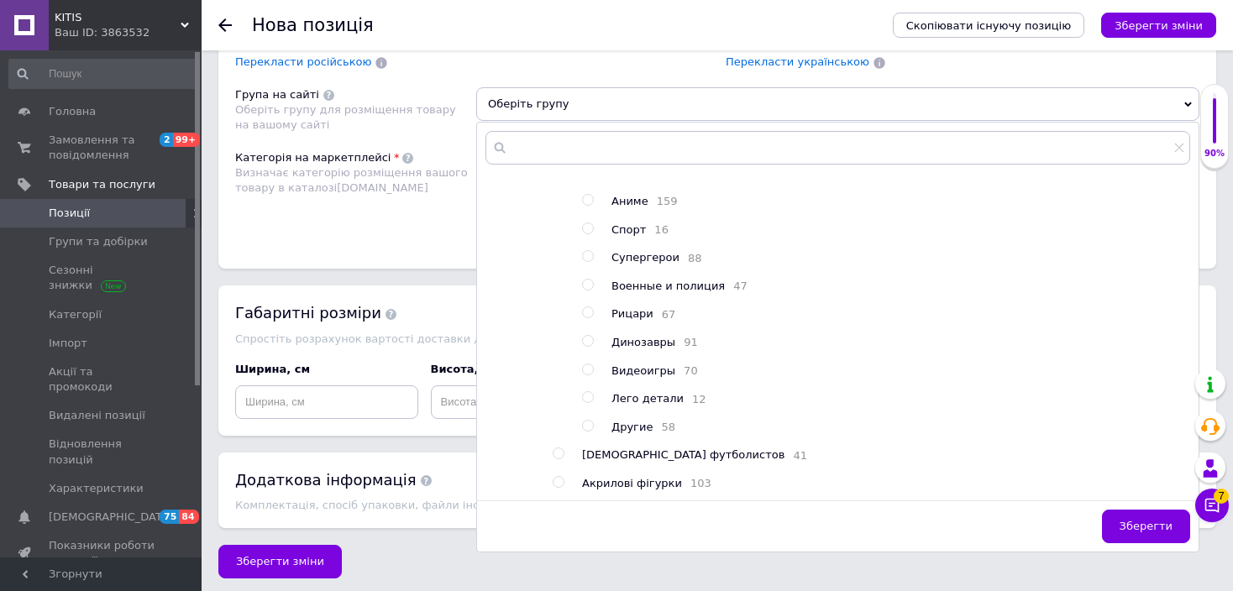
click at [634, 320] on span "Рицари" at bounding box center [632, 313] width 42 height 13
radio input "true"
click at [1125, 514] on button "Зберегти" at bounding box center [1146, 527] width 88 height 34
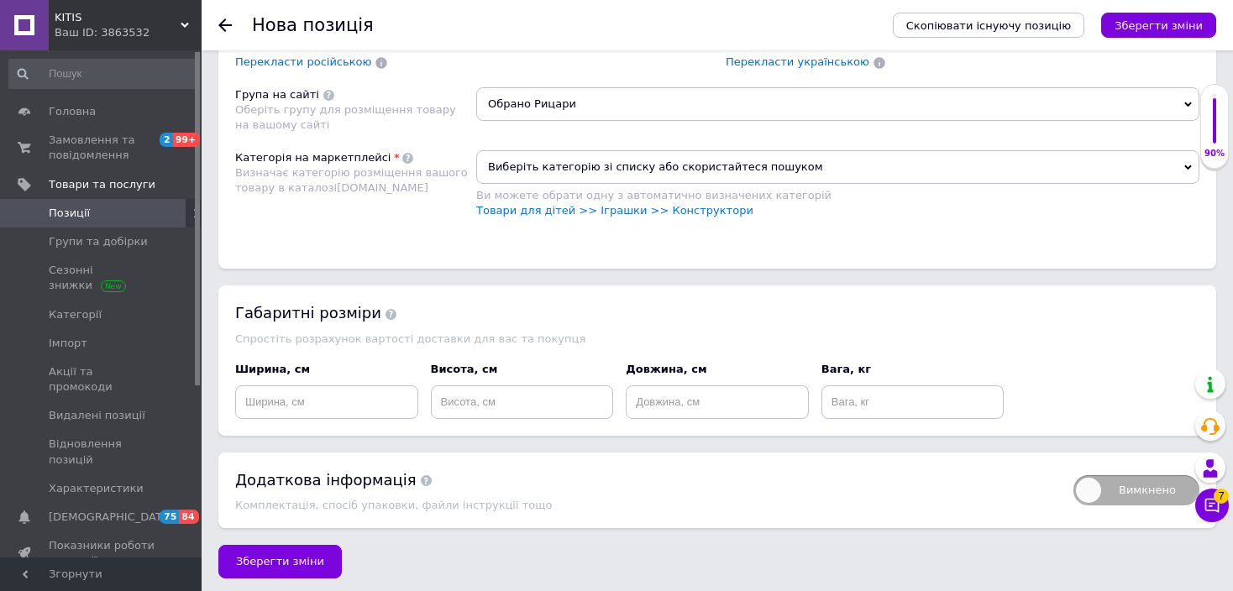
click at [642, 212] on div "Виберіть категорію зі списку або скористайтеся пошуком Ви можете обрати одну з …" at bounding box center [837, 192] width 723 height 85
click at [645, 207] on link "Товари для дітей >> Іграшки >> Конструктори" at bounding box center [614, 210] width 277 height 13
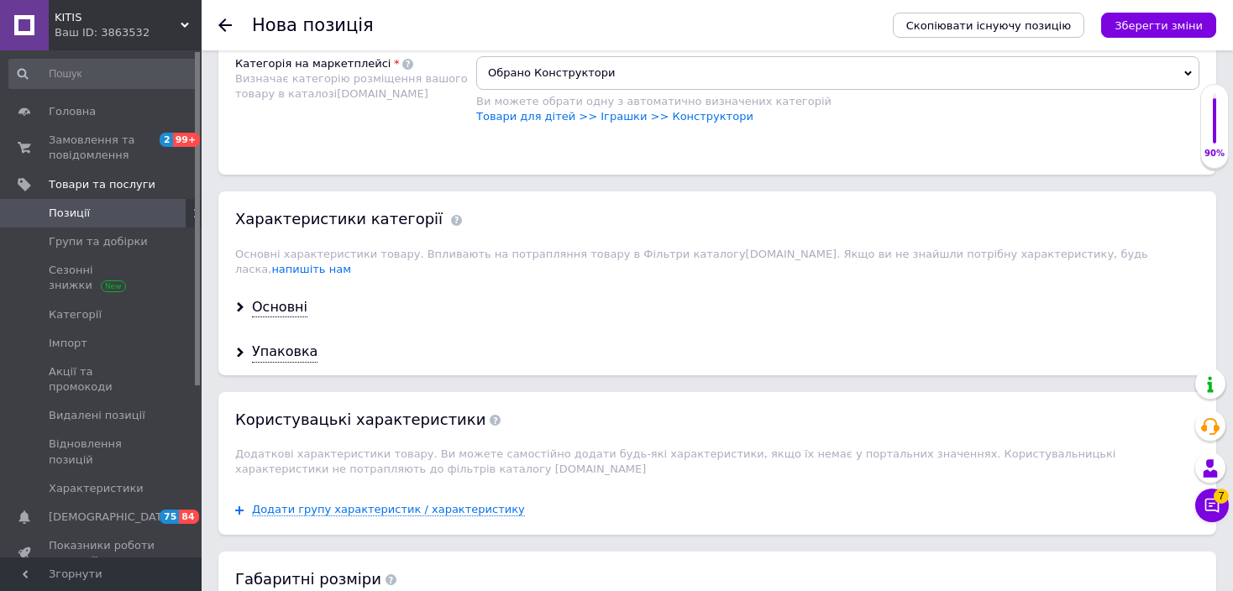
scroll to position [1591, 0]
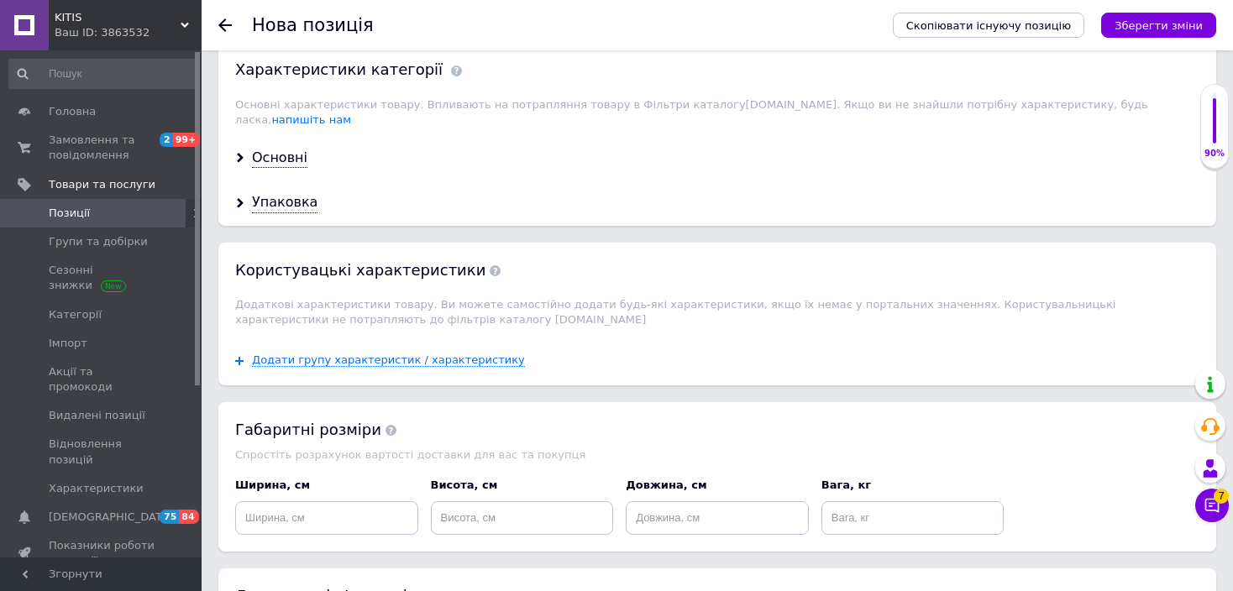
click at [258, 136] on div "Основні" at bounding box center [717, 158] width 998 height 45
click at [271, 149] on div "Основні" at bounding box center [279, 158] width 55 height 19
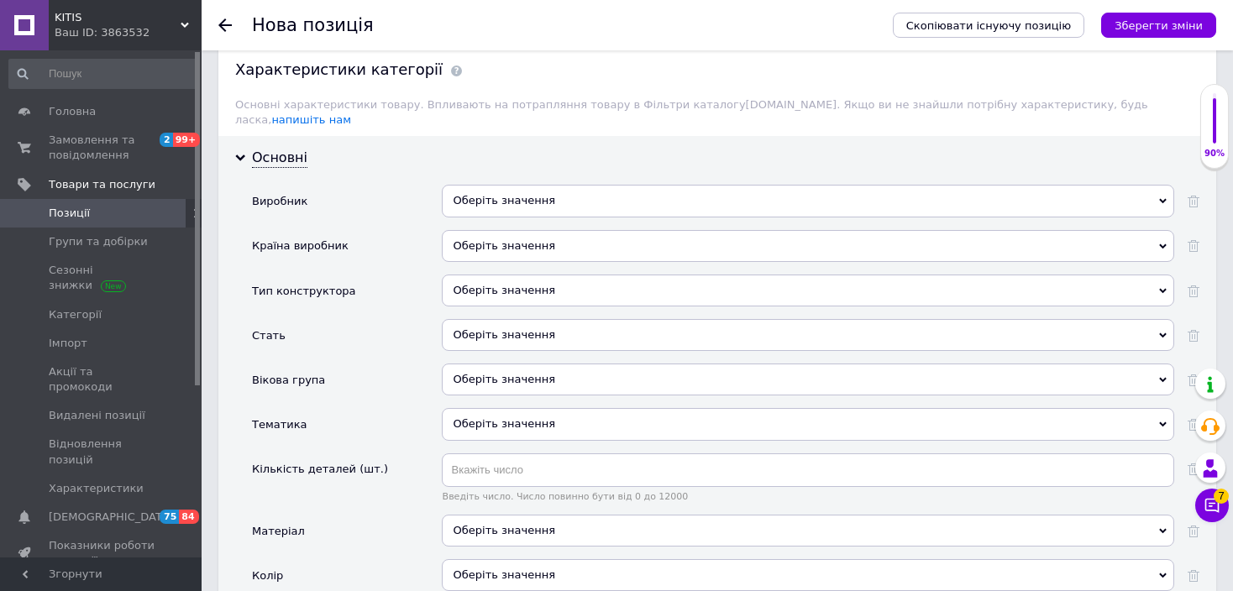
click at [490, 275] on div "Оберіть значення" at bounding box center [808, 291] width 732 height 32
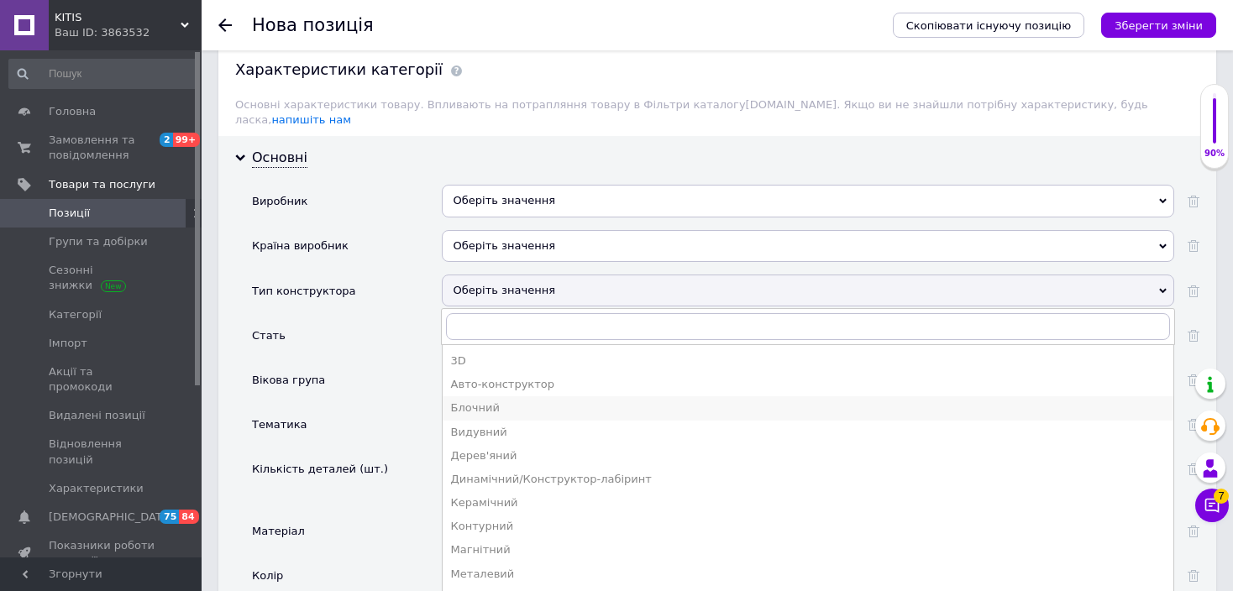
click at [500, 401] on div "Блочний" at bounding box center [808, 408] width 714 height 15
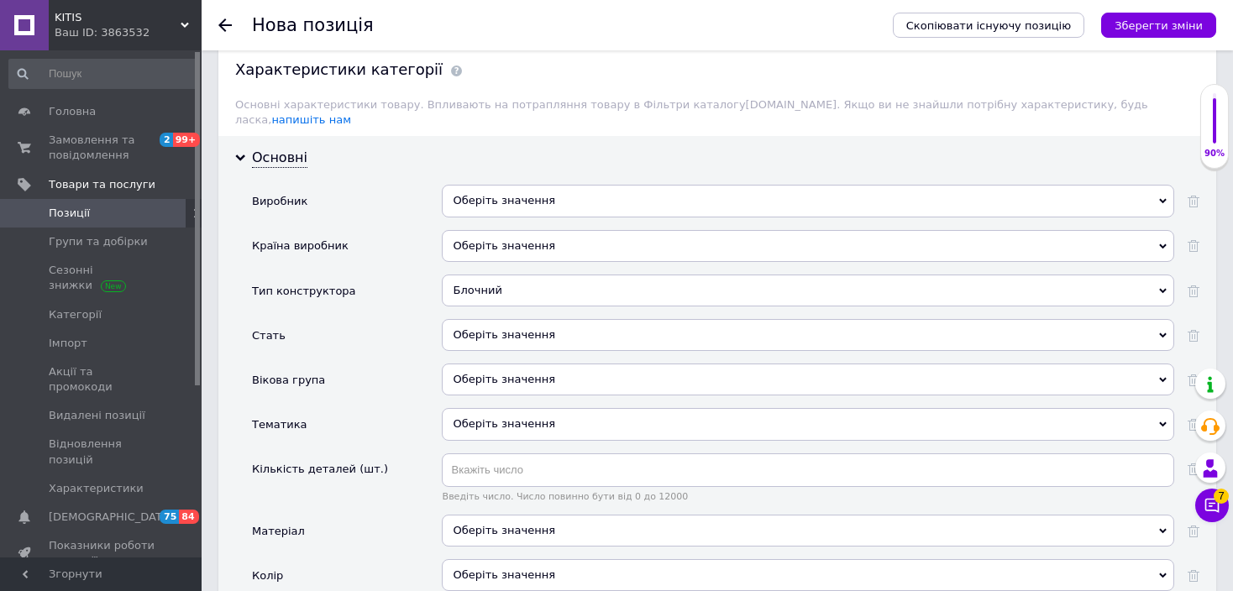
click at [497, 185] on div "Оберіть значення" at bounding box center [808, 201] width 732 height 32
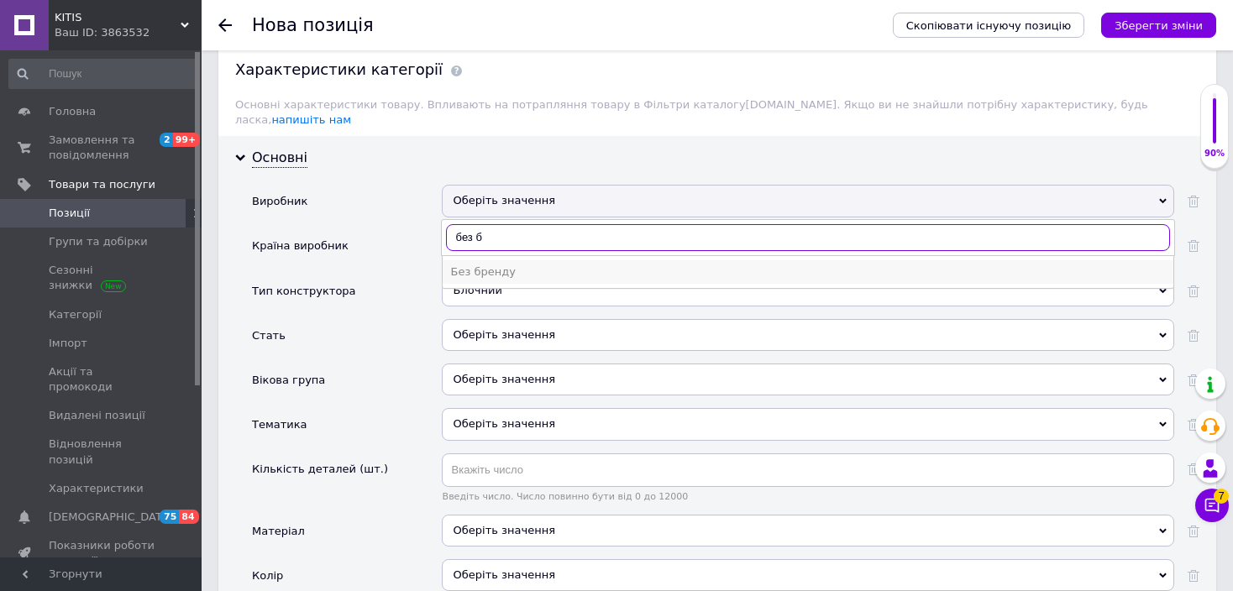
type input "без б"
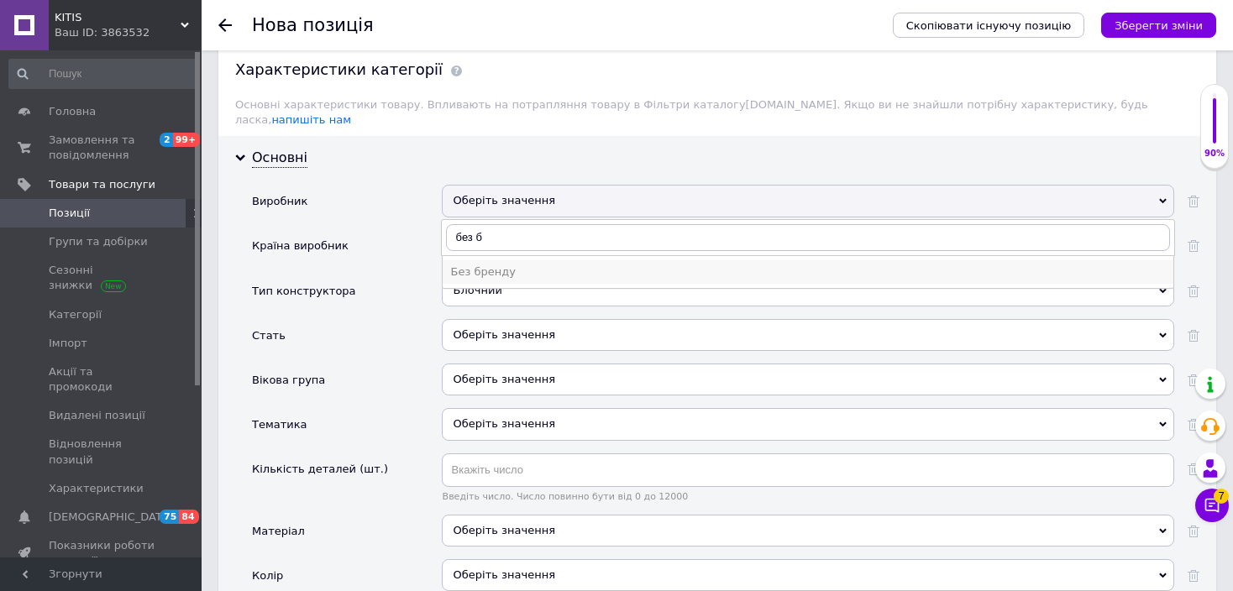
click at [507, 265] on div "Без бренду" at bounding box center [808, 272] width 714 height 15
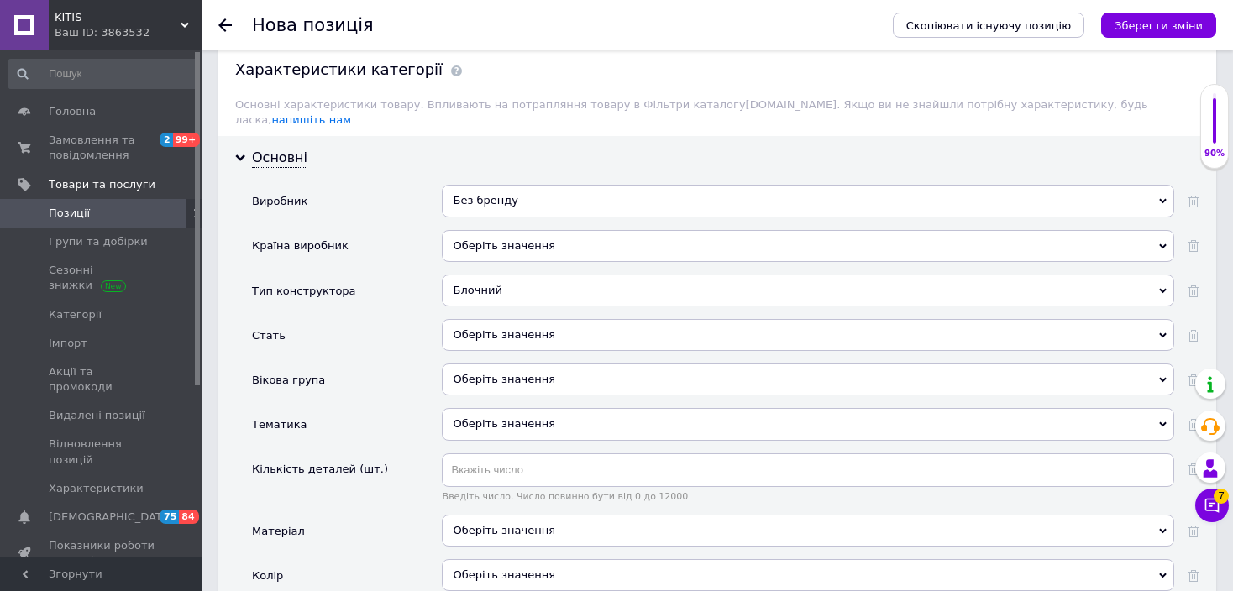
click at [500, 319] on div "Оберіть значення" at bounding box center [808, 335] width 732 height 32
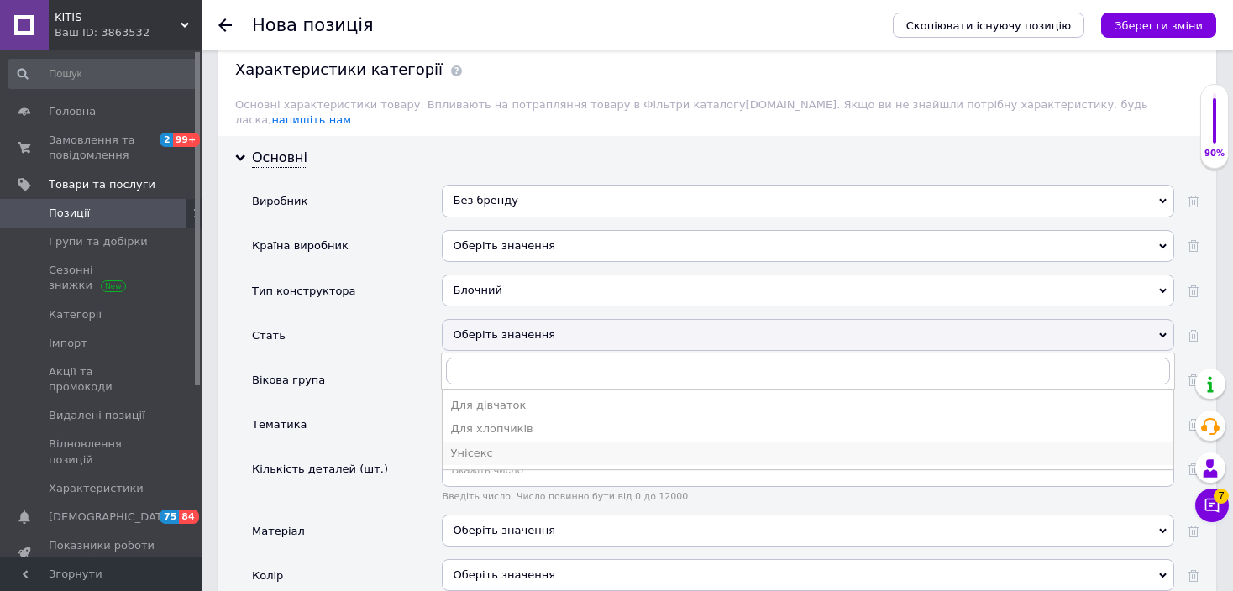
click at [493, 446] on div "Унісекс" at bounding box center [808, 453] width 714 height 15
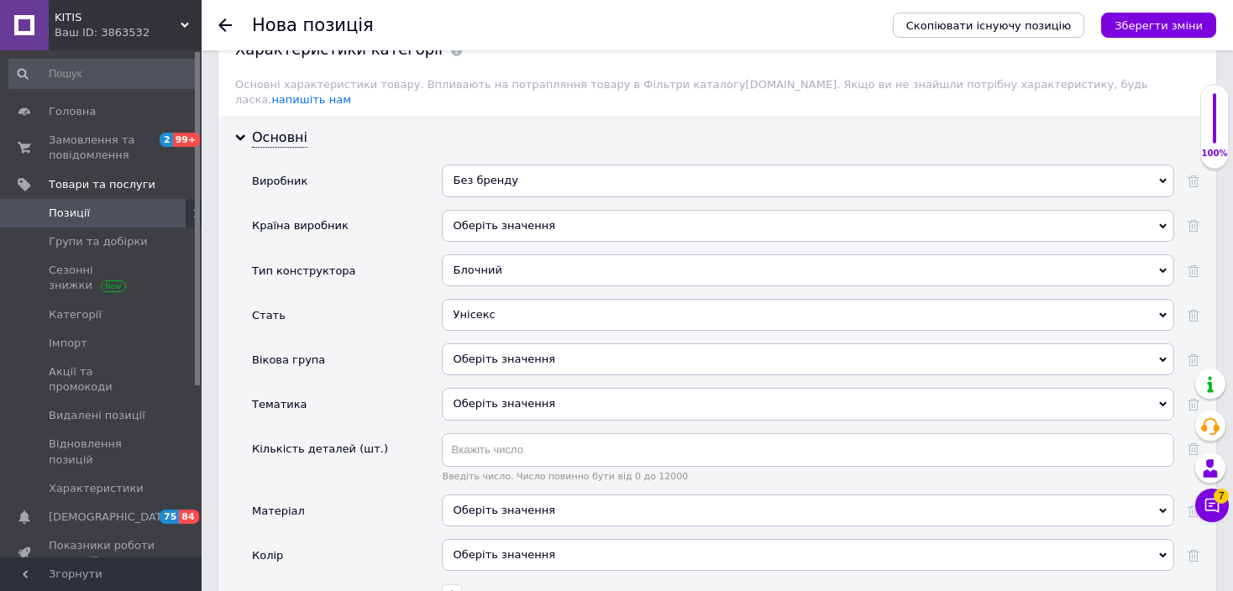
scroll to position [1759, 0]
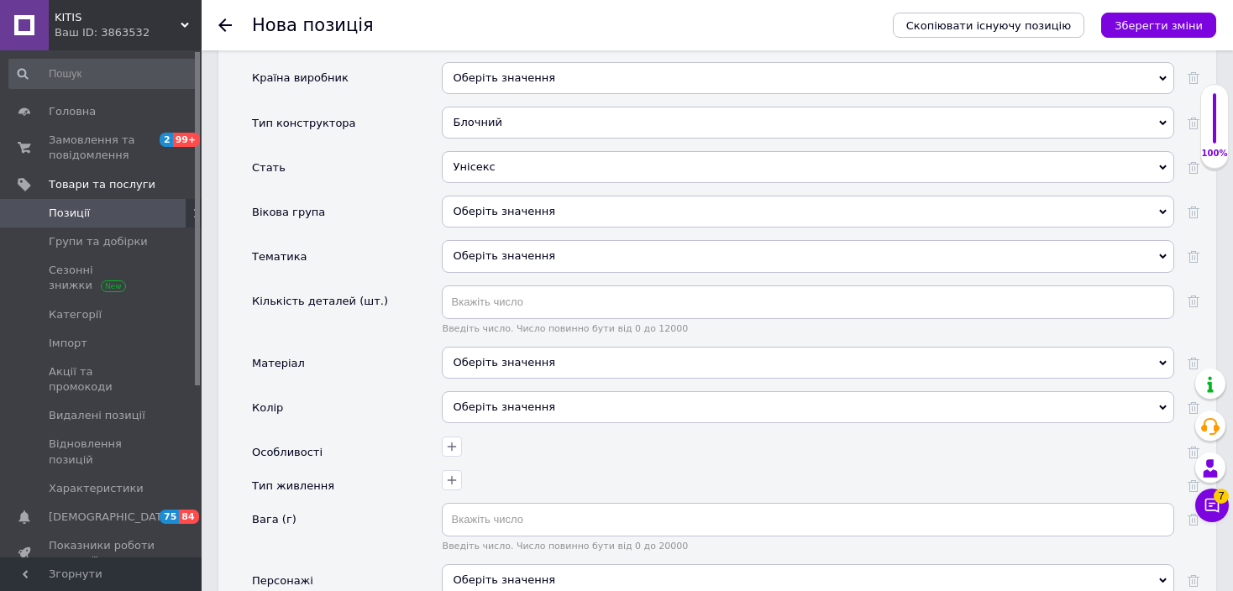
click at [476, 196] on div "Оберіть значення" at bounding box center [808, 212] width 732 height 32
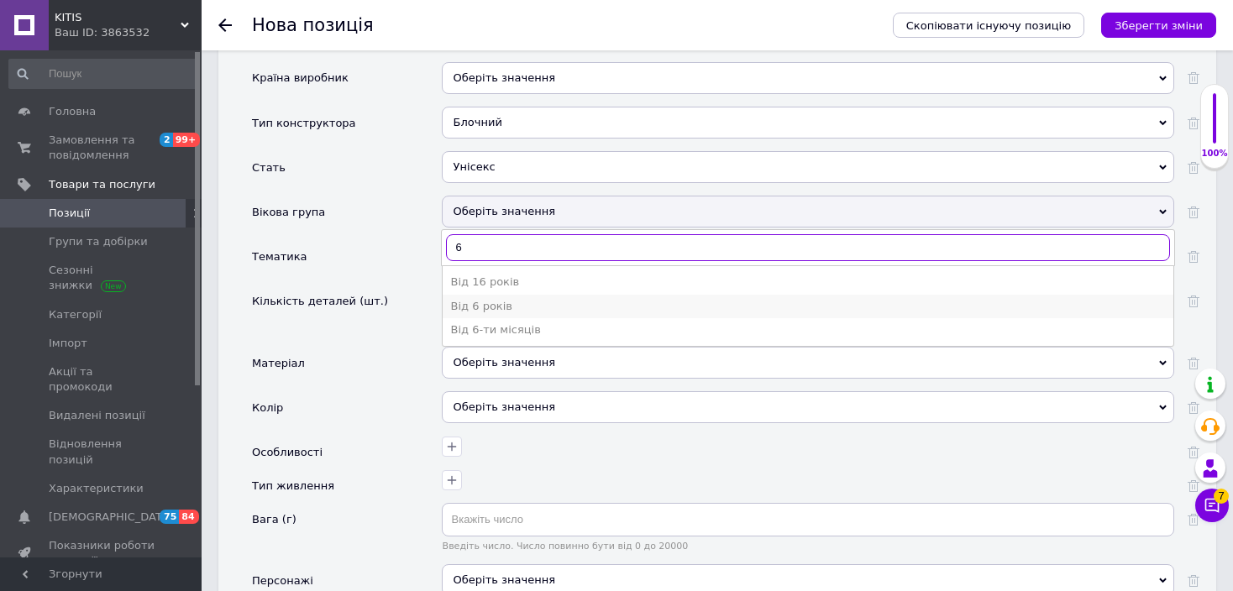
type input "6"
click at [481, 299] on div "Від 6 років" at bounding box center [808, 306] width 714 height 15
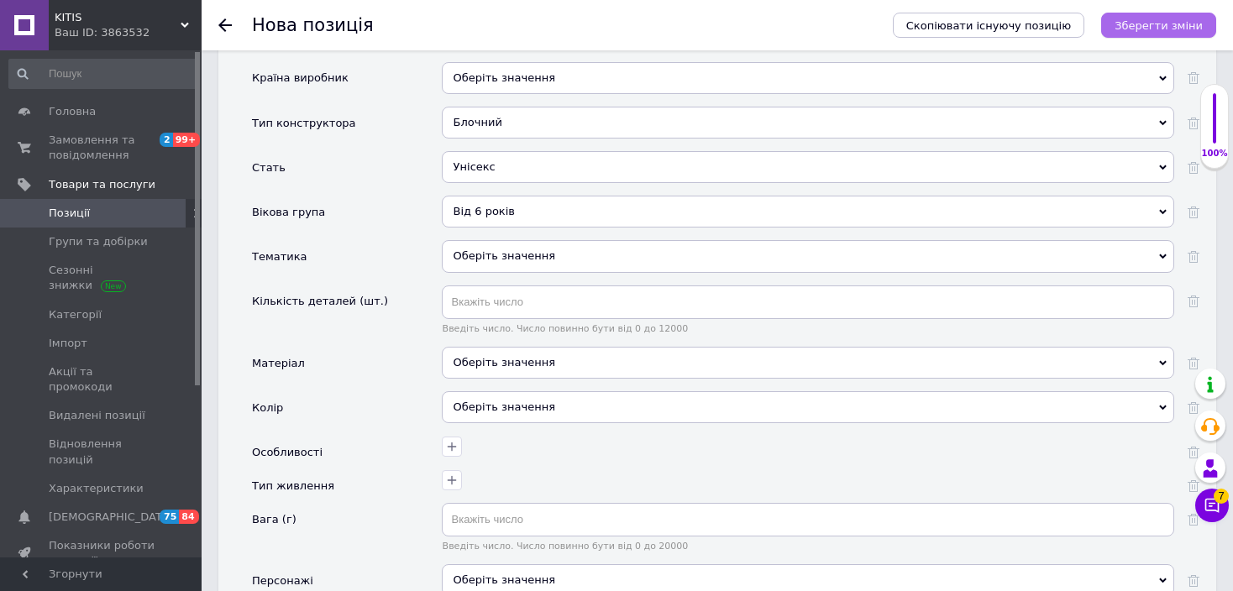
click at [1194, 21] on icon "Зберегти зміни" at bounding box center [1158, 25] width 88 height 13
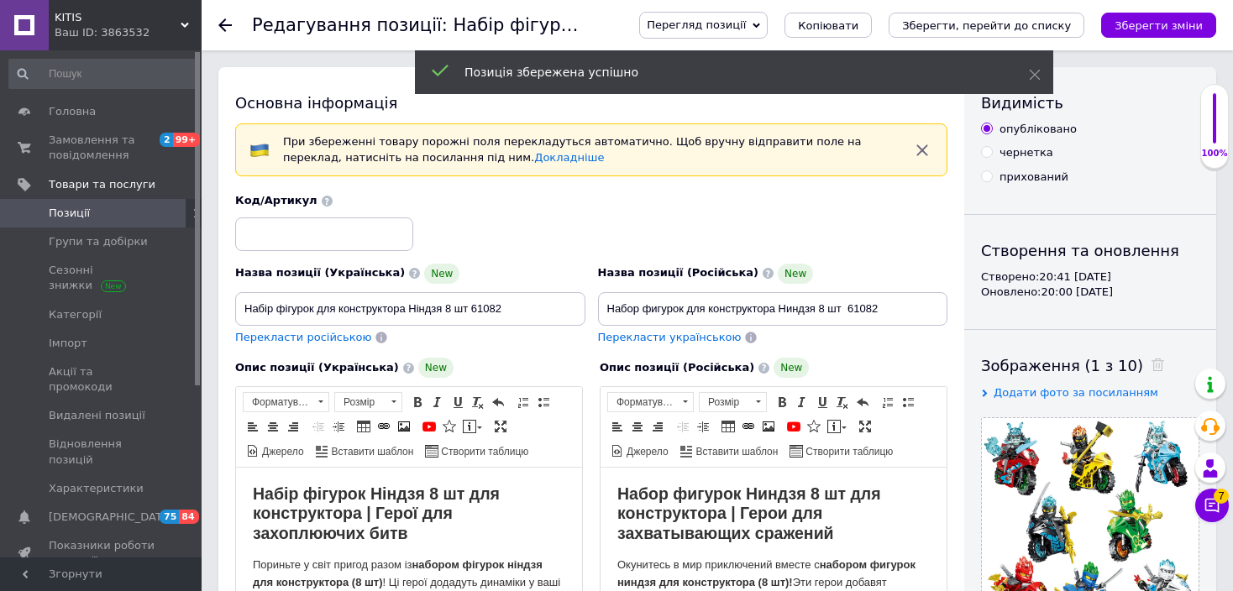
click at [86, 207] on span "Позиції" at bounding box center [69, 213] width 41 height 15
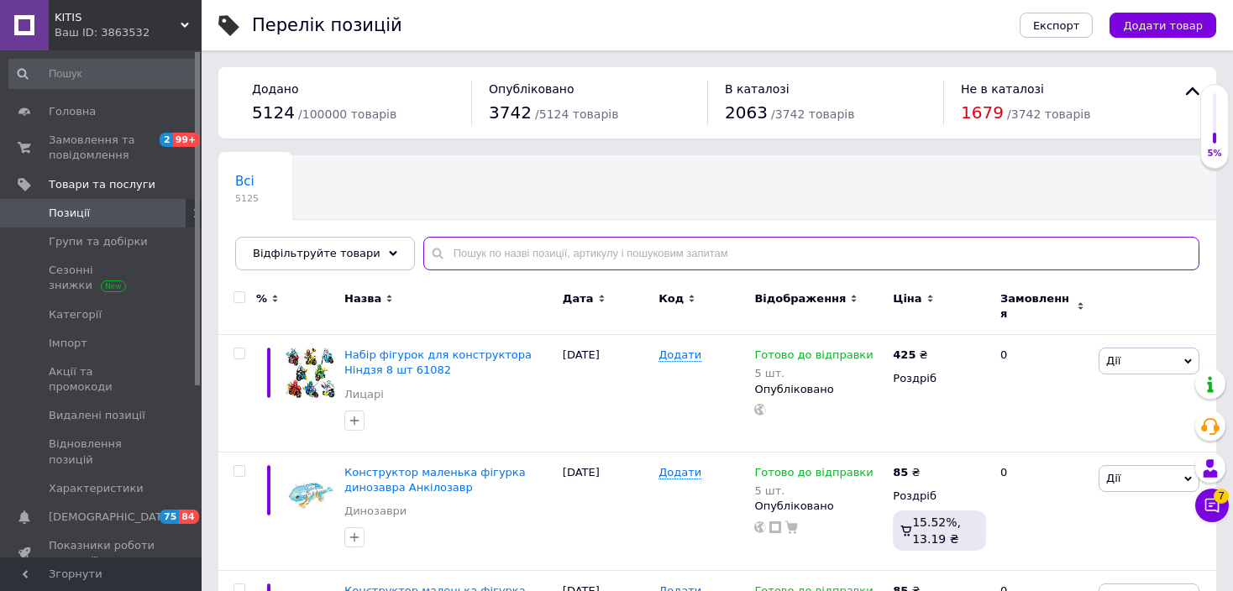
click at [443, 254] on input "text" at bounding box center [811, 254] width 776 height 34
paste input "XL0001"
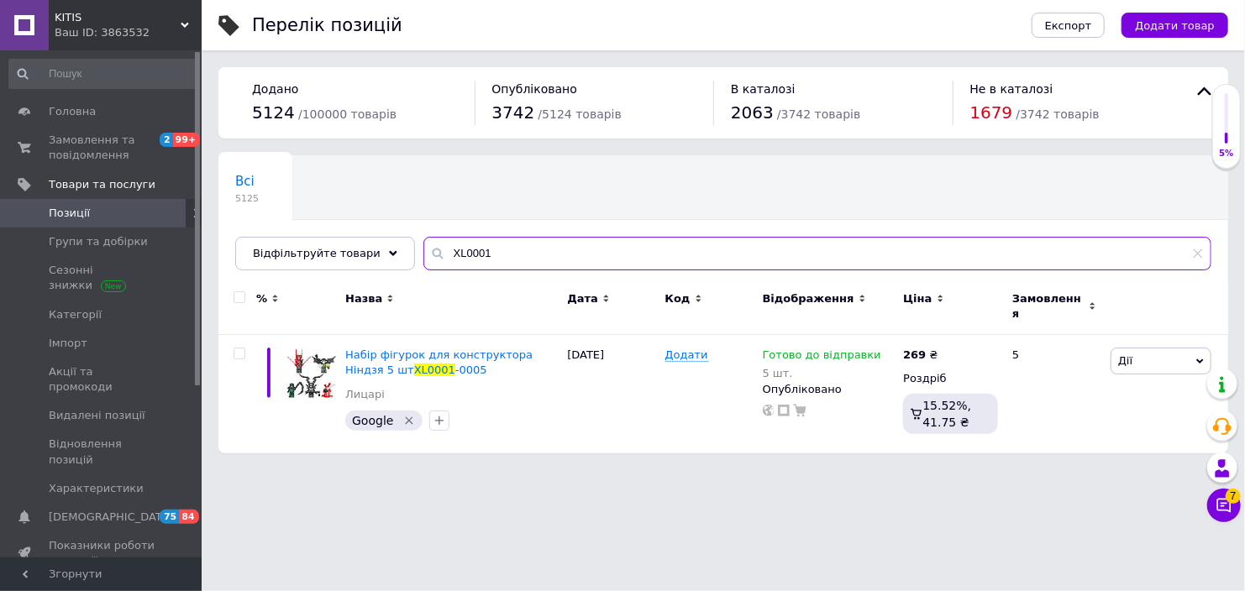
click at [495, 253] on input "XL0001" at bounding box center [817, 254] width 788 height 34
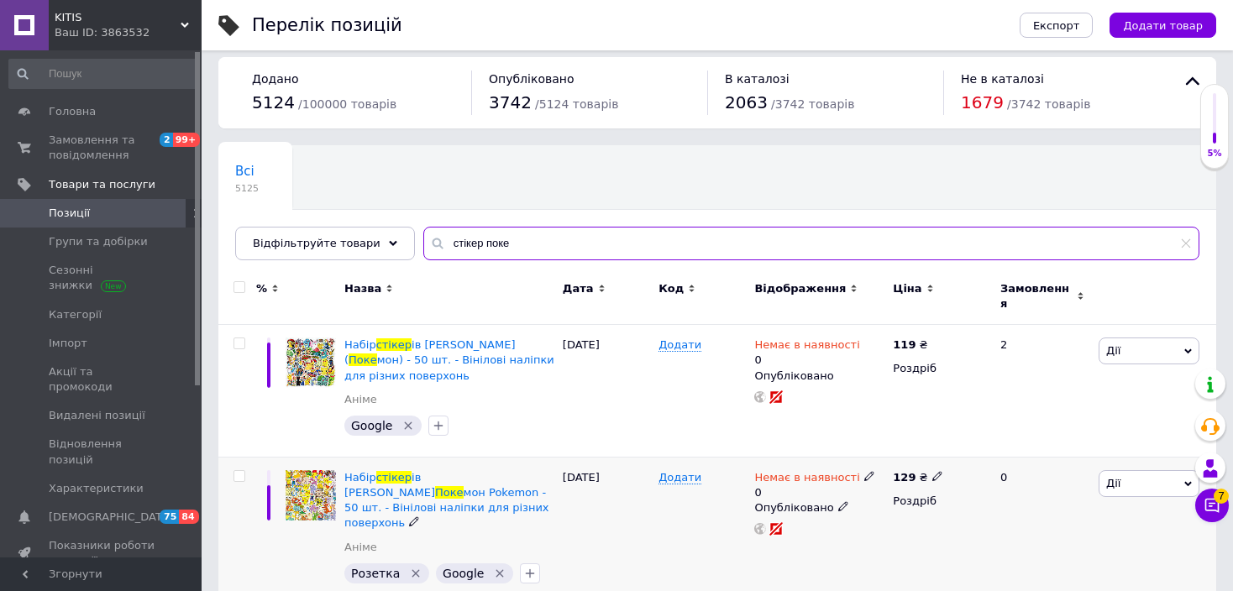
scroll to position [13, 0]
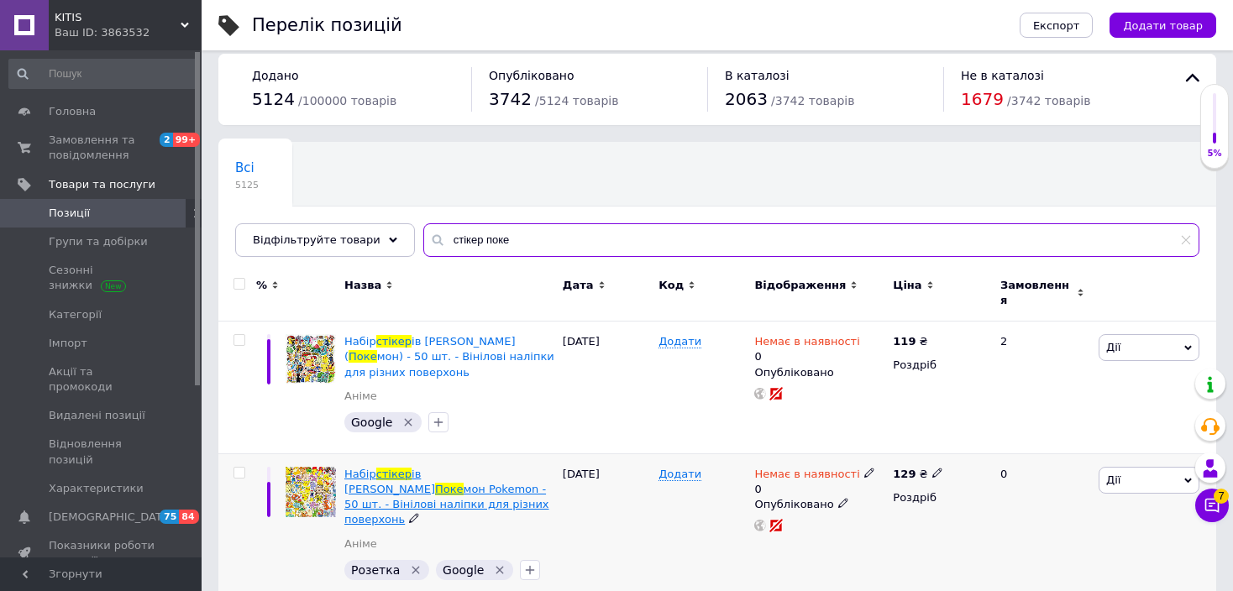
type input "стікер поке"
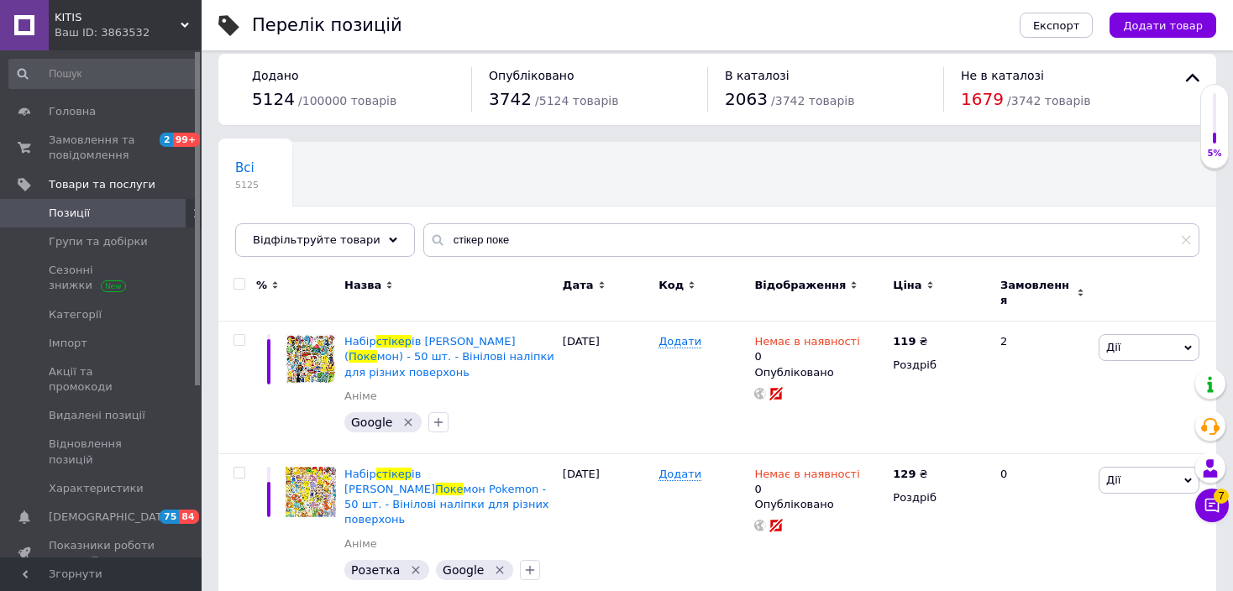
click at [1181, 8] on div "Експорт Додати товар" at bounding box center [1101, 25] width 230 height 50
click at [1178, 17] on button "Додати товар" at bounding box center [1162, 25] width 107 height 25
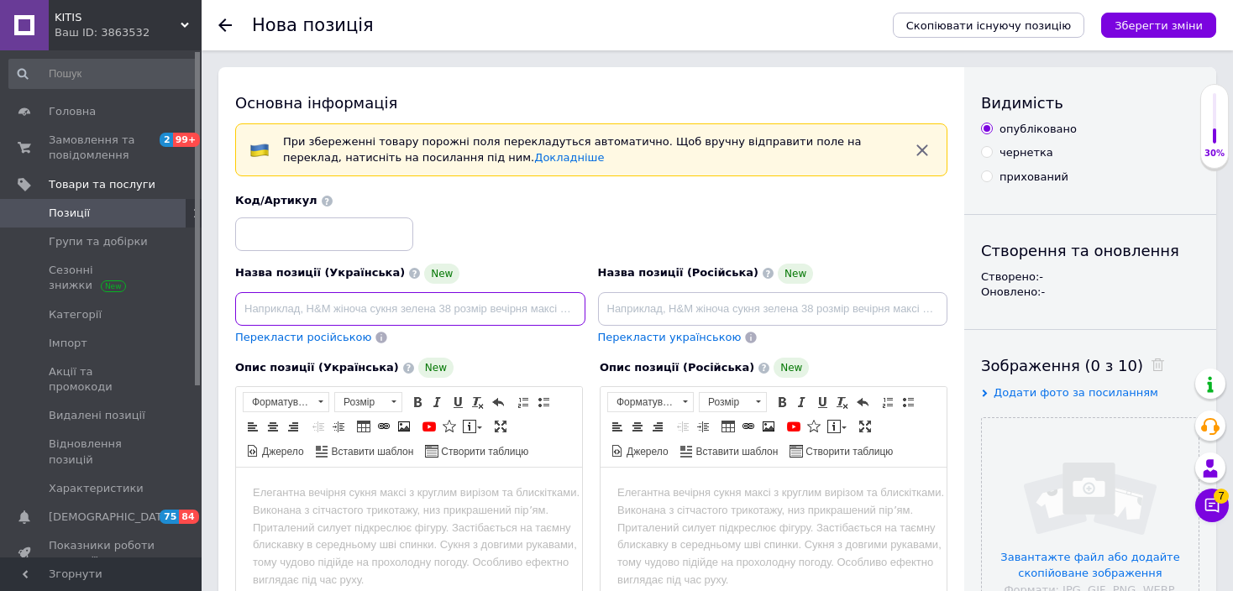
click at [506, 323] on input at bounding box center [410, 309] width 350 height 34
paste input "Набір стікерів [PERSON_NAME] - 50 шт. - Вінілові наліпки для різних поверхонь"
type input "Набір стікерів [PERSON_NAME] - 50 шт. - Вінілові наліпки для різних поверхонь"
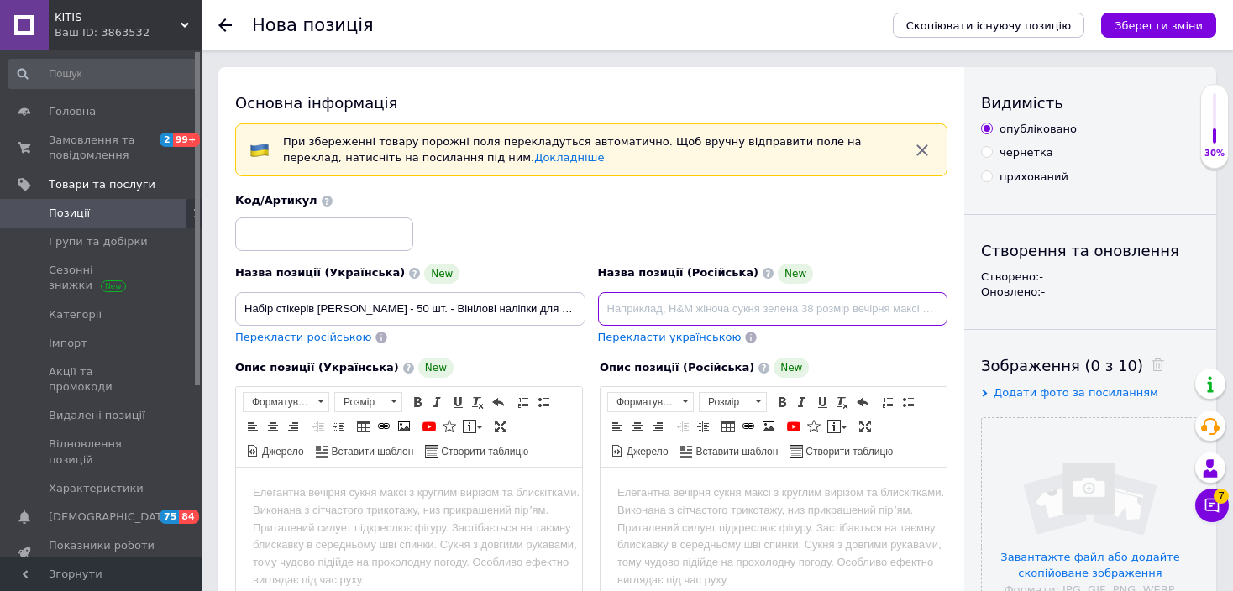
paste input "Набор стикеров [PERSON_NAME] - 50 шт. - Виниловые наклейки для разных поверхнос…"
click at [684, 306] on input at bounding box center [773, 309] width 350 height 34
type input "Набор стикеров [PERSON_NAME] - 50 шт. - Виниловые наклейки для разных поверхнос…"
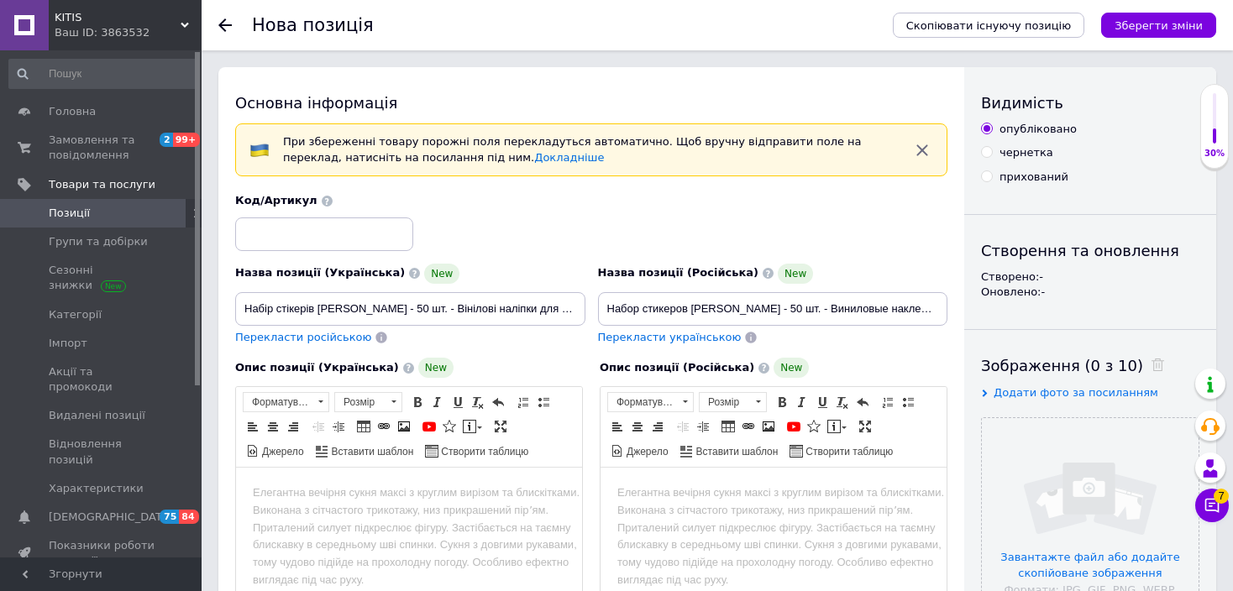
click at [443, 502] on body "Редактор, 20DC2247-E76A-426B-B847-AFE8A48C0AC4" at bounding box center [409, 494] width 312 height 18
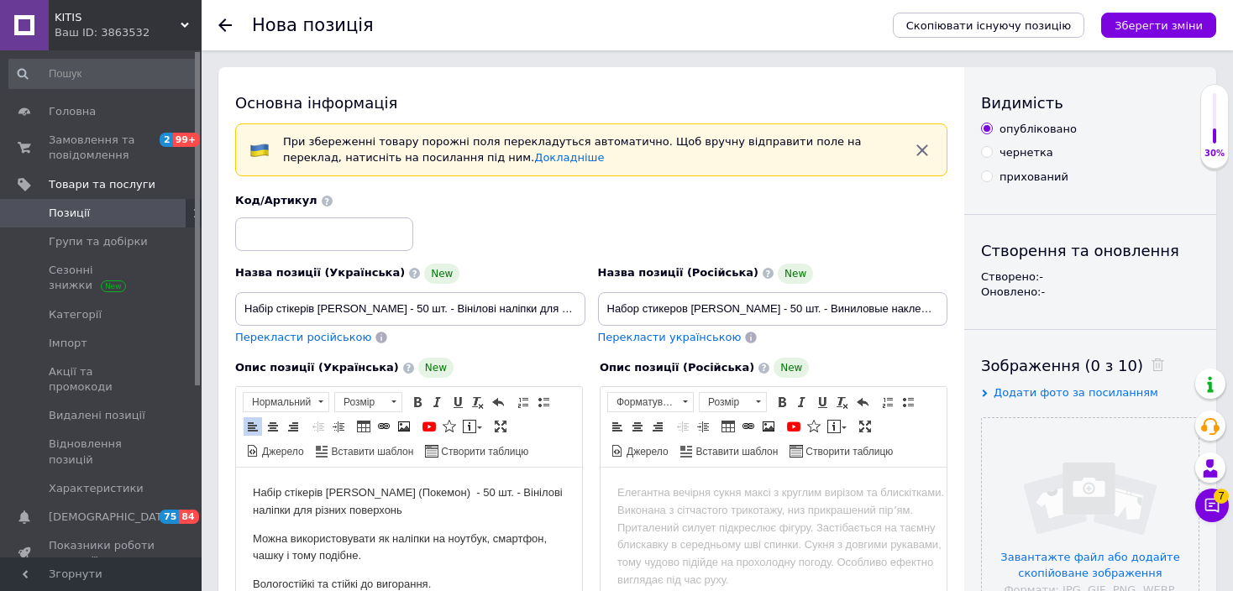
scroll to position [54, 0]
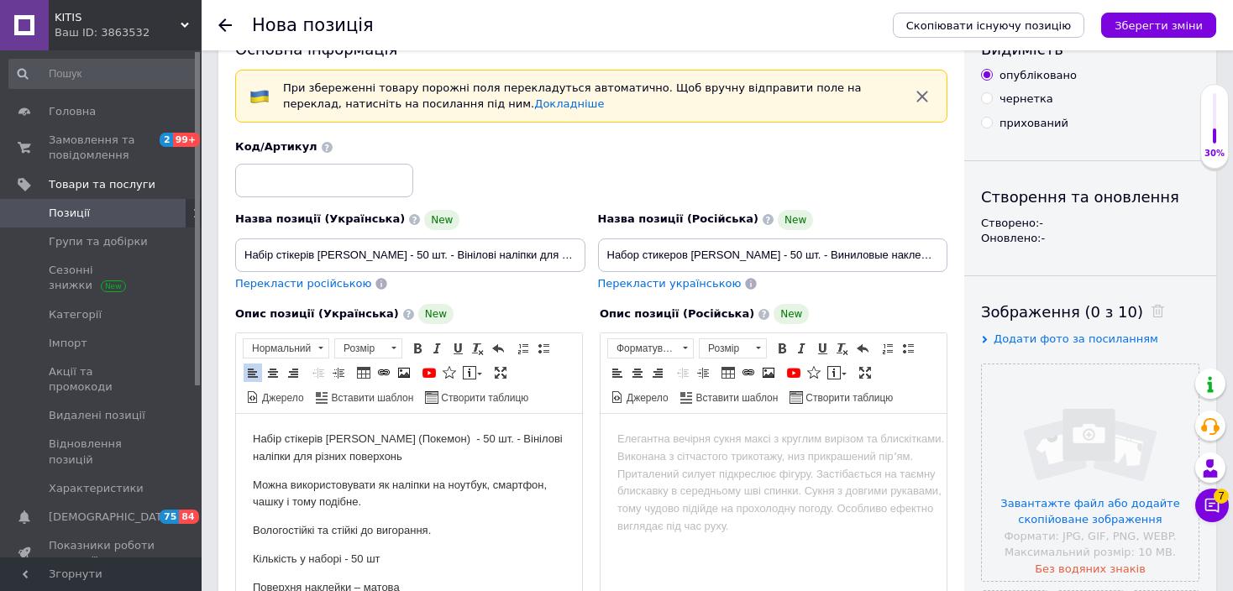
click at [731, 448] on body "Редактор, 0BBA6FBD-74DF-4C58-A679-D9BFAB93EAF8" at bounding box center [773, 440] width 312 height 18
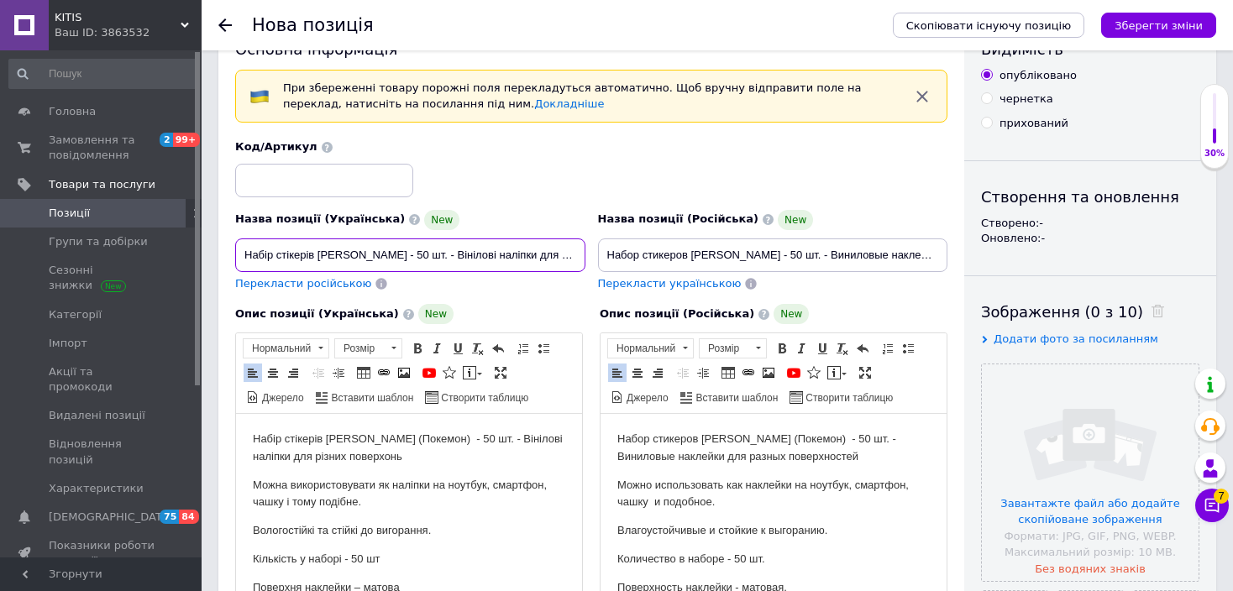
click at [443, 253] on input "Набір стікерів [PERSON_NAME] - 50 шт. - Вінілові наліпки для різних поверхонь" at bounding box center [410, 255] width 350 height 34
click at [472, 256] on input "Набір стікерів [PERSON_NAME] Helloween - 50 шт. - Вінілові наліпки для різних п…" at bounding box center [410, 255] width 350 height 34
type input "Набір стікерів [PERSON_NAME] Helloween - 50 шт. - Вінілові наліпки для різних п…"
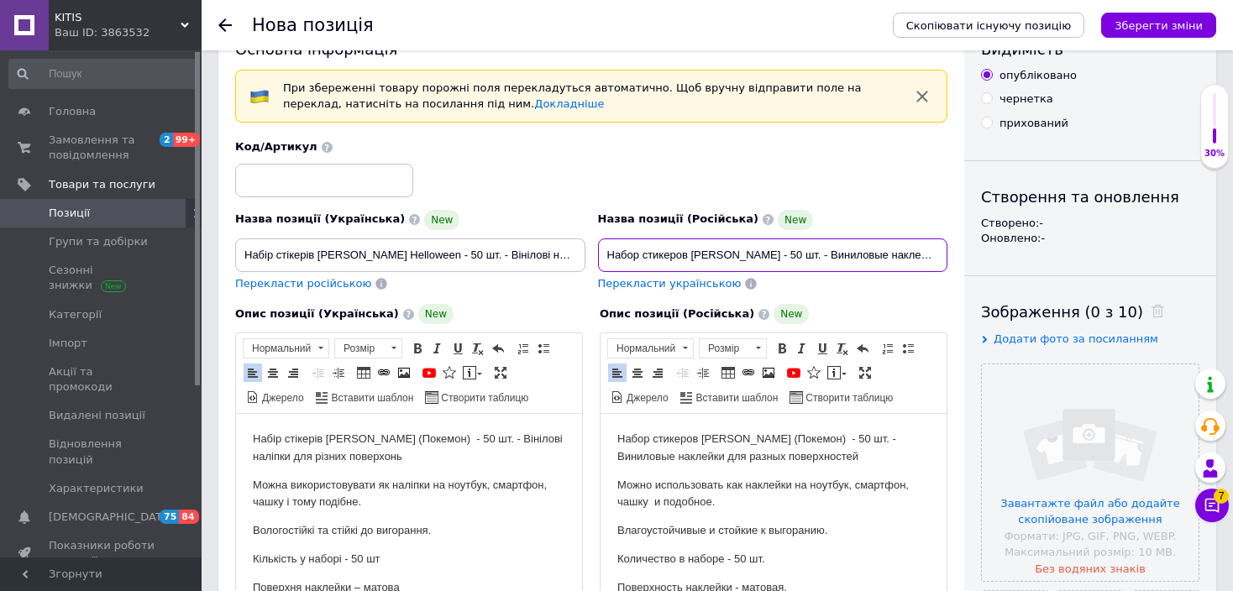
click at [815, 251] on input "Набор стикеров [PERSON_NAME] - 50 шт. - Виниловые наклейки для разных поверхнос…" at bounding box center [773, 255] width 350 height 34
click at [822, 249] on input "Набор стикеров [PERSON_NAME] - 50 шт. - Виниловые наклейки для разных поверхнос…" at bounding box center [773, 255] width 350 height 34
click at [819, 249] on input "Набор стикеров [PERSON_NAME] - 50 шт. - Виниловые наклейки для разных поверхнос…" at bounding box center [773, 255] width 350 height 34
paste input "Helloween"
type input "Набор стикеров [PERSON_NAME] Helloween - 50 шт. - Виниловые наклейки для разных…"
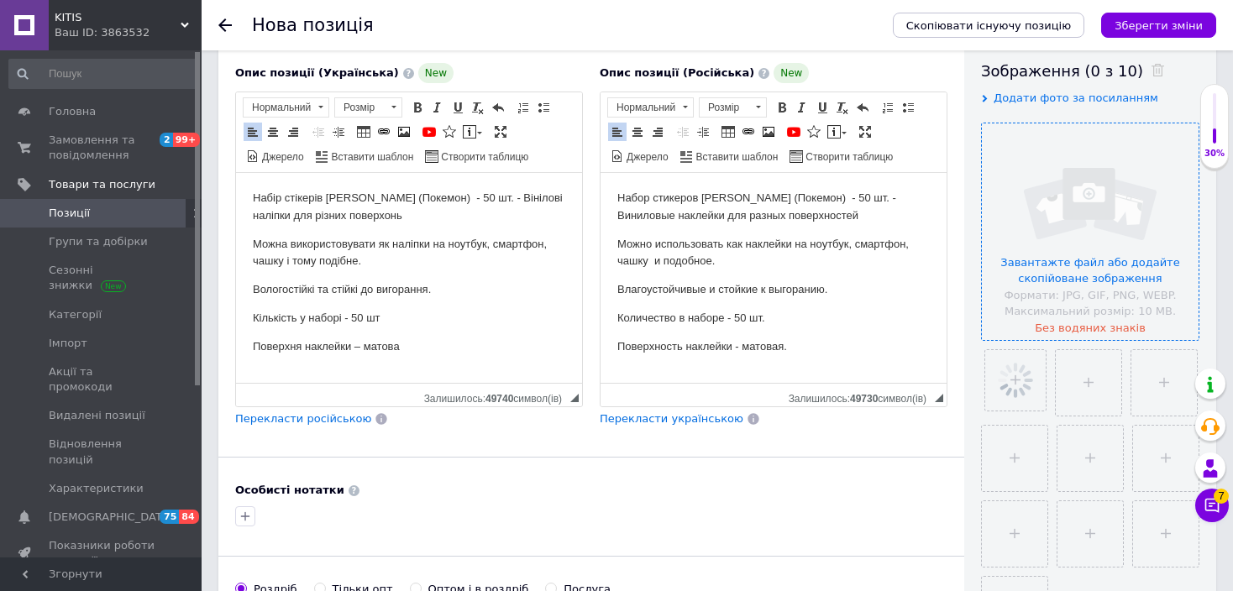
scroll to position [306, 0]
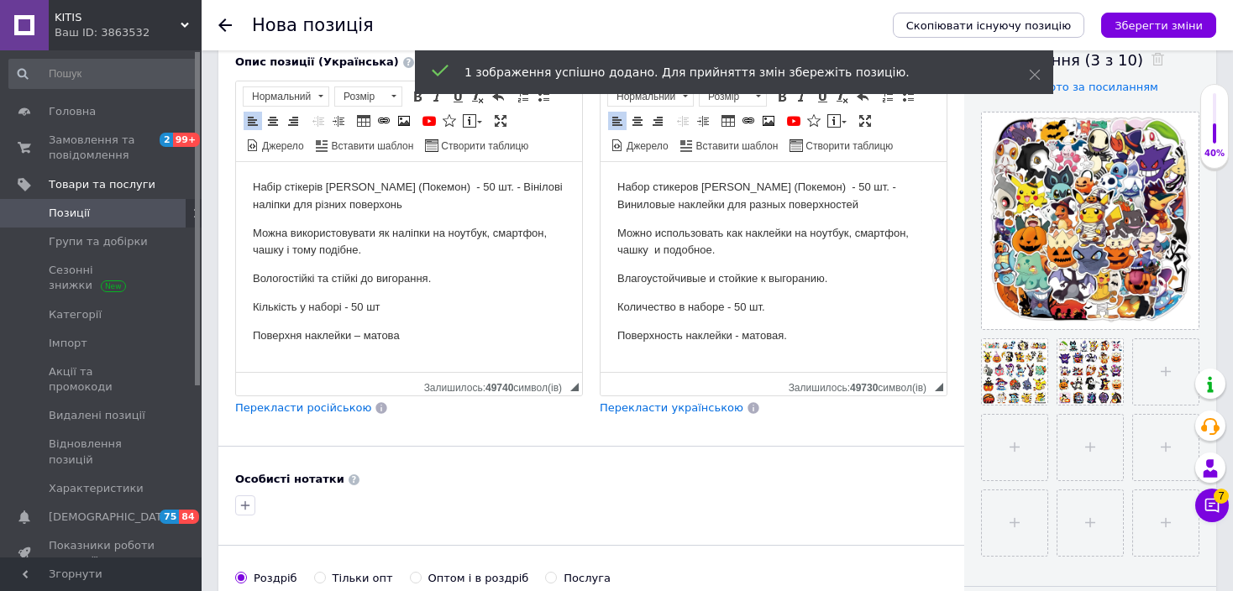
click at [918, 315] on p "Количество в наборе - 50 шт." at bounding box center [773, 308] width 312 height 18
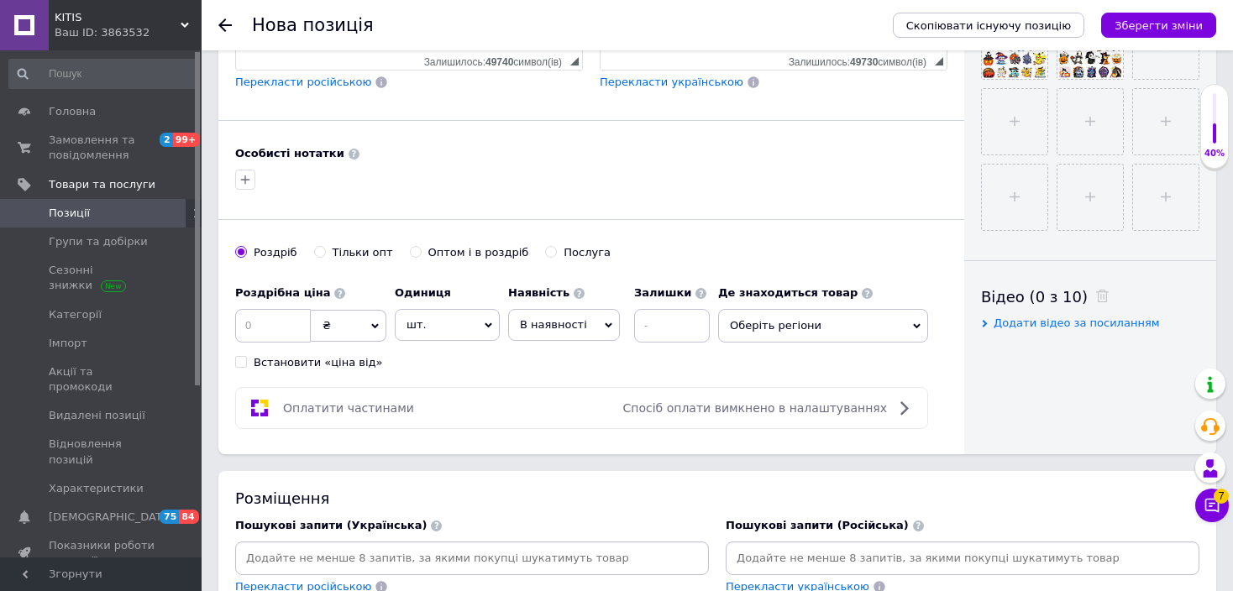
scroll to position [642, 0]
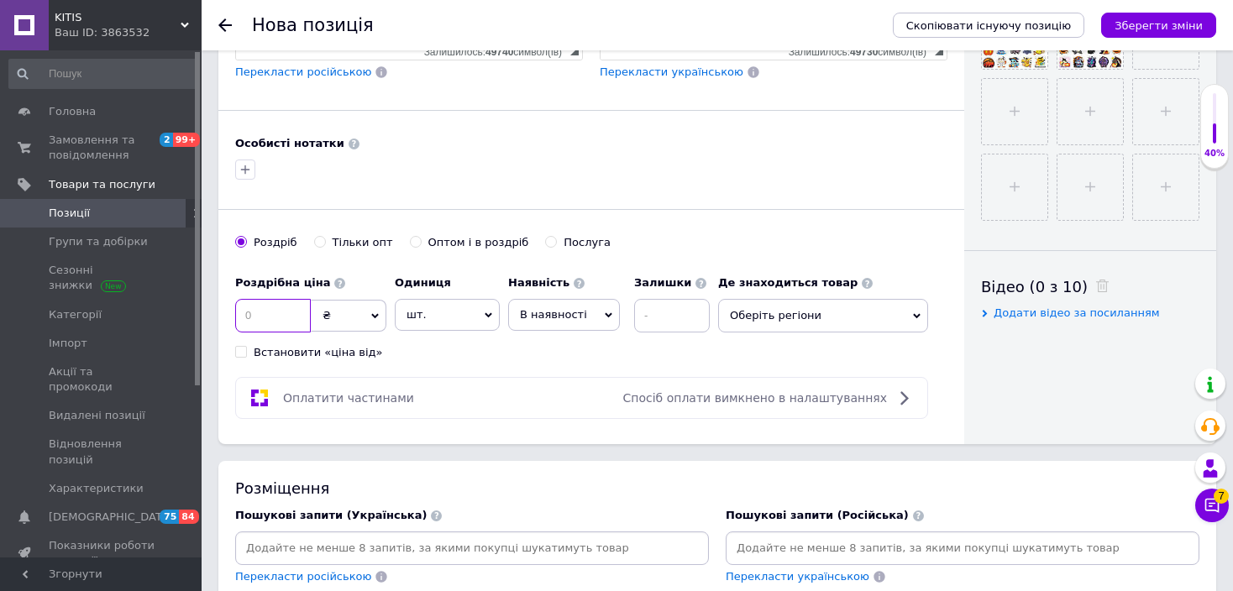
click at [272, 313] on input at bounding box center [273, 316] width 76 height 34
type input "129"
click at [555, 317] on span "В наявності" at bounding box center [553, 314] width 67 height 13
click at [543, 401] on li "Готово до відправки" at bounding box center [564, 420] width 110 height 39
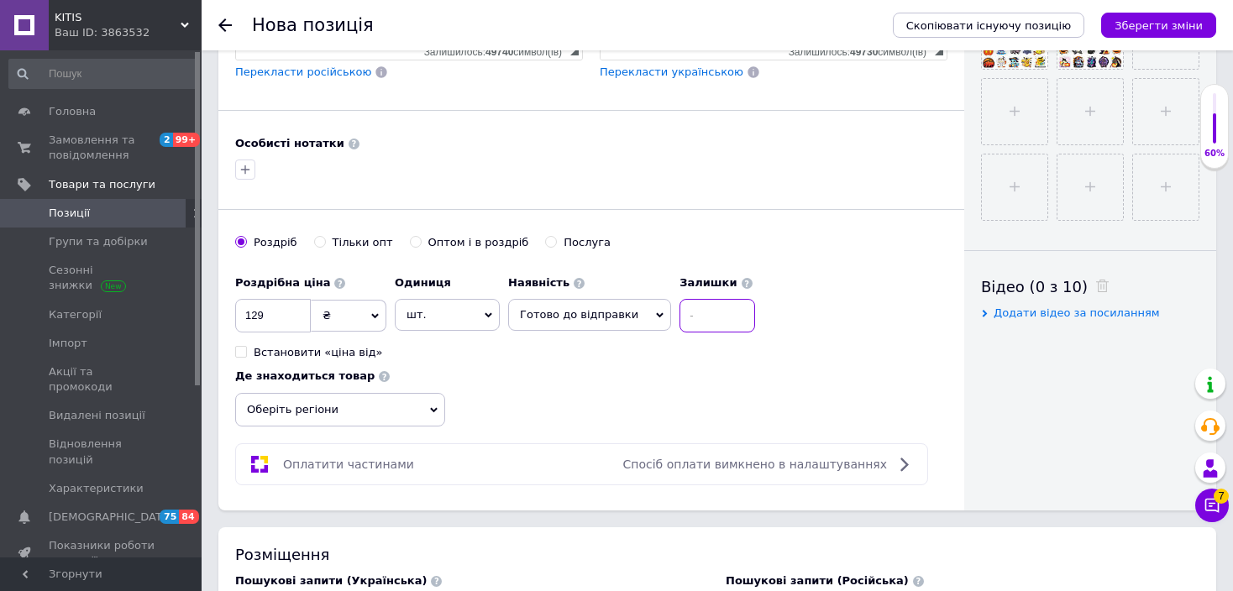
click at [681, 313] on input at bounding box center [717, 316] width 76 height 34
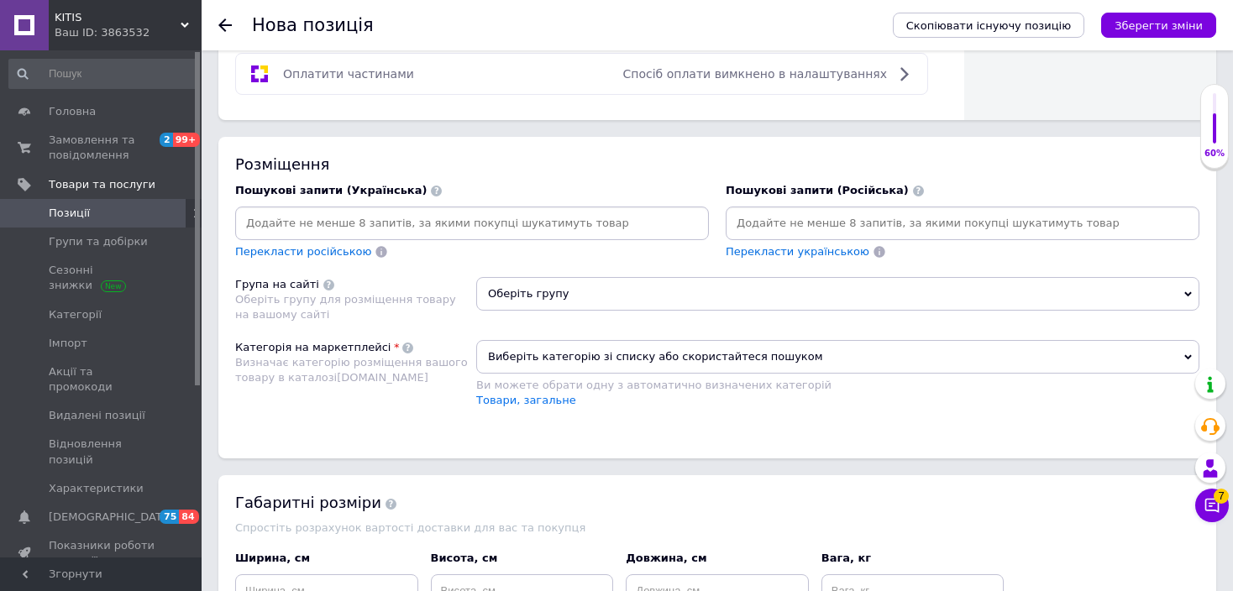
scroll to position [1061, 0]
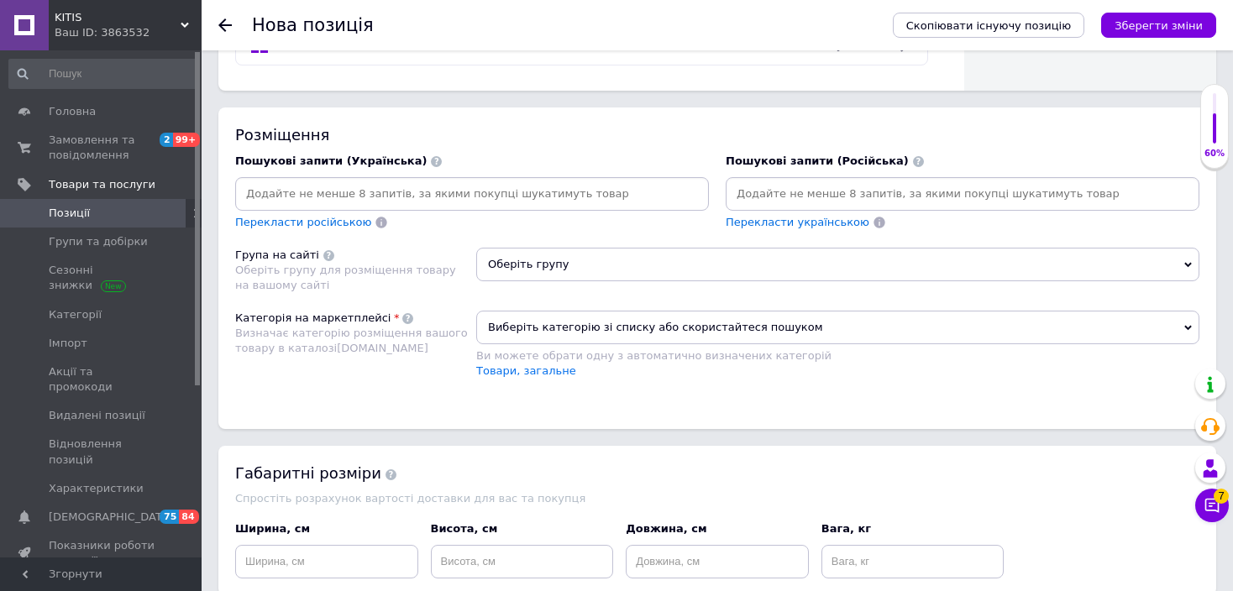
type input "10"
click at [369, 184] on input at bounding box center [471, 193] width 467 height 25
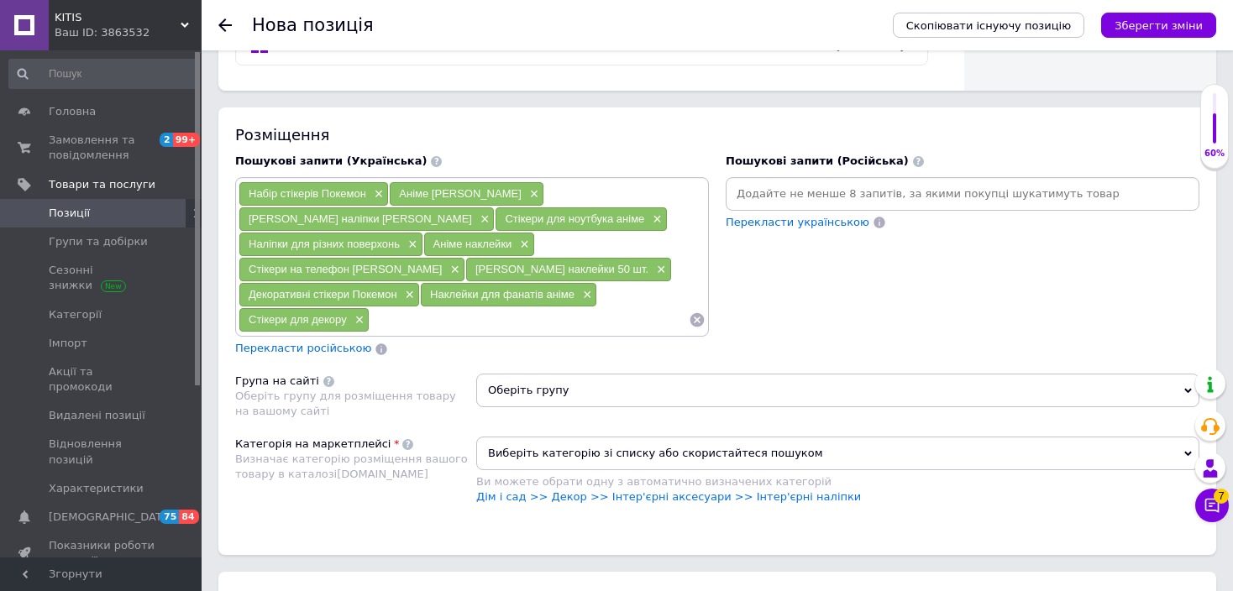
click at [778, 183] on input at bounding box center [962, 193] width 467 height 25
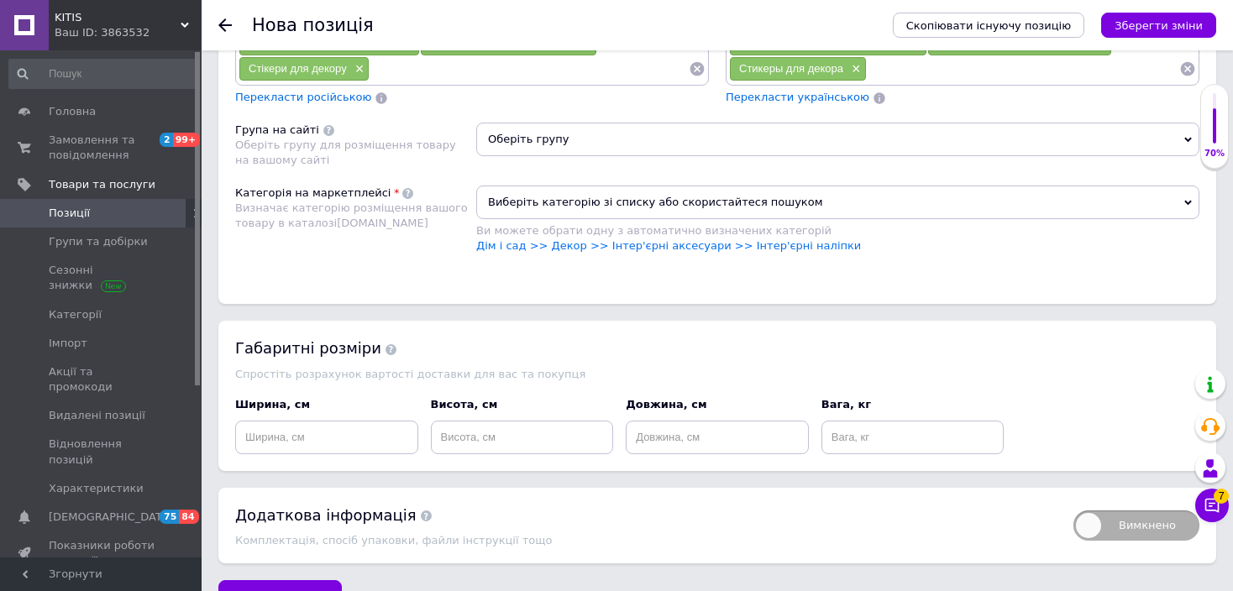
scroll to position [1313, 0]
click at [560, 136] on span "Оберіть групу" at bounding box center [837, 139] width 723 height 34
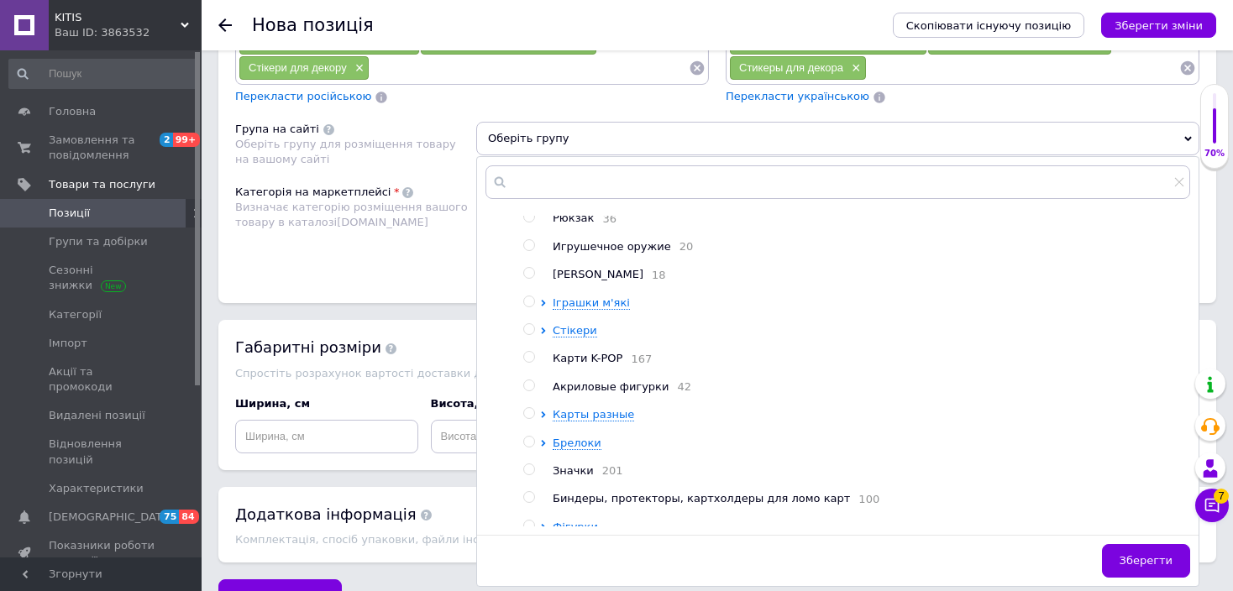
scroll to position [375, 0]
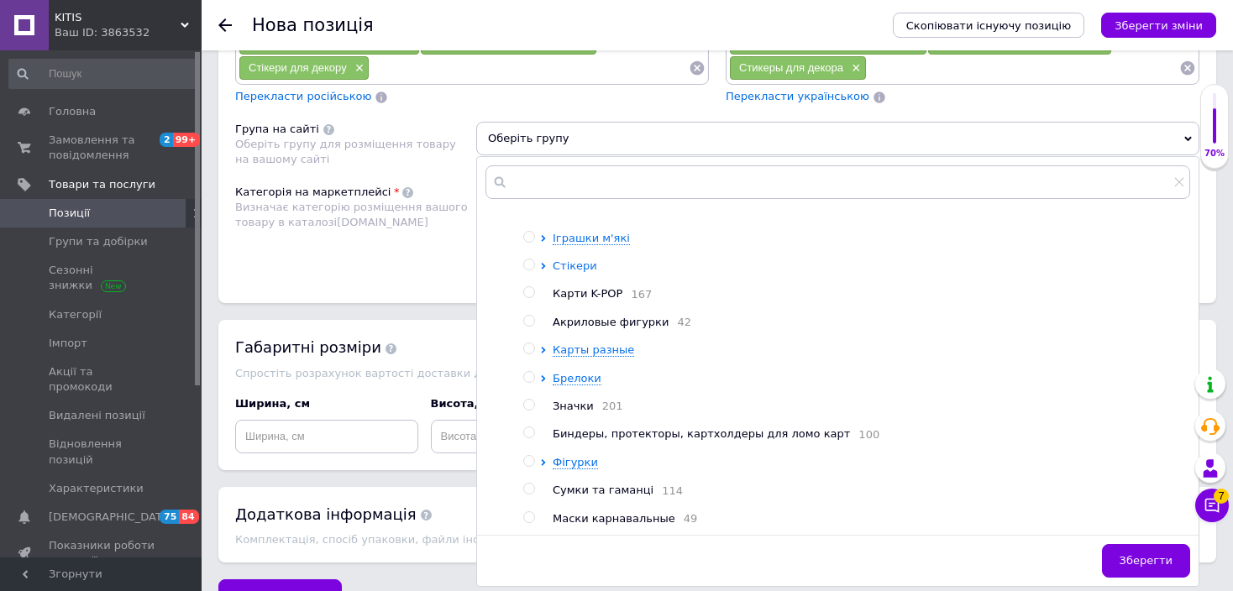
click at [572, 259] on span "Стікери" at bounding box center [575, 265] width 45 height 13
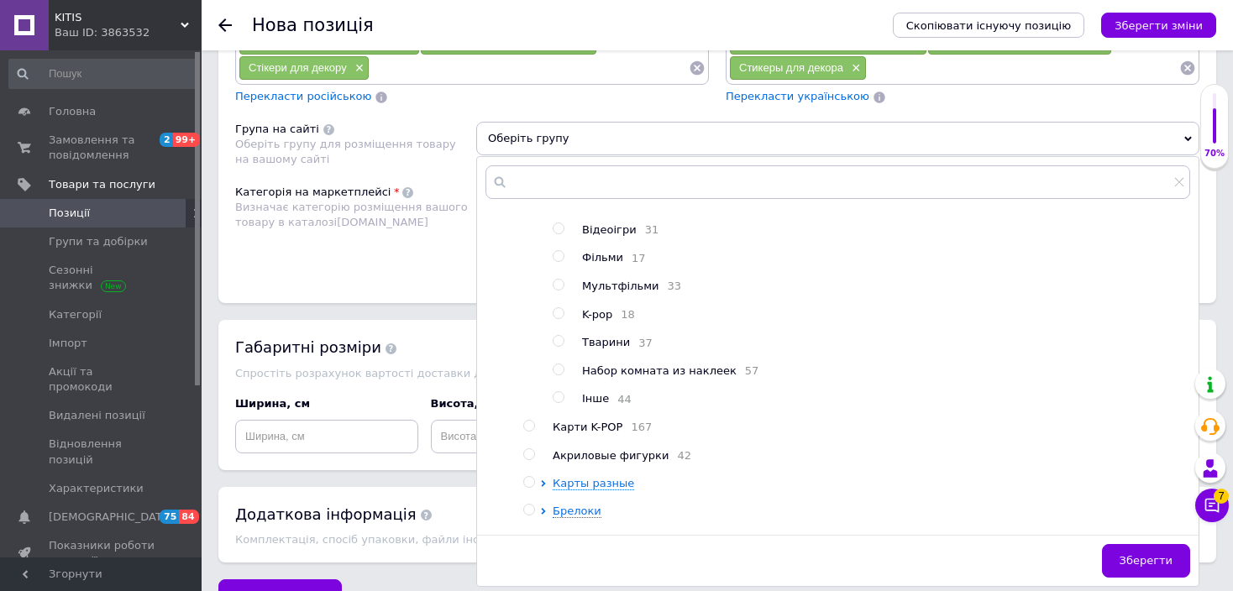
scroll to position [359, 0]
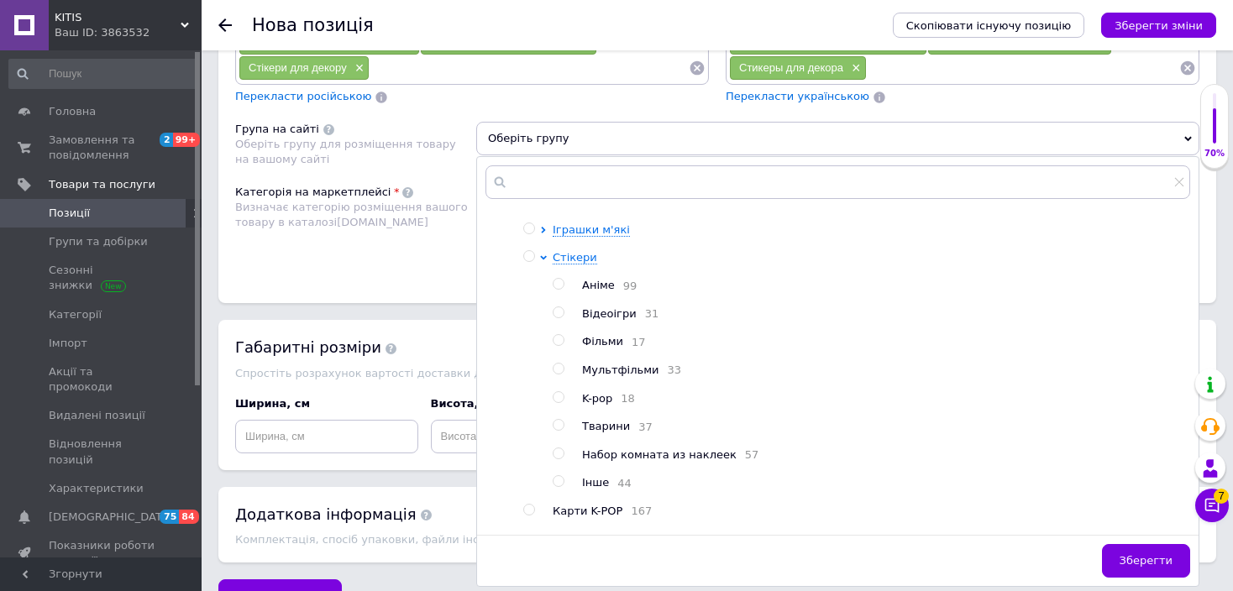
click at [597, 291] on span "Аніме" at bounding box center [598, 285] width 33 height 13
radio input "true"
click at [1145, 554] on span "Зберегти" at bounding box center [1145, 560] width 53 height 13
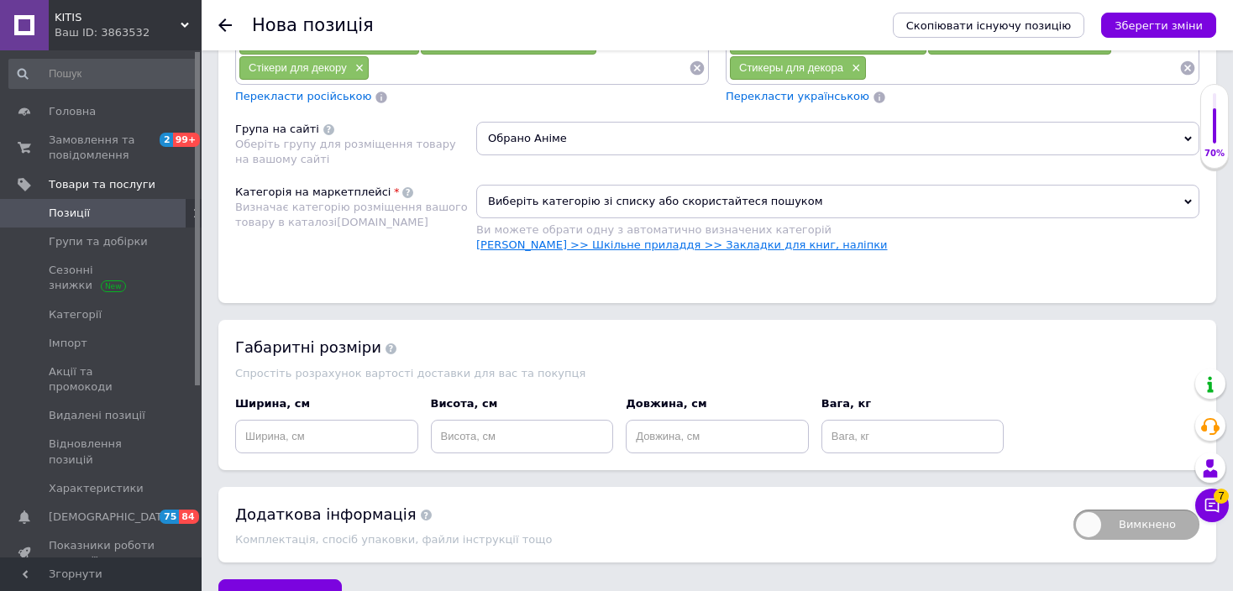
click at [667, 238] on link "[PERSON_NAME] >> Шкільне приладдя >> Закладки для книг, наліпки" at bounding box center [681, 244] width 411 height 13
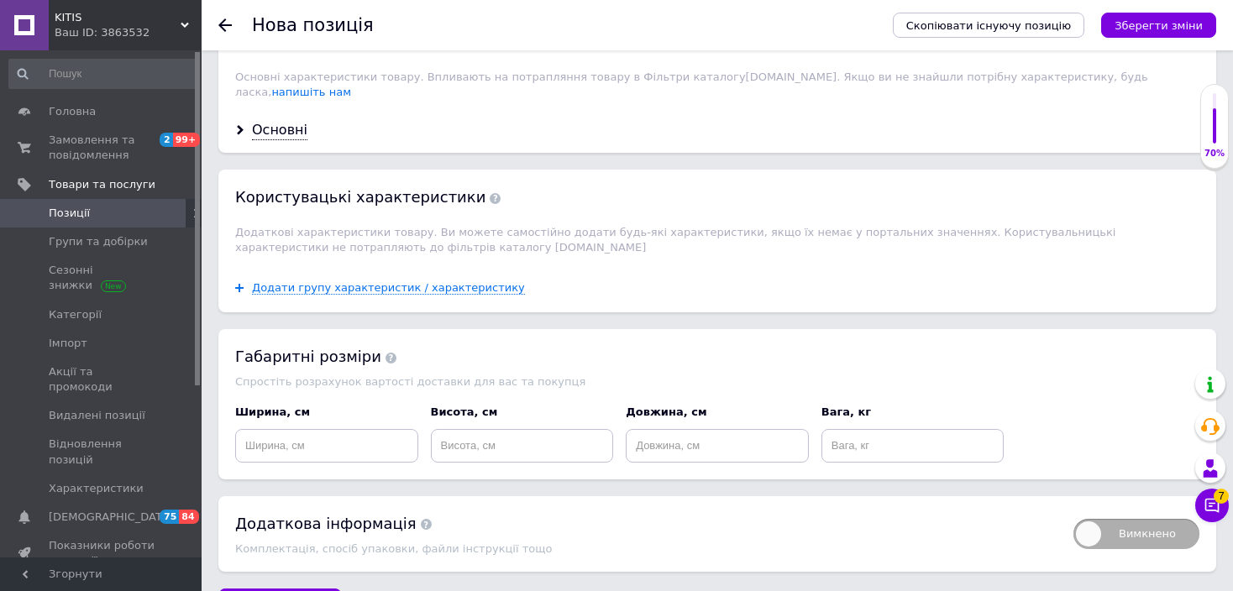
scroll to position [1648, 0]
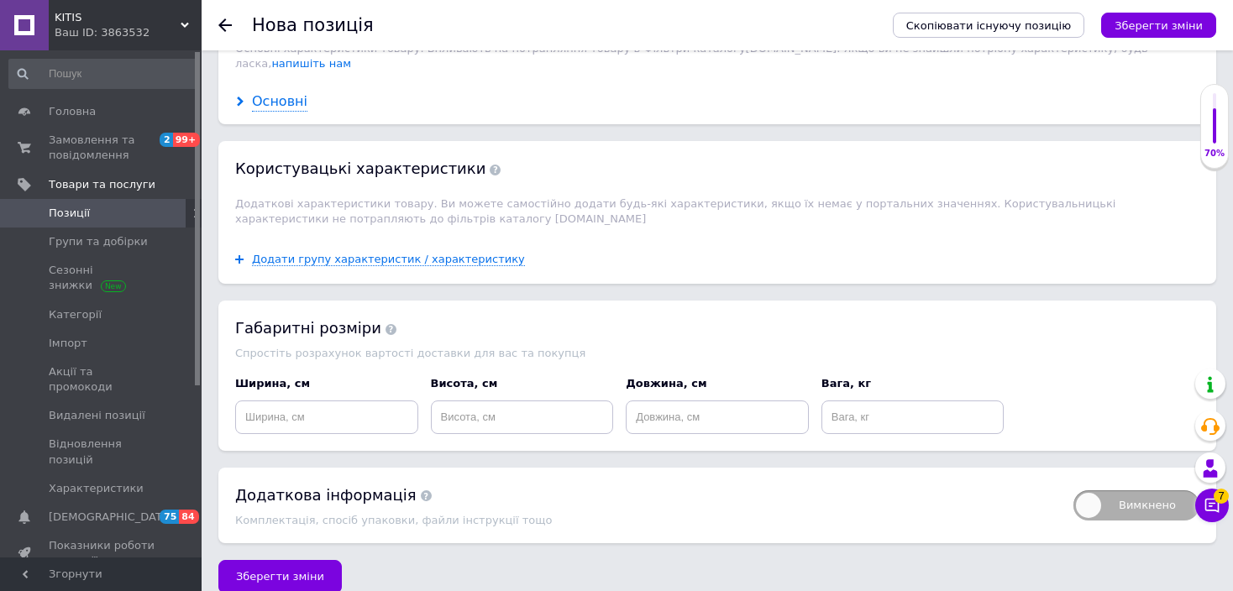
click at [274, 92] on div "Основні" at bounding box center [279, 101] width 55 height 19
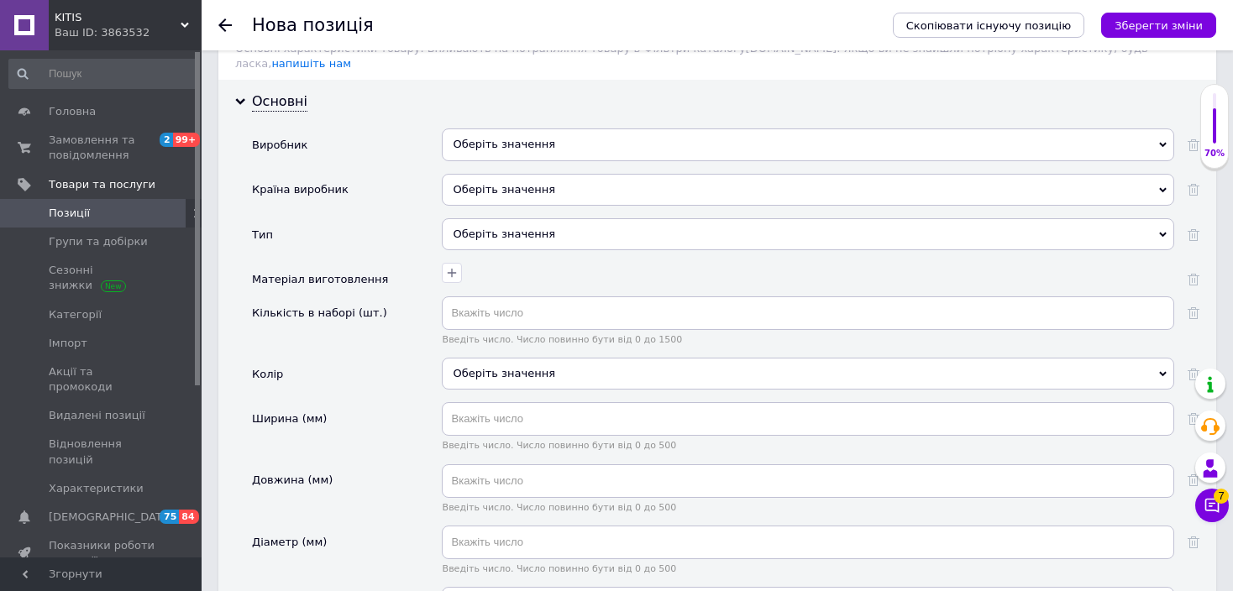
click at [499, 128] on div "Оберіть значення" at bounding box center [808, 144] width 732 height 32
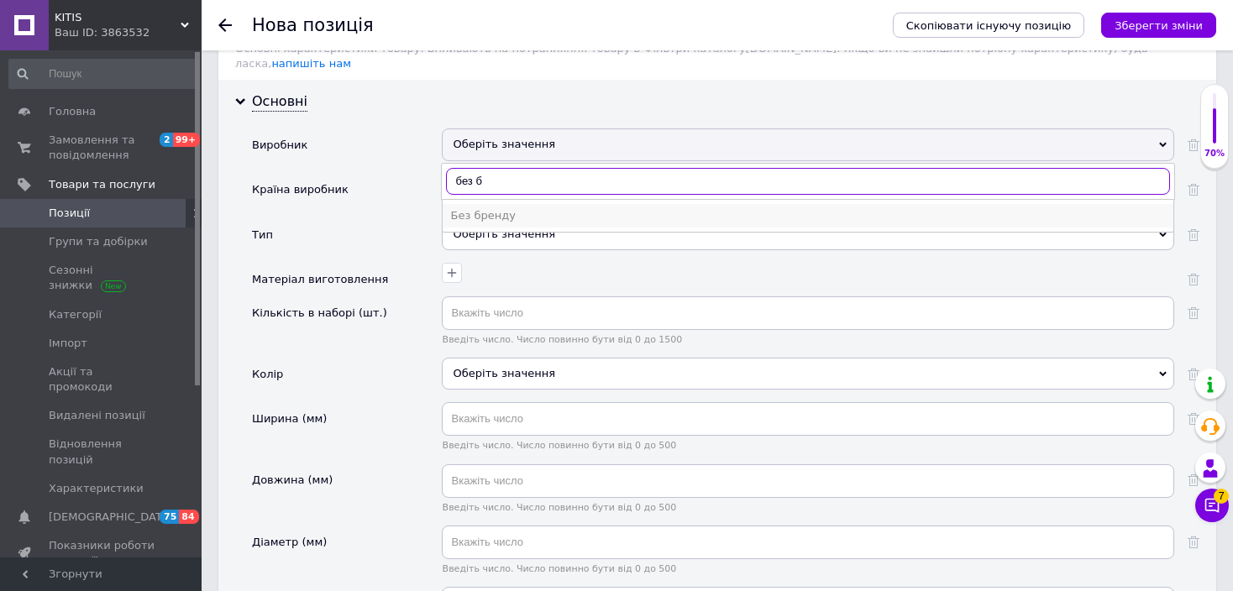
type input "без б"
click at [528, 208] on div "Без бренду" at bounding box center [808, 215] width 714 height 15
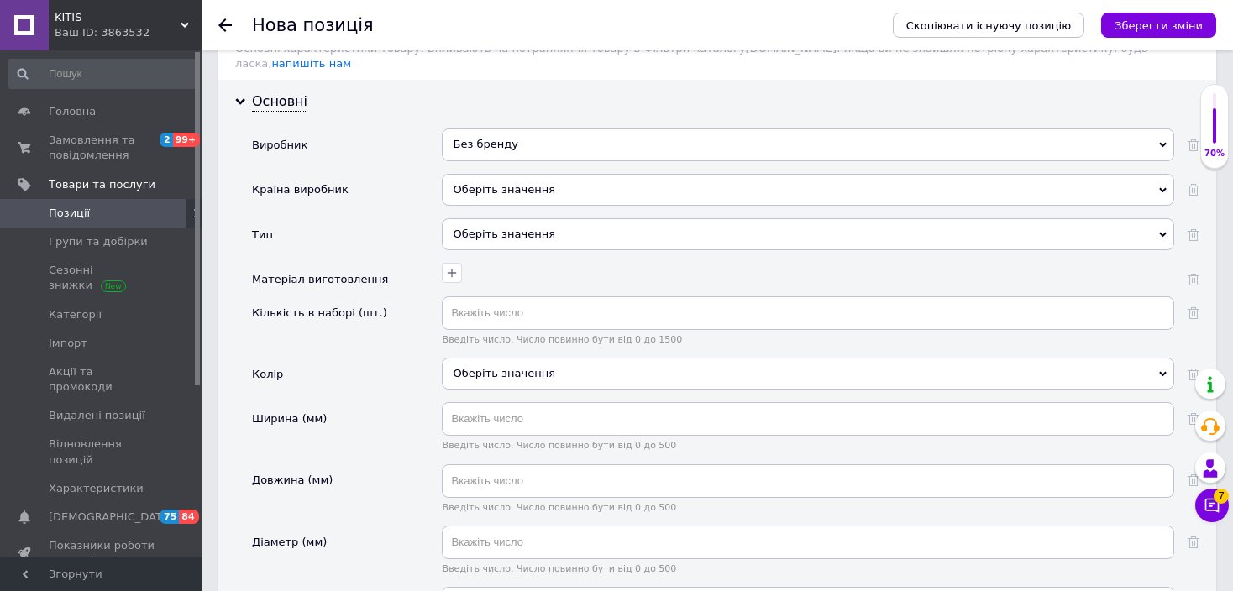
click at [503, 218] on div "Оберіть значення" at bounding box center [808, 234] width 732 height 32
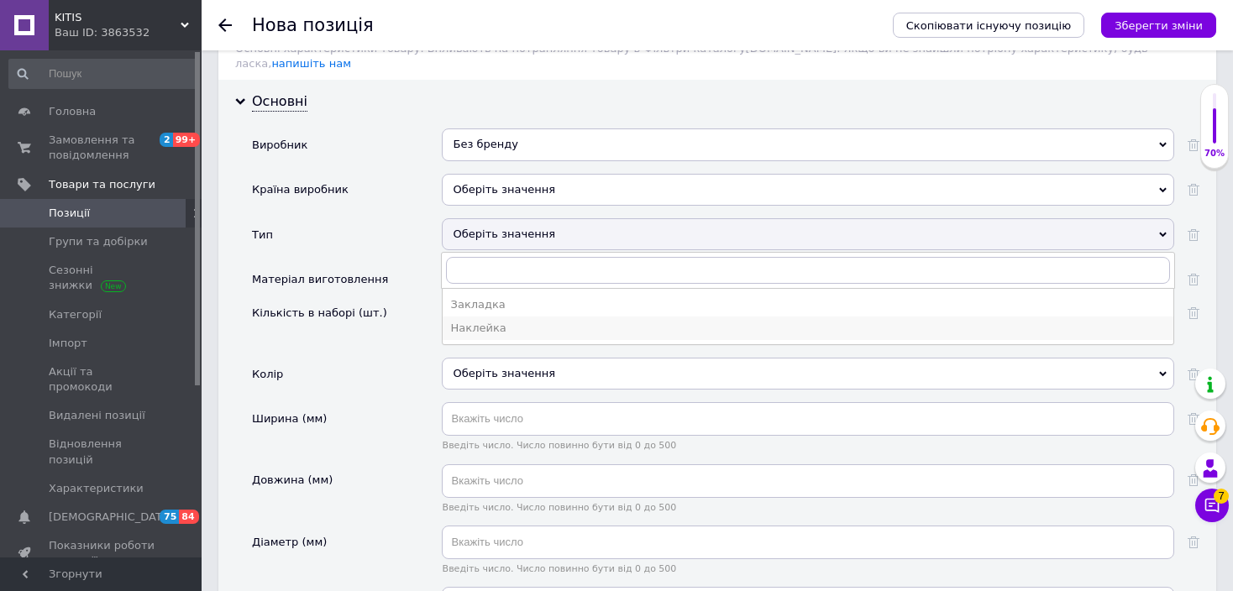
click at [501, 321] on div "Наклейка" at bounding box center [808, 328] width 714 height 15
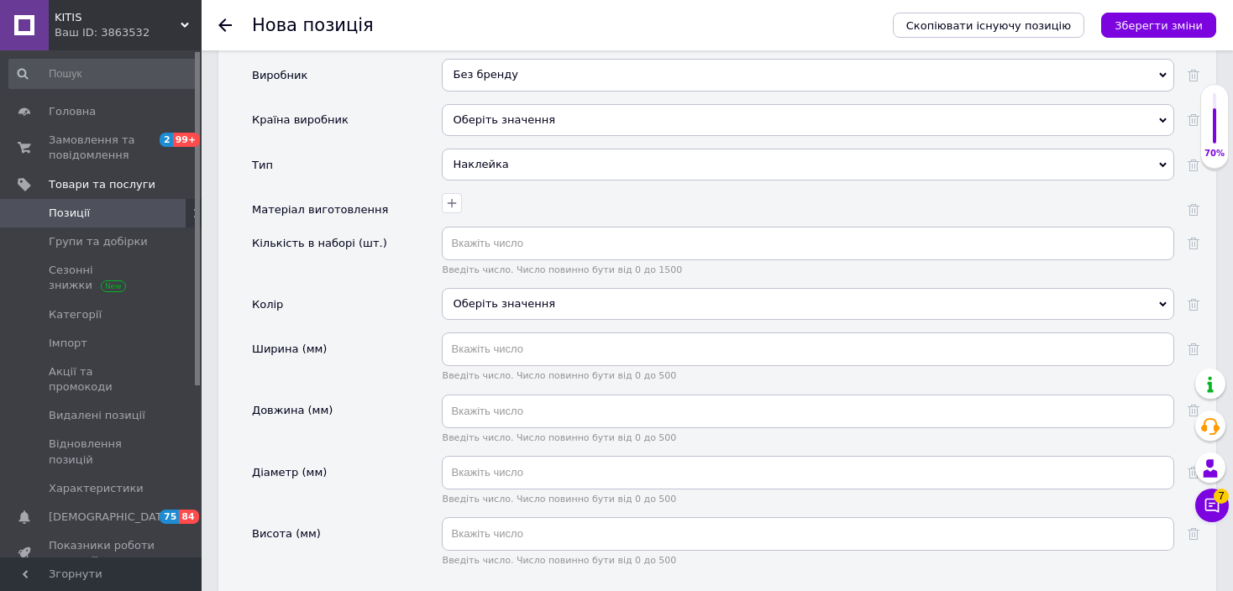
scroll to position [1732, 0]
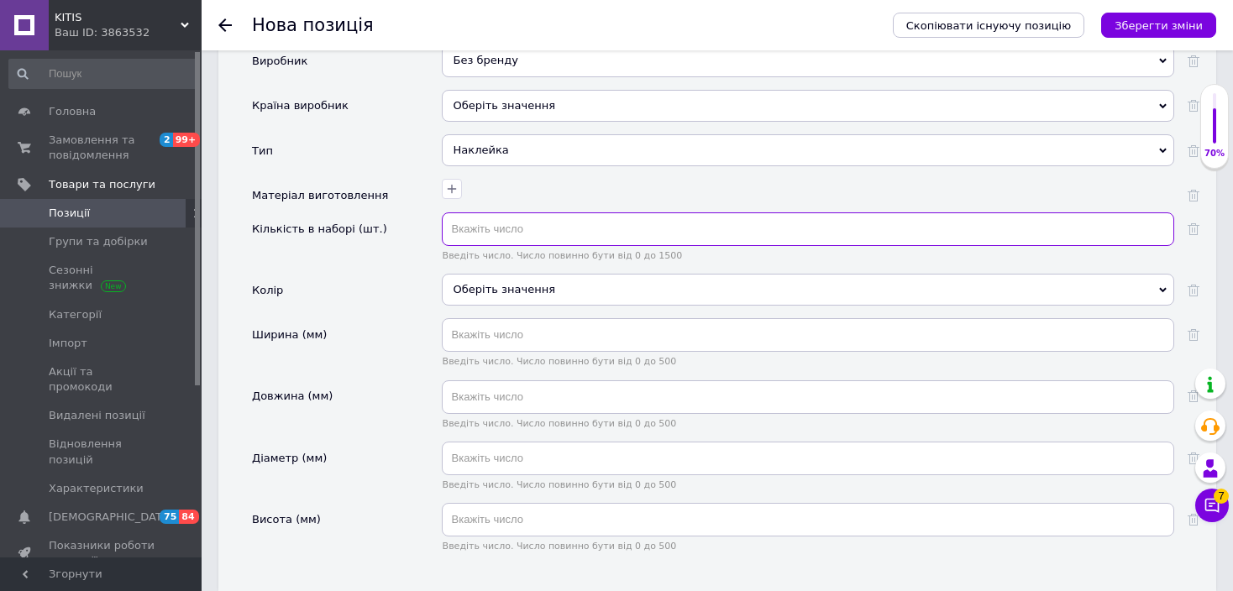
click at [516, 212] on input "text" at bounding box center [808, 229] width 732 height 34
type input "1"
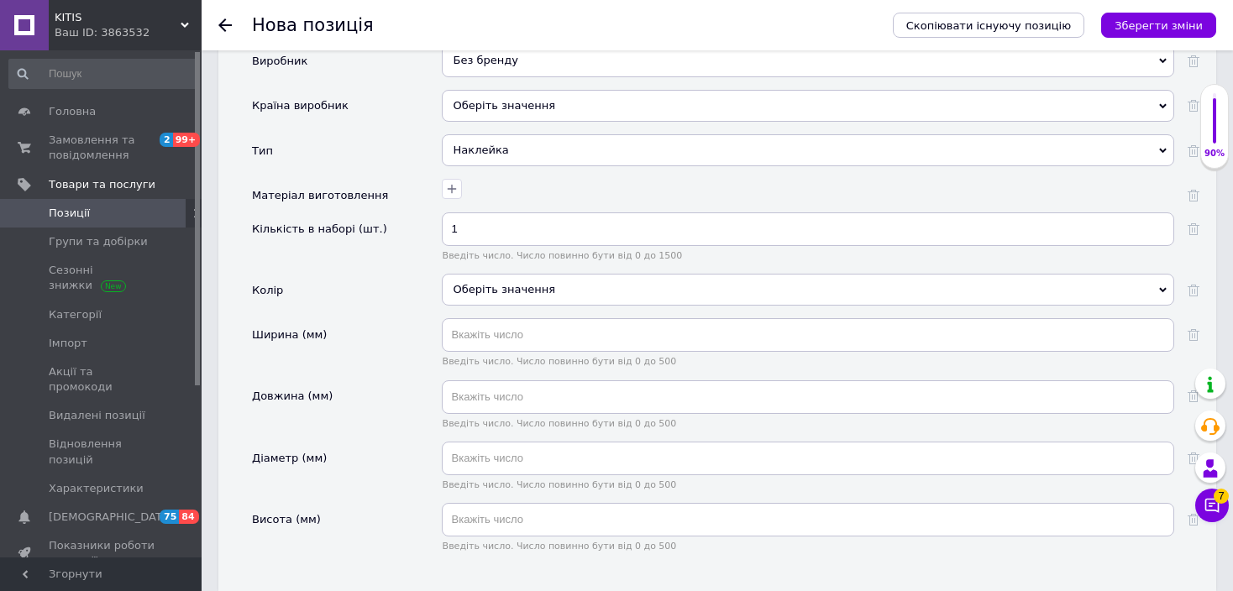
click at [592, 175] on div at bounding box center [806, 187] width 736 height 24
click at [1129, 26] on icon "Зберегти зміни" at bounding box center [1158, 25] width 88 height 13
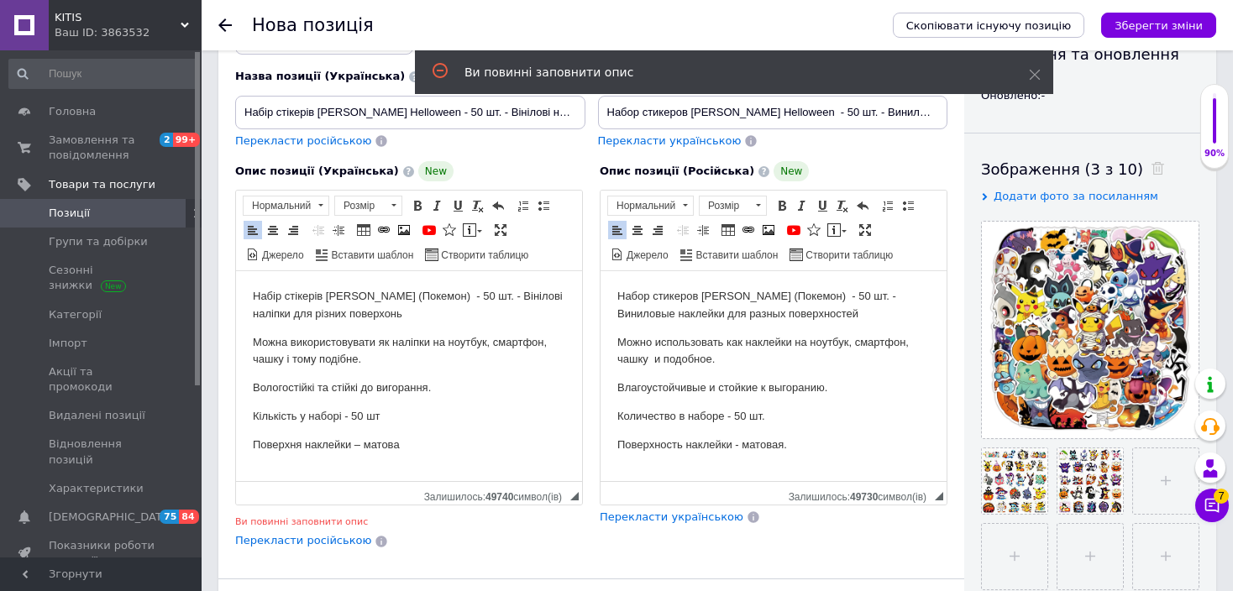
scroll to position [168, 0]
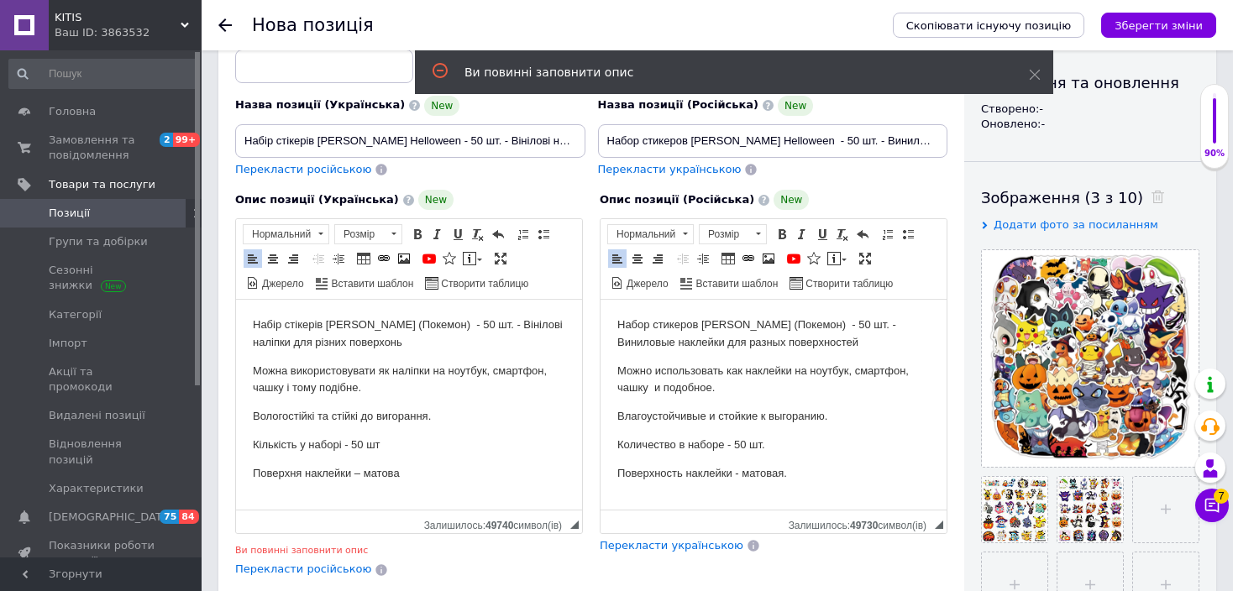
click at [487, 411] on p "Вологостійкі та стійкі до вигорання." at bounding box center [409, 417] width 312 height 18
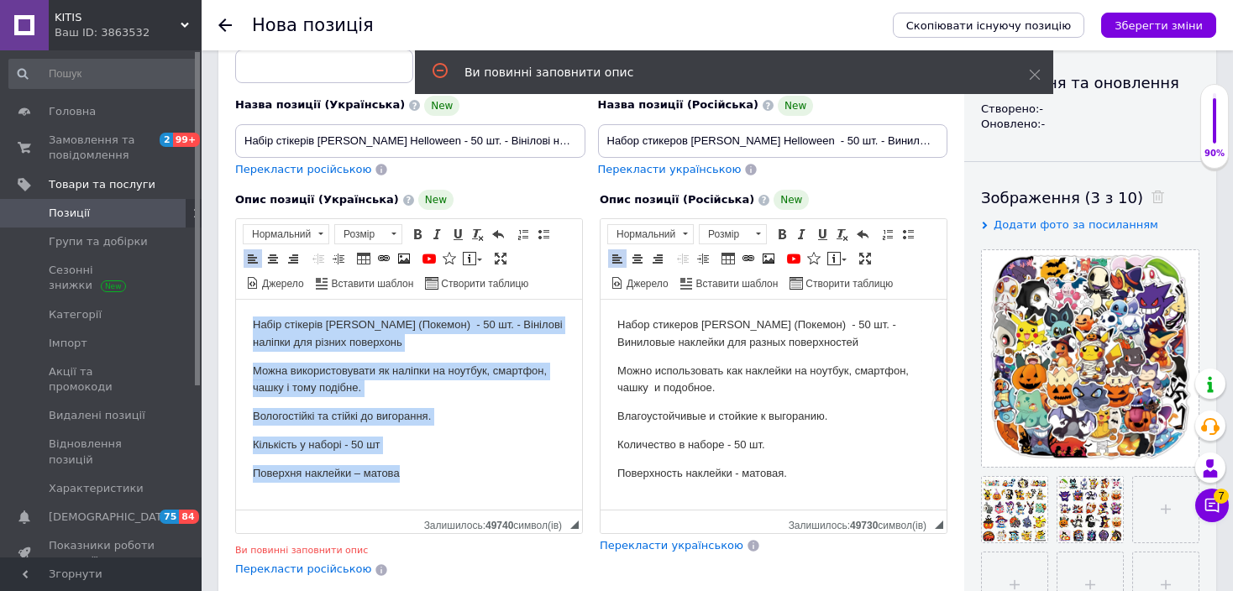
drag, startPoint x: 239, startPoint y: 322, endPoint x: 487, endPoint y: 480, distance: 293.8
click at [487, 480] on html "Набір стікерів [PERSON_NAME] (Покемон) - 50 шт. - Вінілові наліпки для різних п…" at bounding box center [409, 400] width 346 height 200
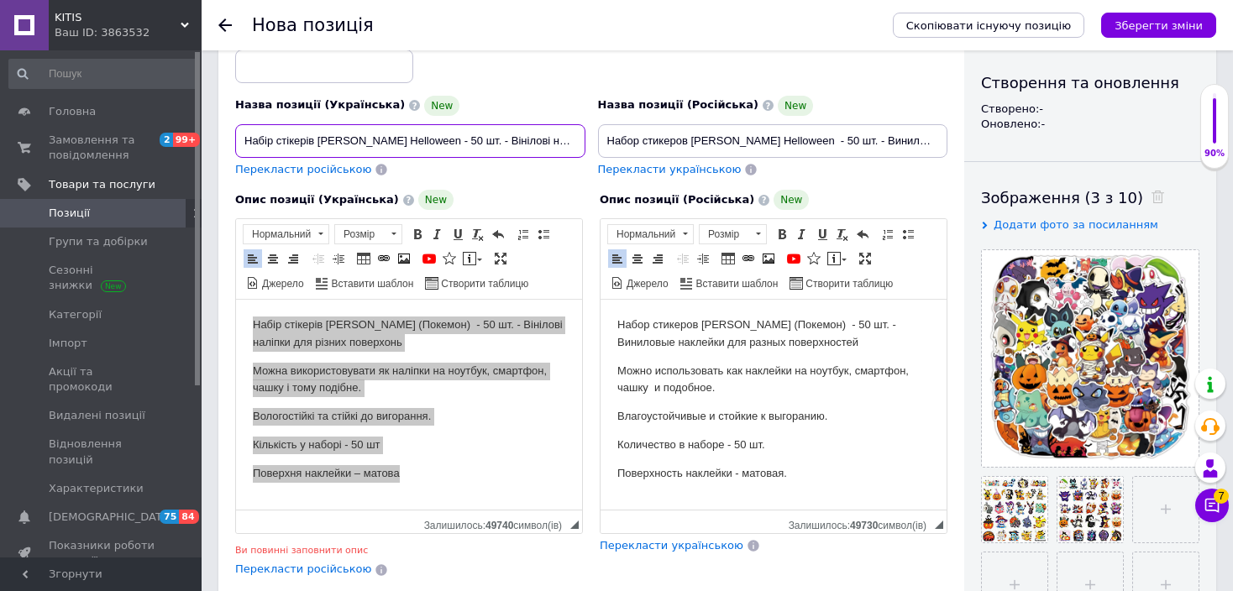
click at [416, 142] on input "Набір стікерів [PERSON_NAME] Helloween - 50 шт. - Вінілові наліпки для різних п…" at bounding box center [410, 141] width 350 height 34
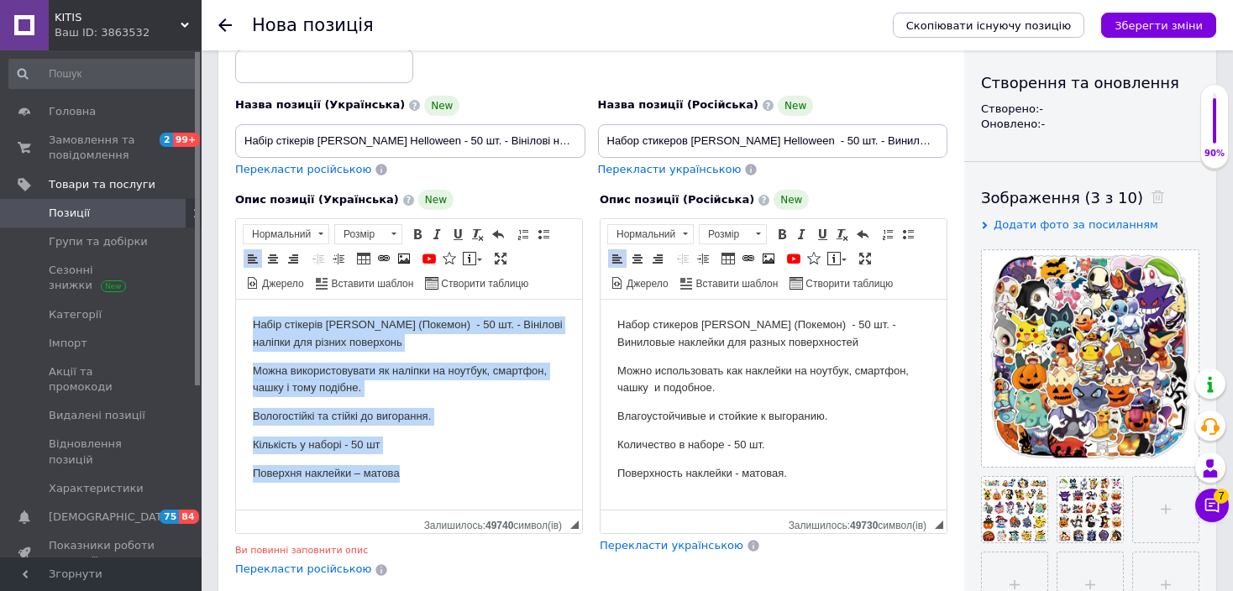
click at [259, 348] on p "Набір стікерів [PERSON_NAME] (Покемон) - 50 шт. - Вінілові наліпки для різних п…" at bounding box center [409, 334] width 312 height 35
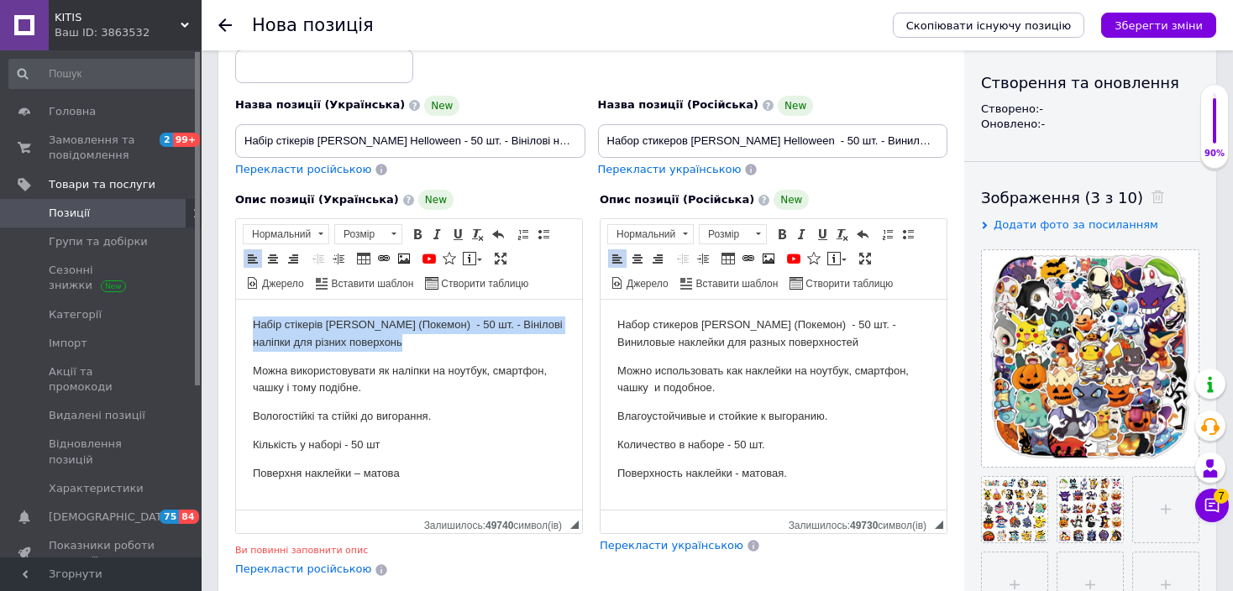
drag, startPoint x: 254, startPoint y: 324, endPoint x: 423, endPoint y: 344, distance: 170.0
click at [423, 344] on p "Набір стікерів [PERSON_NAME] (Покемон) - 50 шт. - Вінілові наліпки для різних п…" at bounding box center [409, 334] width 312 height 35
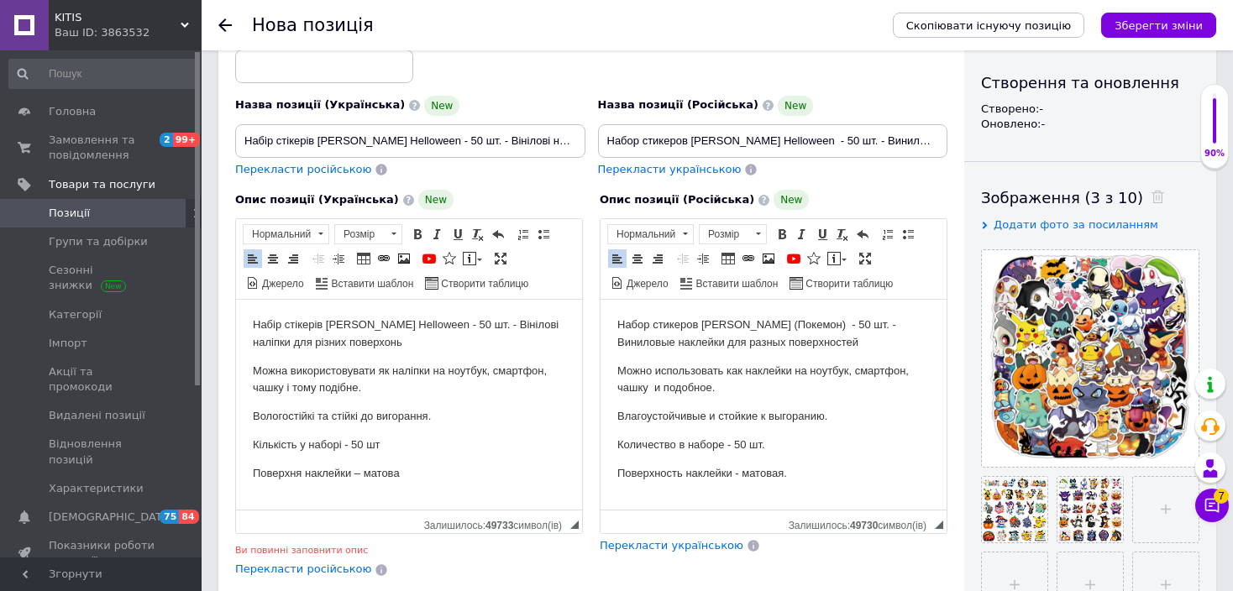
click at [527, 418] on p "Вологостійкі та стійкі до вигорання." at bounding box center [409, 417] width 312 height 18
click at [631, 144] on input "Набор стикеров [PERSON_NAME] Helloween - 50 шт. - Виниловые наклейки для разных…" at bounding box center [773, 141] width 350 height 34
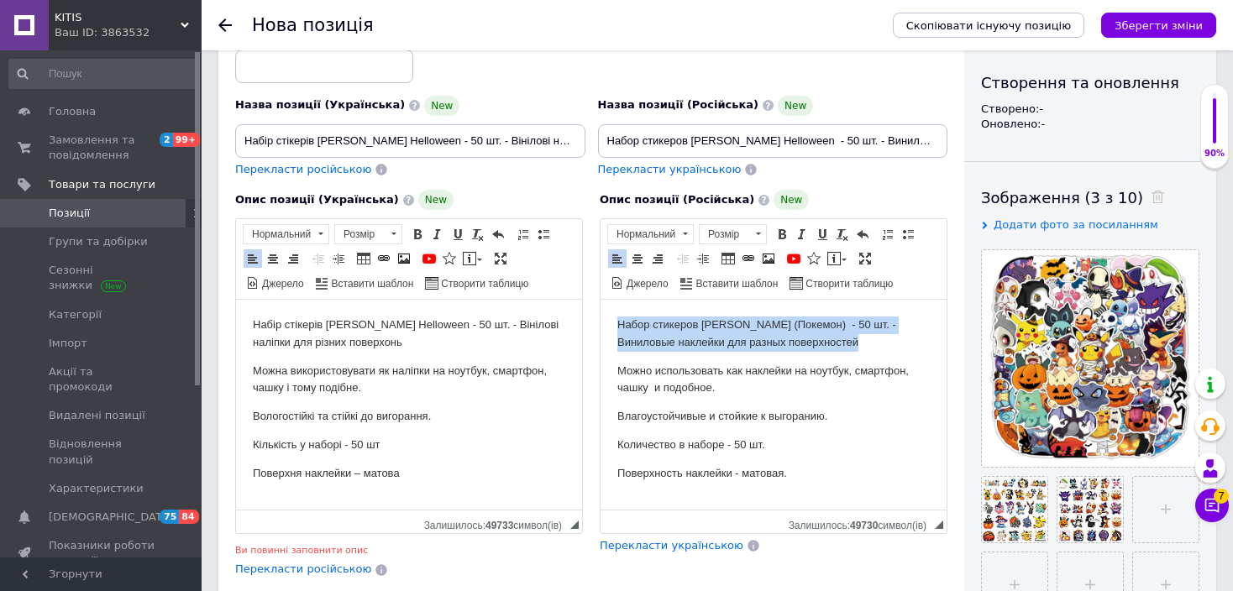
drag, startPoint x: 613, startPoint y: 330, endPoint x: 883, endPoint y: 336, distance: 269.6
click at [883, 336] on html "Набор стикеров [PERSON_NAME] (Покемон) - 50 шт. - Виниловые наклейки для разных…" at bounding box center [773, 400] width 346 height 200
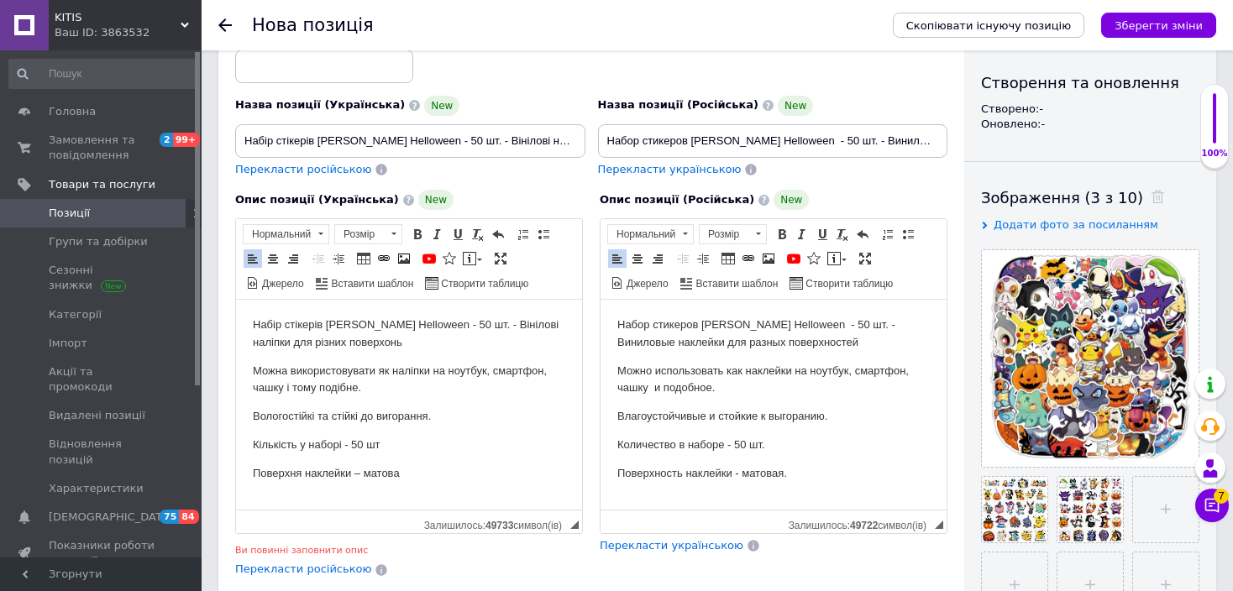
click at [880, 432] on body "Набор стикеров [PERSON_NAME] Helloween - 50 шт. - Виниловые наклейки для разных…" at bounding box center [773, 400] width 312 height 166
click at [1158, 26] on icon "Зберегти зміни" at bounding box center [1158, 25] width 88 height 13
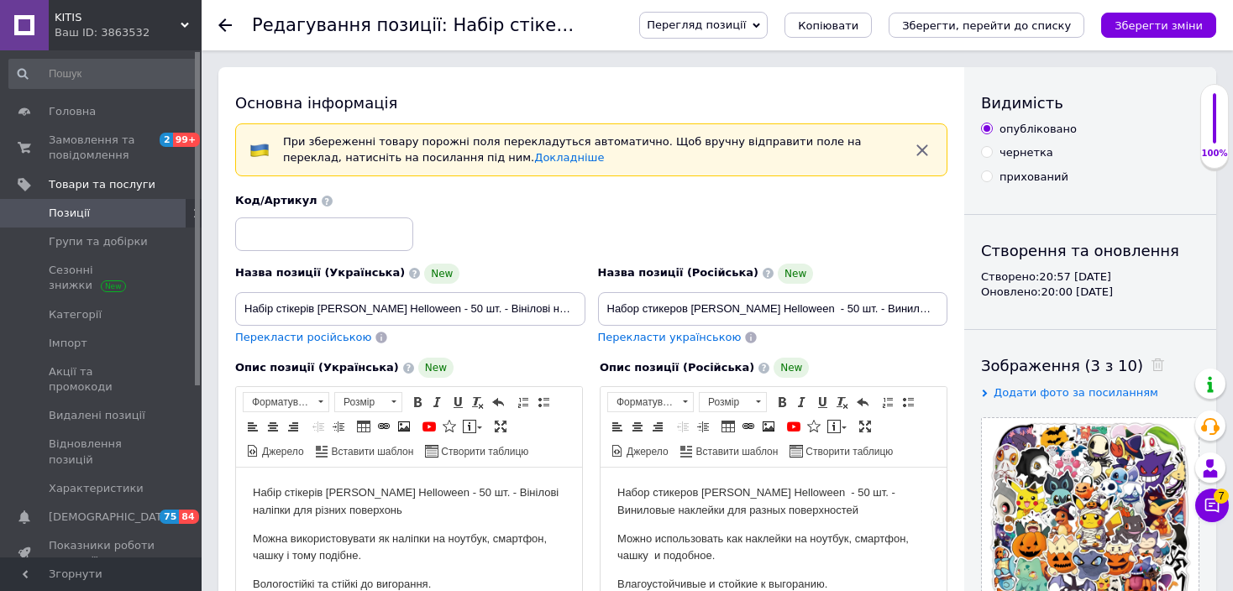
click at [108, 213] on span "Позиції" at bounding box center [102, 213] width 107 height 15
